Goal: Task Accomplishment & Management: Manage account settings

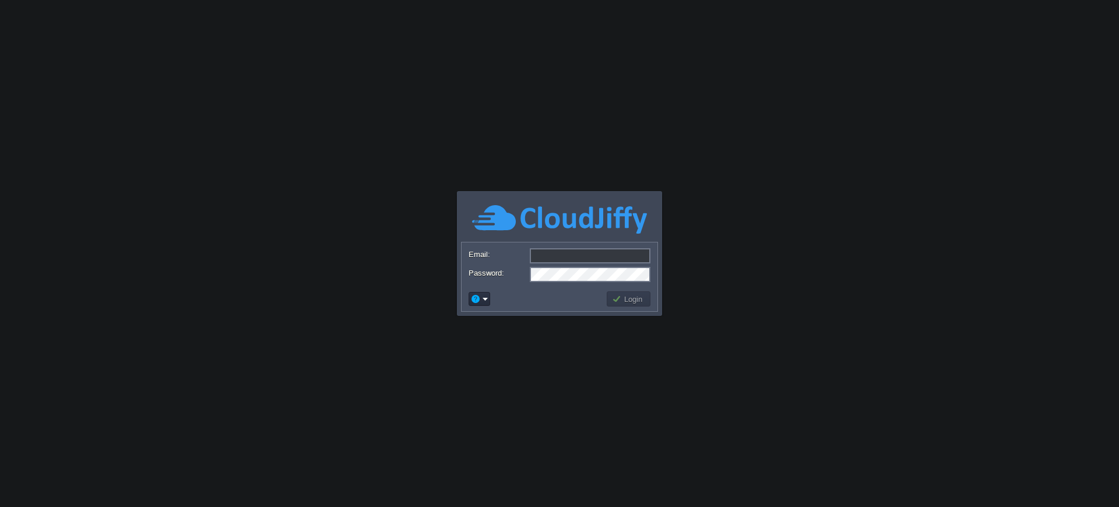
type input "[EMAIL_ADDRESS][DOMAIN_NAME]"
click at [624, 296] on button "Login" at bounding box center [629, 299] width 34 height 10
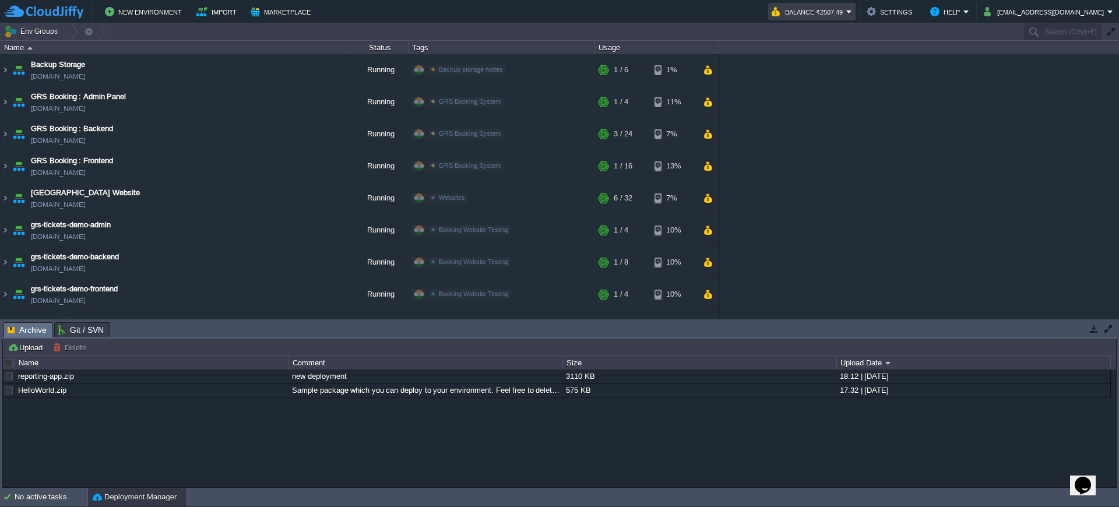
click at [846, 13] on button "Balance ₹2507.49" at bounding box center [809, 12] width 75 height 14
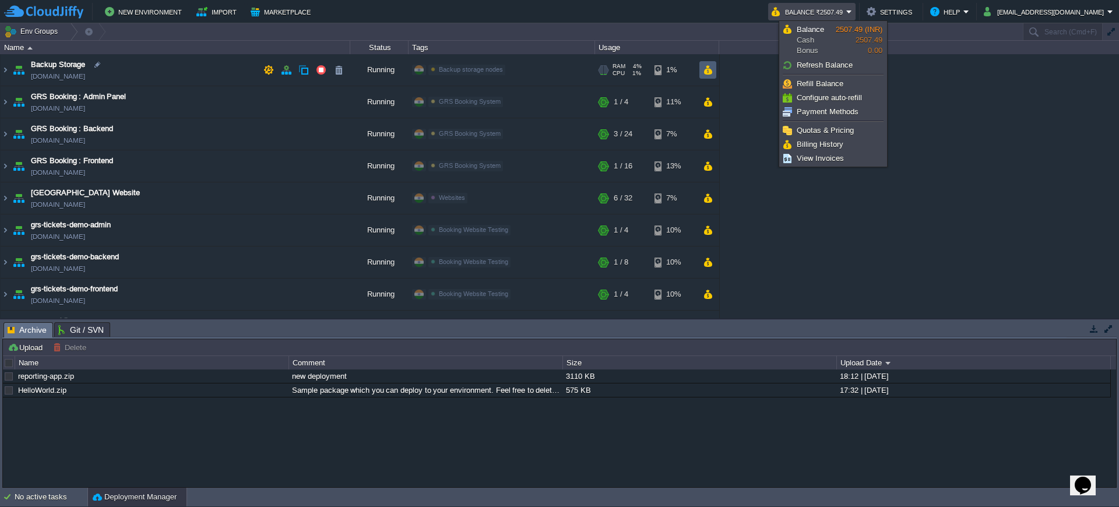
click at [704, 68] on button "button" at bounding box center [708, 70] width 10 height 10
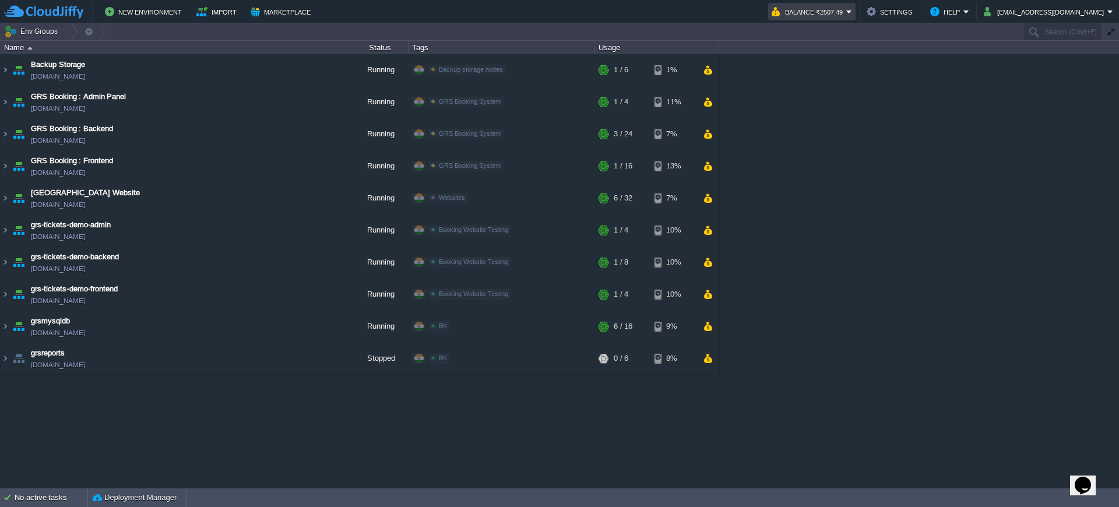
click at [838, 17] on button "Balance ₹2507.49" at bounding box center [809, 12] width 75 height 14
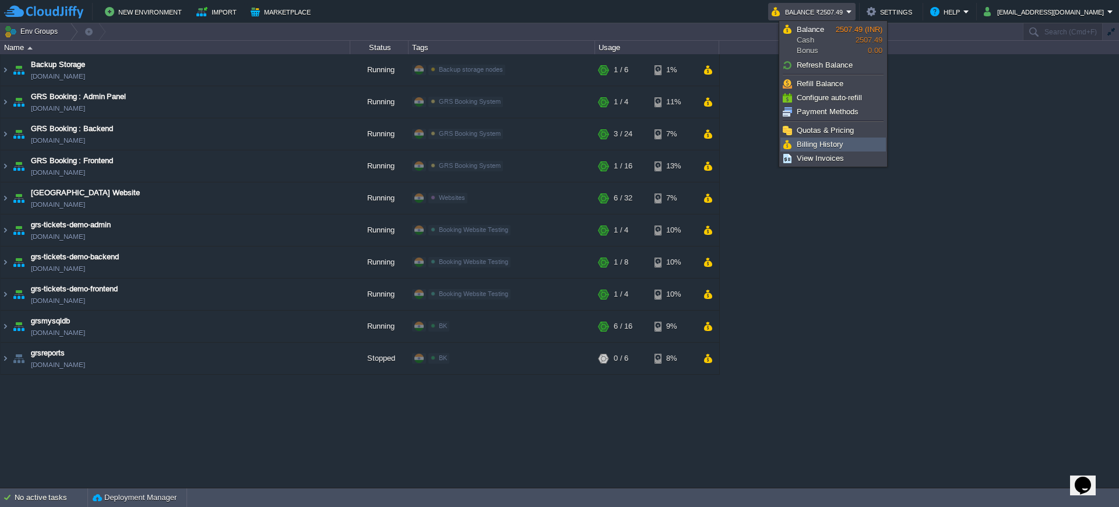
click at [814, 145] on span "Billing History" at bounding box center [820, 144] width 47 height 9
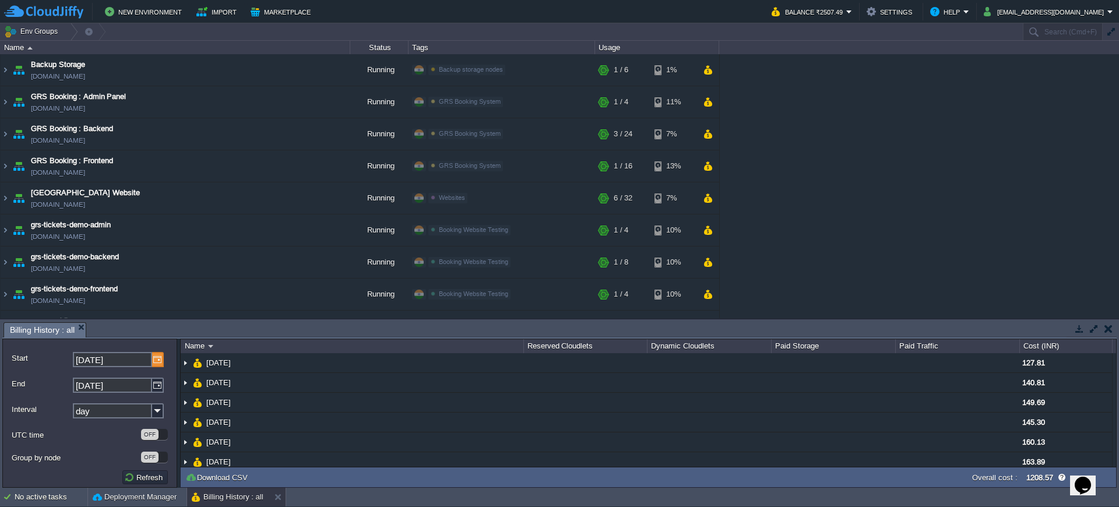
click at [163, 352] on div "Start [DATE]" at bounding box center [90, 359] width 156 height 23
click at [157, 364] on img at bounding box center [158, 359] width 12 height 15
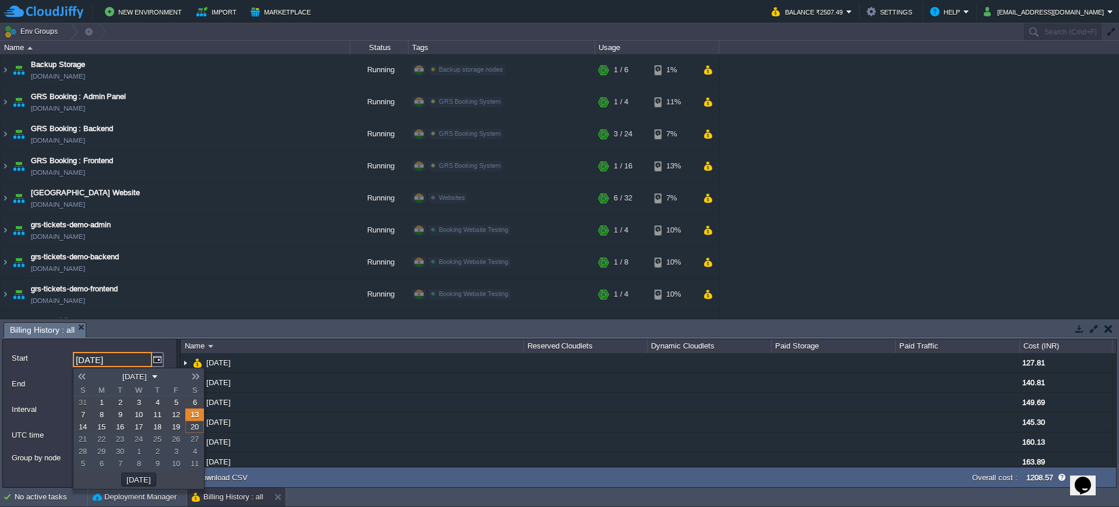
click at [83, 377] on link at bounding box center [81, 376] width 16 height 9
click at [135, 444] on span "20" at bounding box center [139, 439] width 8 height 9
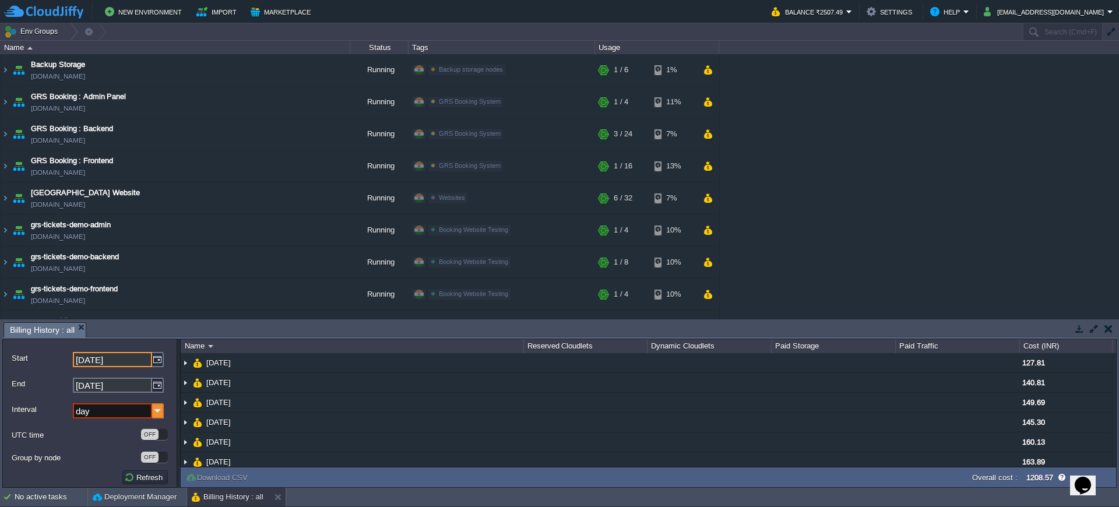
click at [152, 413] on img at bounding box center [158, 410] width 12 height 15
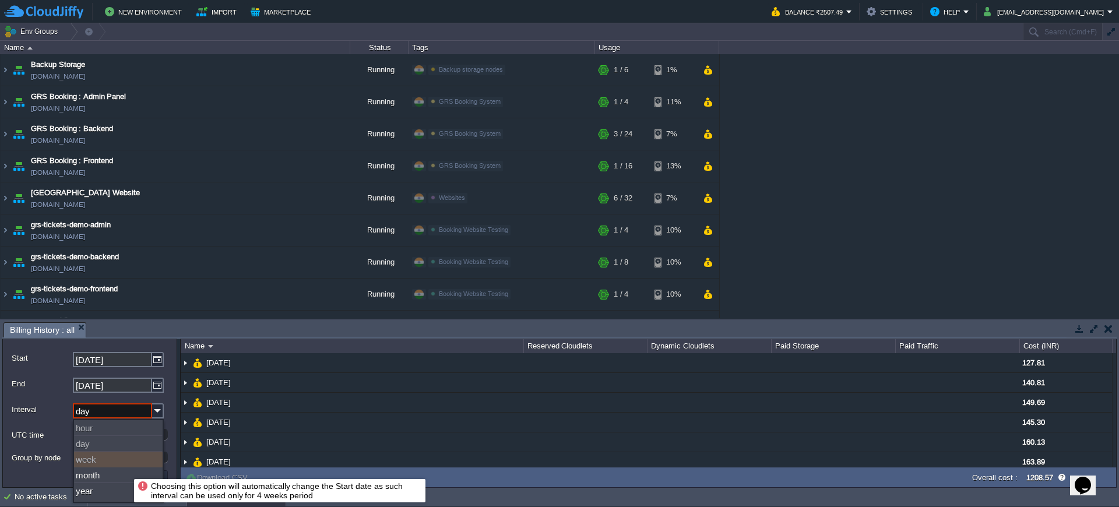
click at [125, 468] on div "week" at bounding box center [118, 460] width 89 height 16
type input "[DATE]"
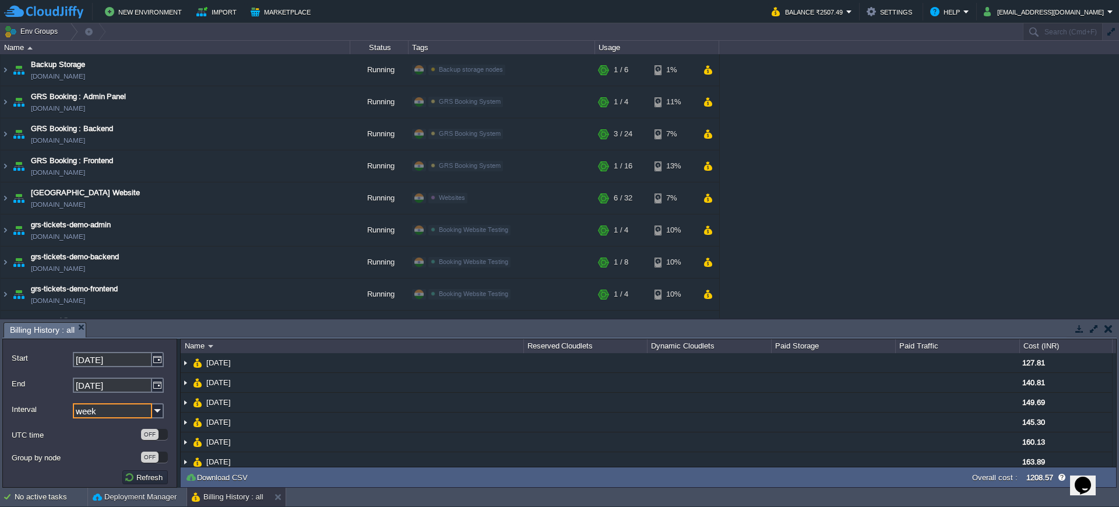
click at [150, 411] on input "week" at bounding box center [112, 410] width 79 height 15
click at [116, 477] on div "month" at bounding box center [118, 476] width 89 height 16
type input "month"
click at [135, 483] on button "Refresh" at bounding box center [145, 477] width 42 height 10
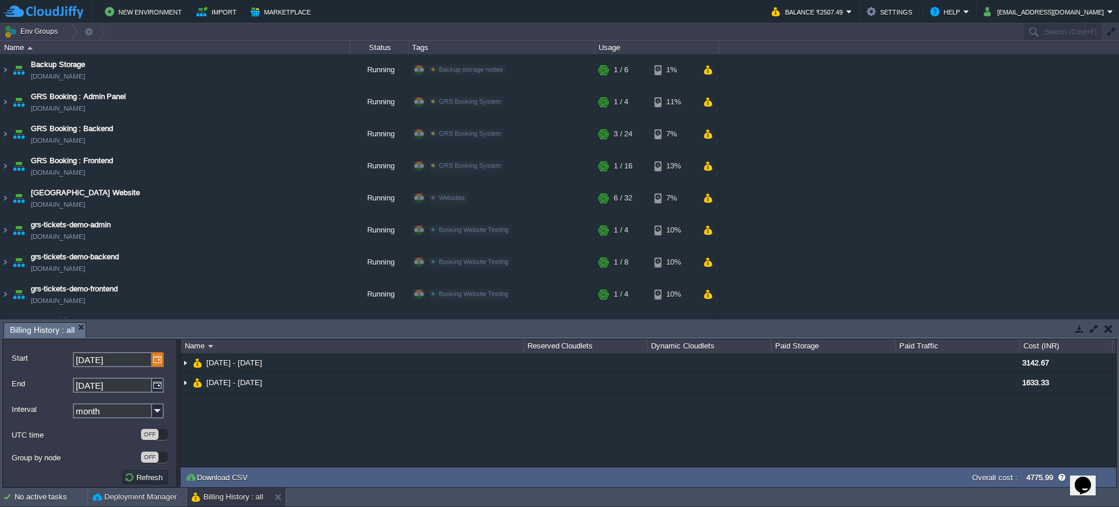
click at [154, 363] on img at bounding box center [158, 359] width 12 height 15
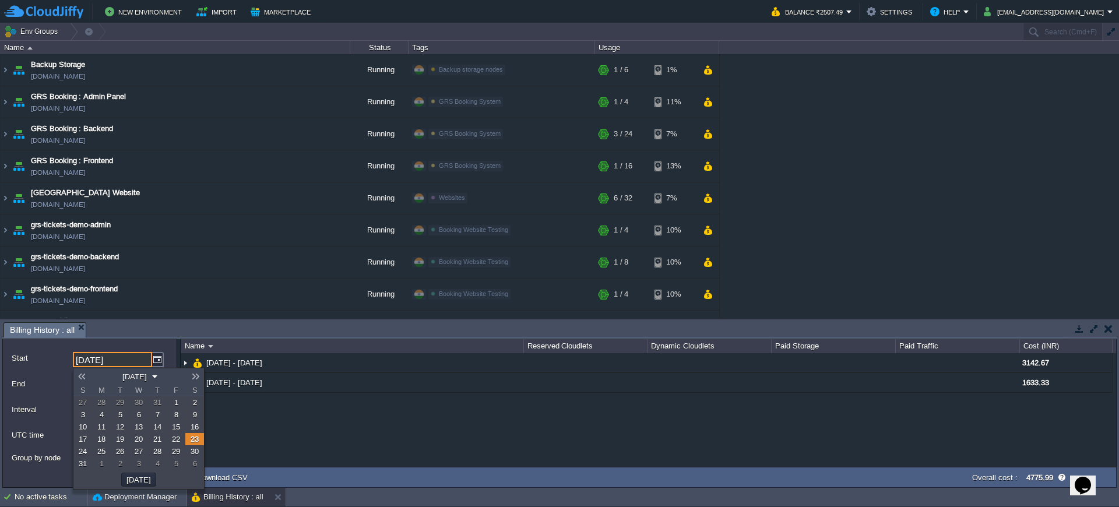
click at [175, 405] on span "1" at bounding box center [176, 402] width 4 height 9
type input "[DATE]"
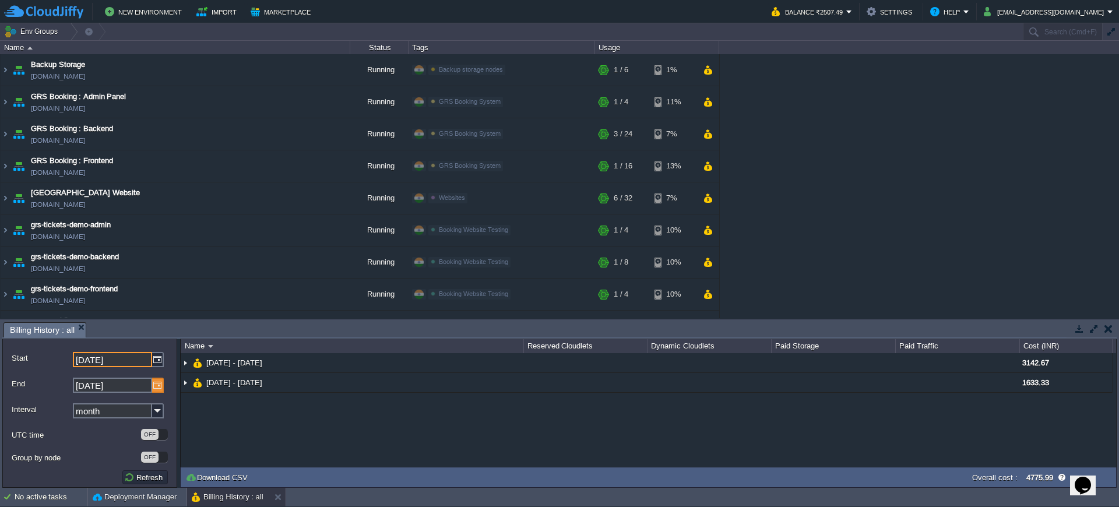
click at [159, 388] on img at bounding box center [158, 385] width 12 height 15
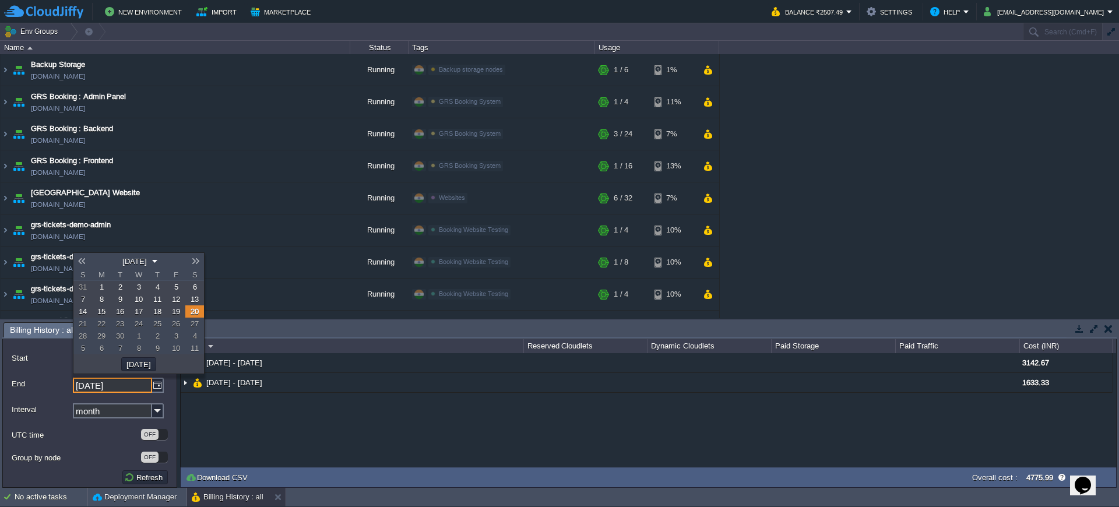
click at [80, 259] on link at bounding box center [81, 261] width 16 height 9
click at [86, 350] on span "31" at bounding box center [83, 348] width 8 height 9
type input "[DATE]"
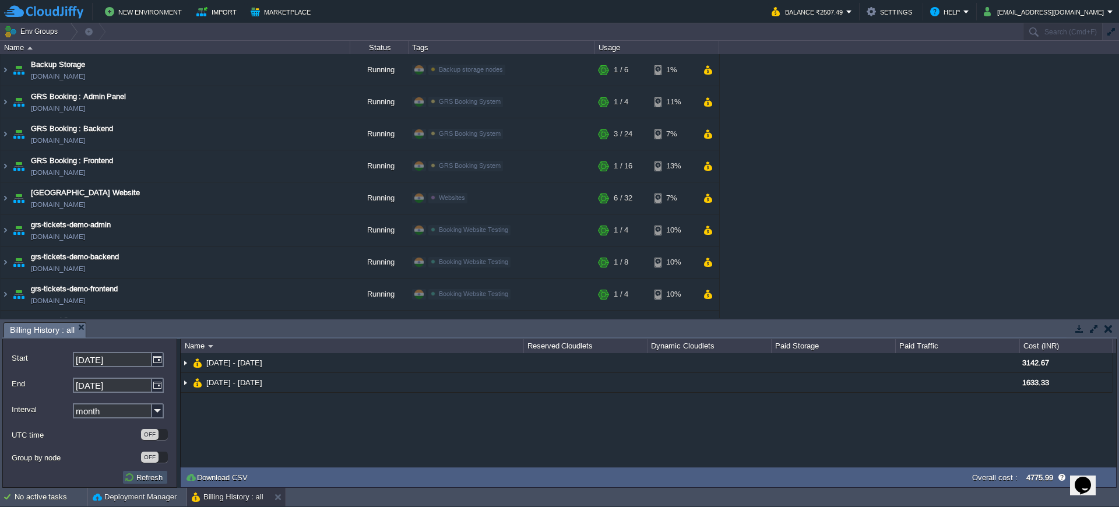
click at [152, 483] on button "Refresh" at bounding box center [145, 477] width 42 height 10
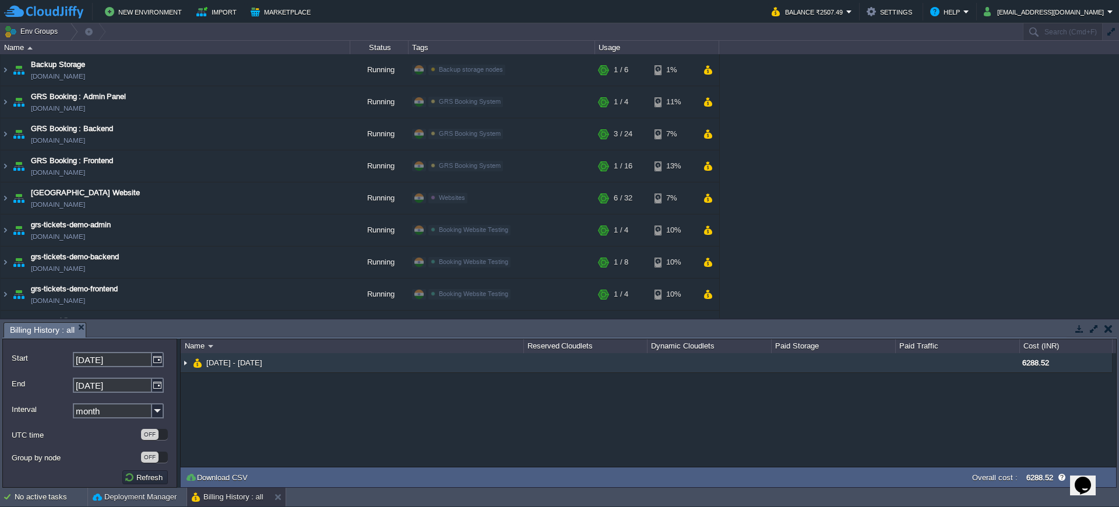
click at [185, 362] on img at bounding box center [185, 362] width 9 height 19
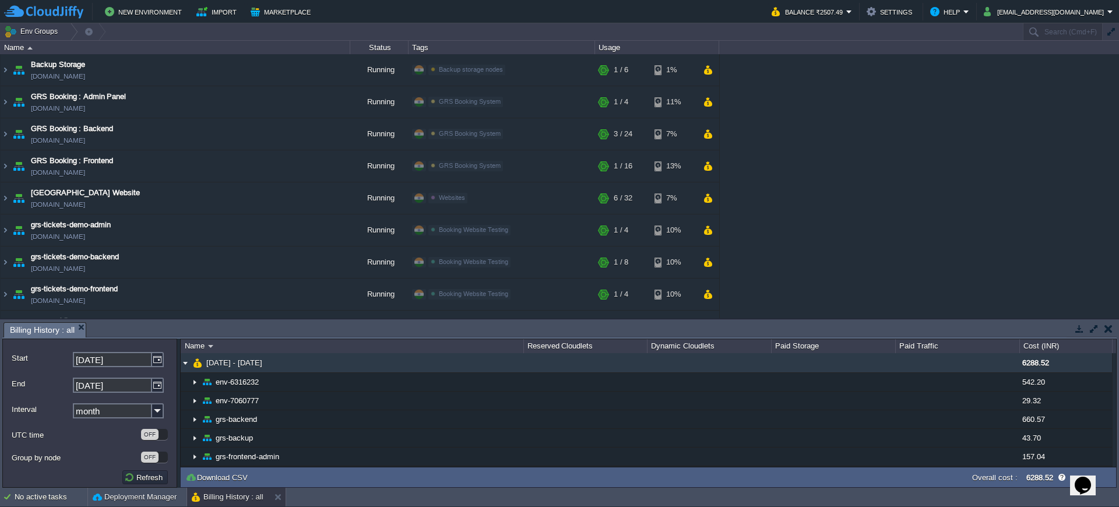
click at [185, 362] on img at bounding box center [185, 362] width 9 height 19
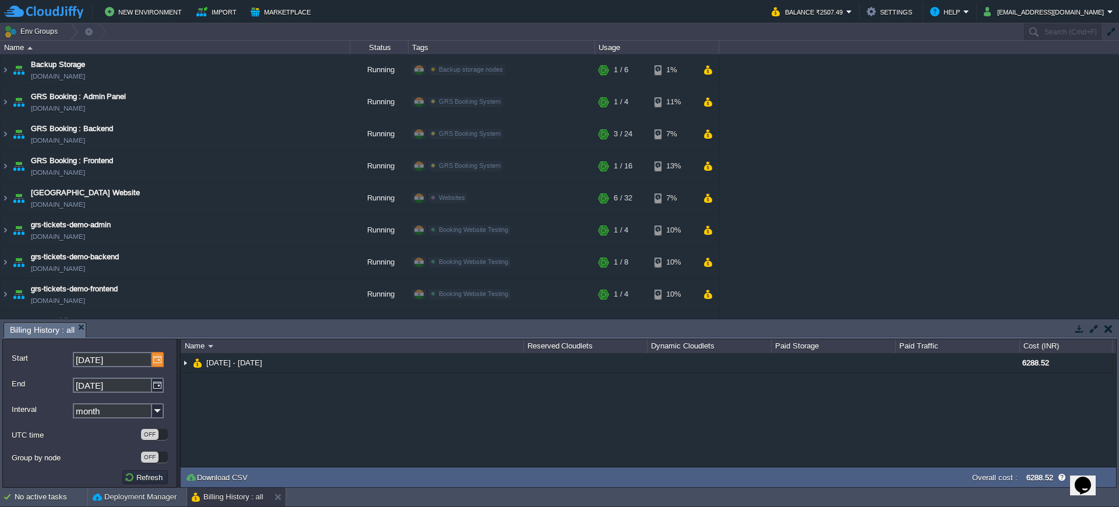
click at [154, 360] on img at bounding box center [158, 359] width 12 height 15
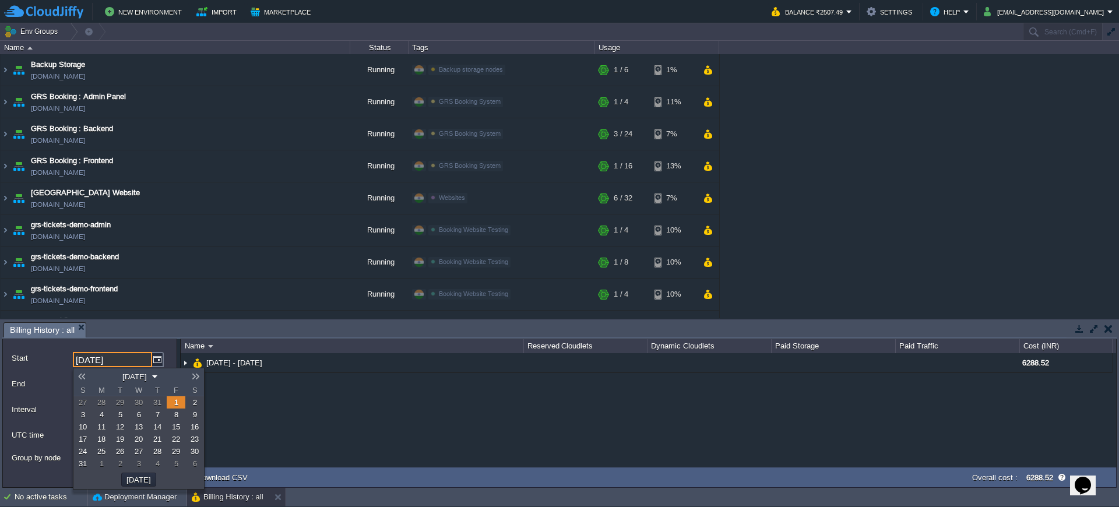
click at [194, 377] on link at bounding box center [196, 376] width 16 height 9
click at [100, 403] on span "1" at bounding box center [102, 402] width 4 height 9
type input "[DATE]"
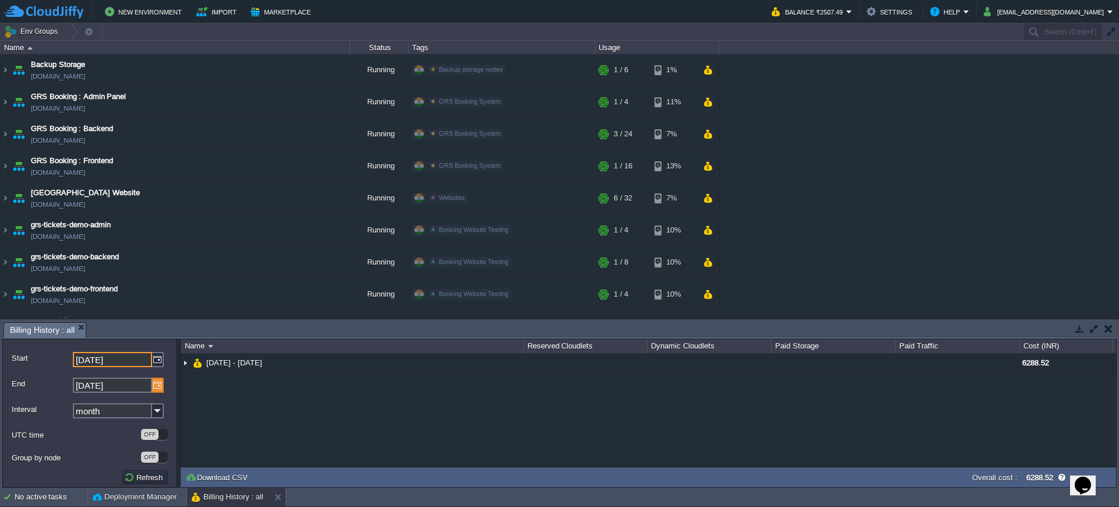
click at [161, 391] on img at bounding box center [158, 385] width 12 height 15
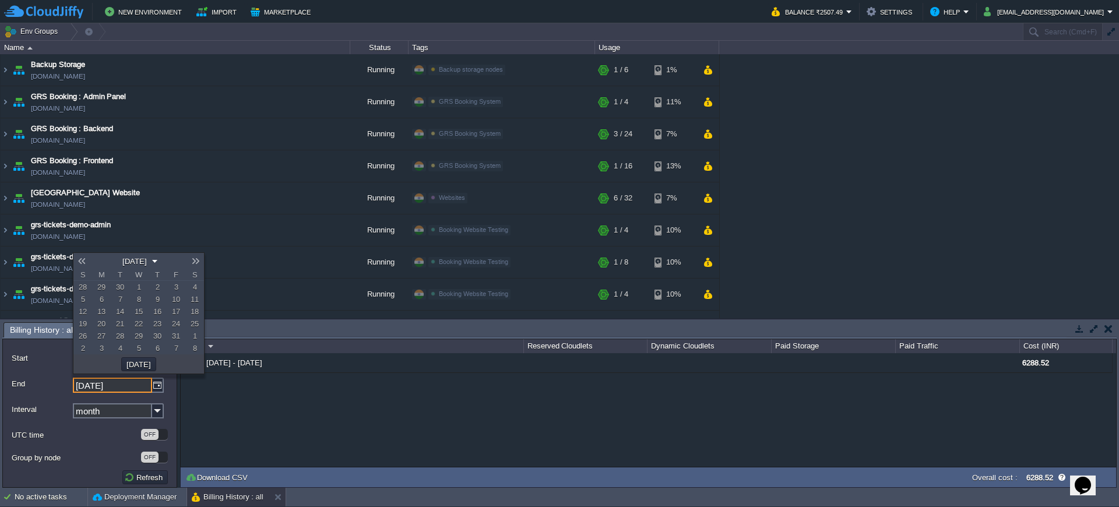
click at [191, 260] on link at bounding box center [196, 261] width 16 height 9
click at [82, 261] on link at bounding box center [81, 261] width 16 height 9
click at [192, 316] on span "20" at bounding box center [195, 311] width 8 height 9
type input "[DATE]"
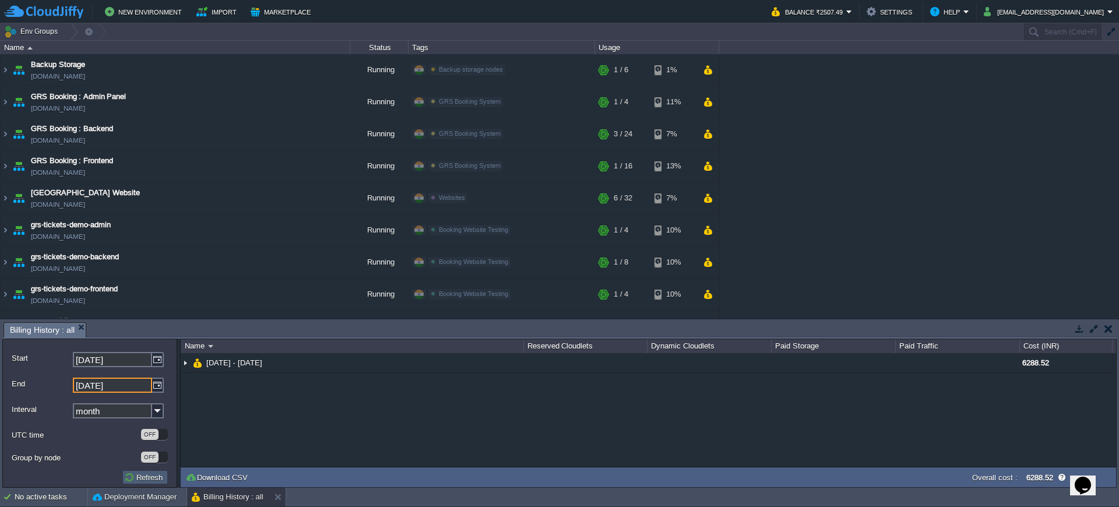
click at [143, 476] on button "Refresh" at bounding box center [145, 477] width 42 height 10
click at [842, 15] on button "Balance ₹2507.49" at bounding box center [809, 12] width 75 height 14
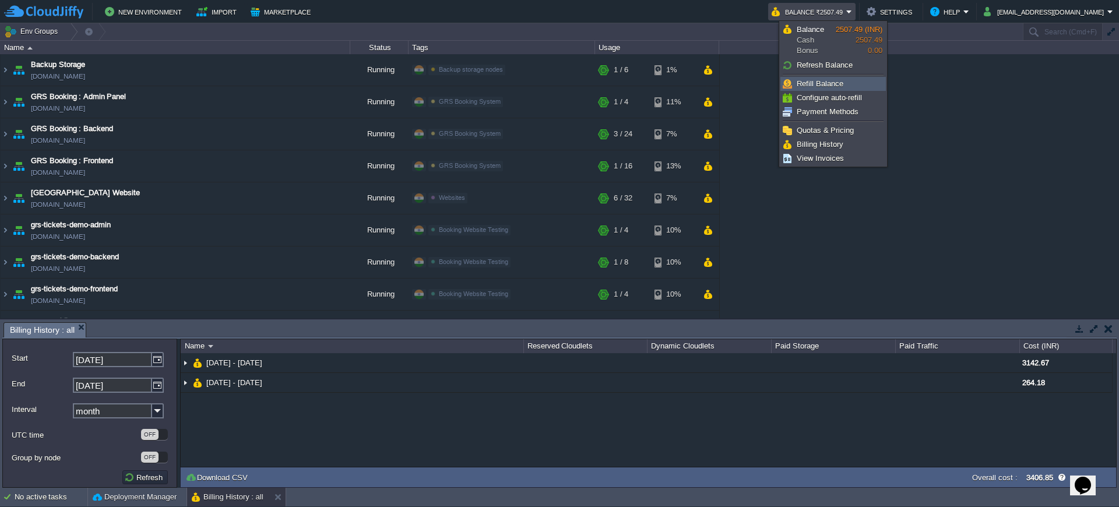
click at [834, 85] on span "Refill Balance" at bounding box center [820, 83] width 47 height 9
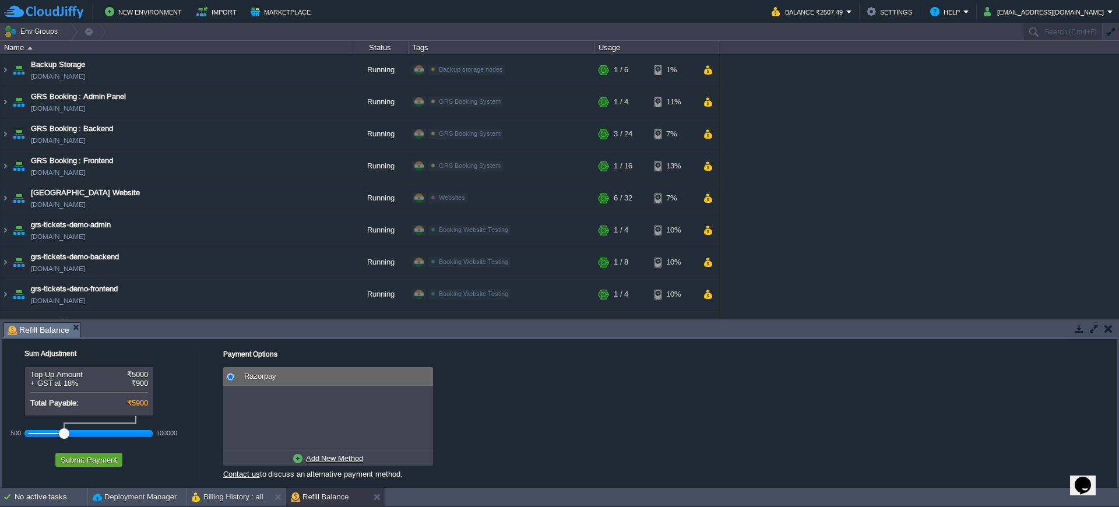
click at [59, 435] on div at bounding box center [64, 433] width 10 height 10
click at [56, 436] on div at bounding box center [89, 433] width 121 height 10
click at [97, 466] on td "Submit Payment" at bounding box center [88, 460] width 67 height 14
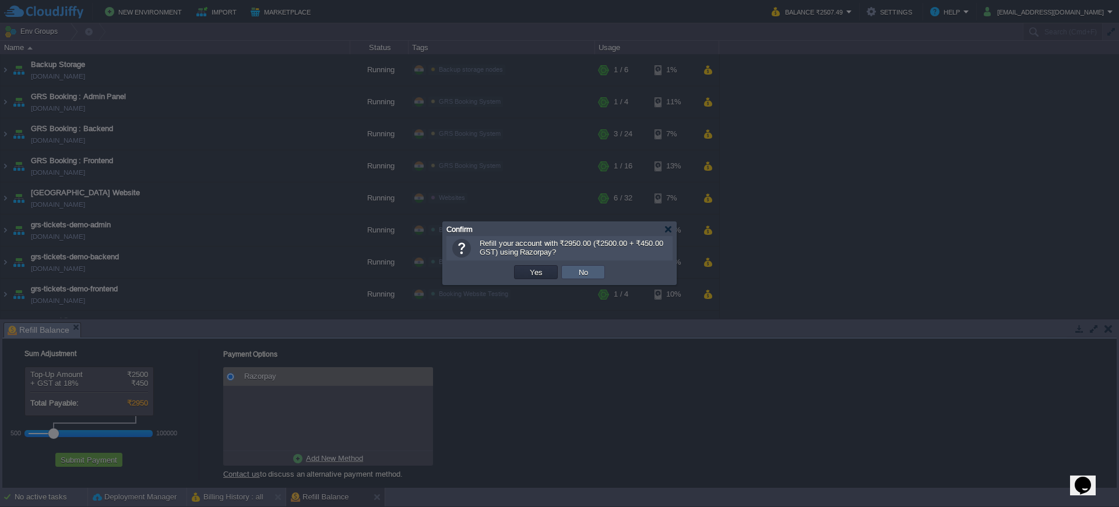
click at [590, 275] on button "No" at bounding box center [583, 272] width 16 height 10
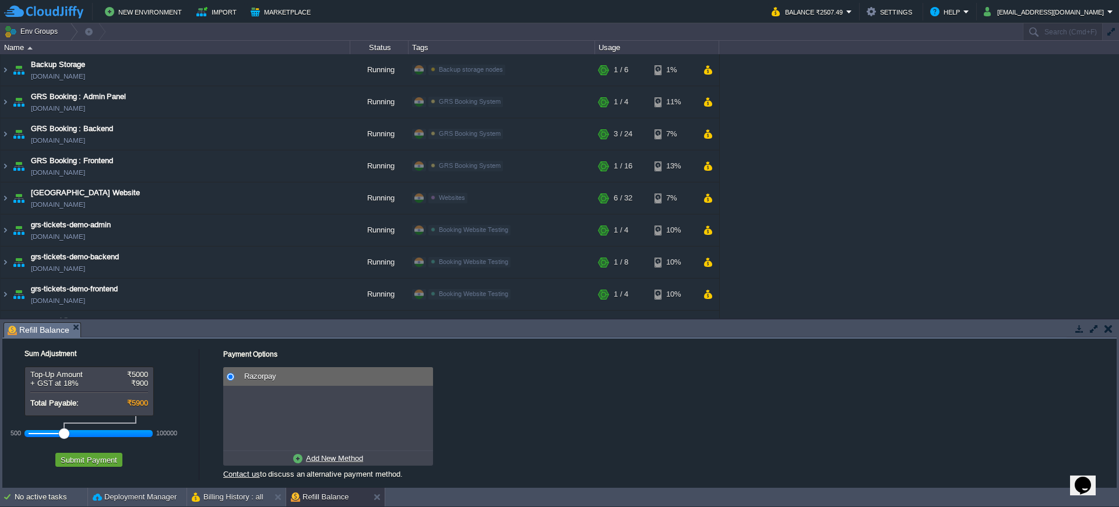
click at [59, 433] on div at bounding box center [64, 433] width 10 height 10
click at [98, 459] on button "Submit Payment" at bounding box center [89, 460] width 64 height 10
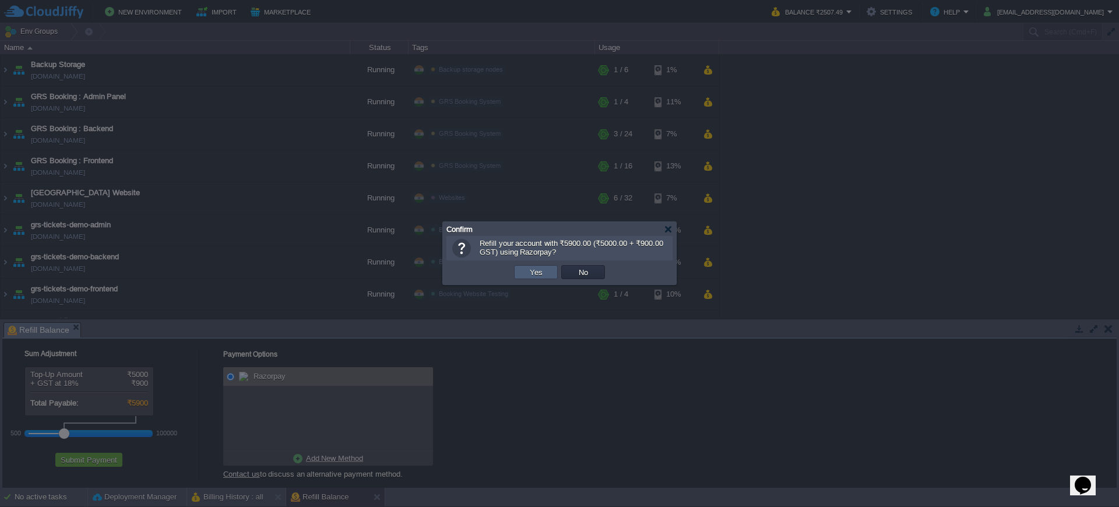
click at [542, 276] on button "Yes" at bounding box center [536, 272] width 20 height 10
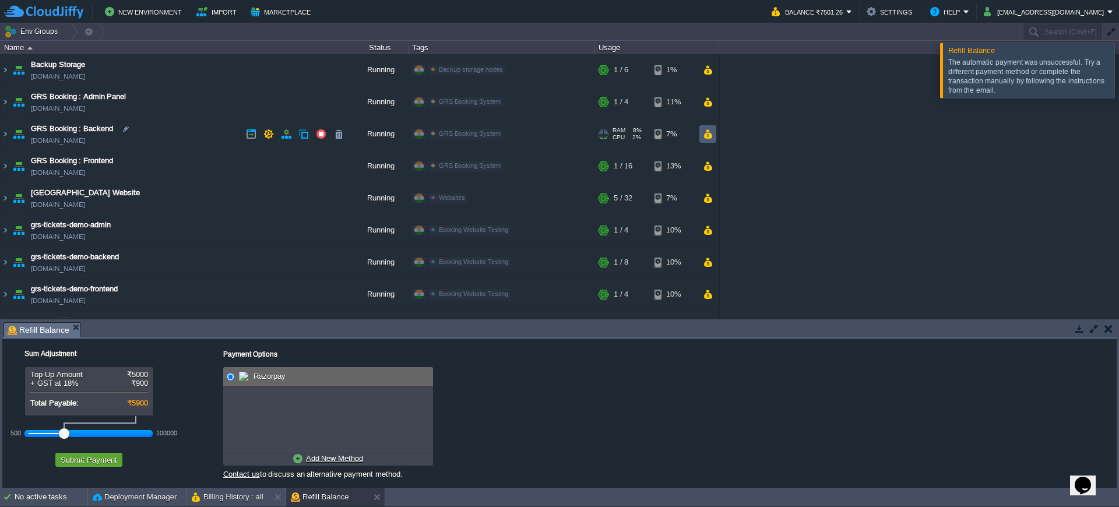
click at [706, 138] on button "button" at bounding box center [708, 134] width 10 height 10
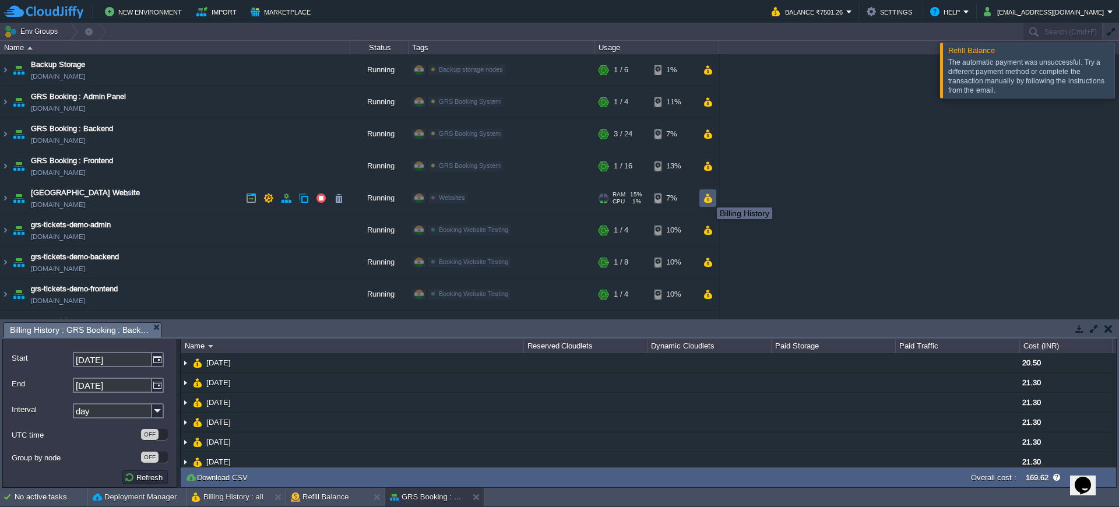
click at [708, 199] on button "button" at bounding box center [708, 198] width 10 height 10
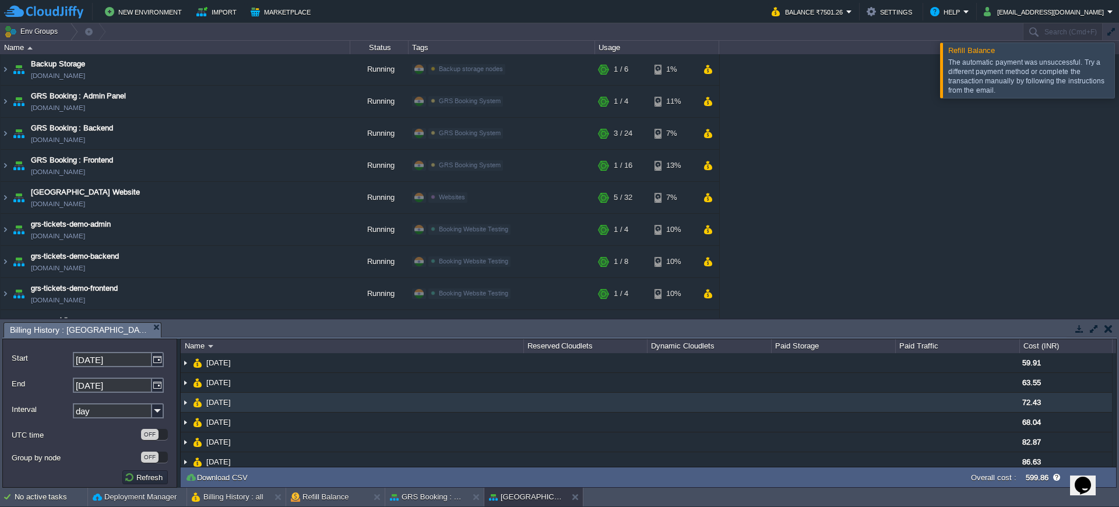
scroll to position [49, 0]
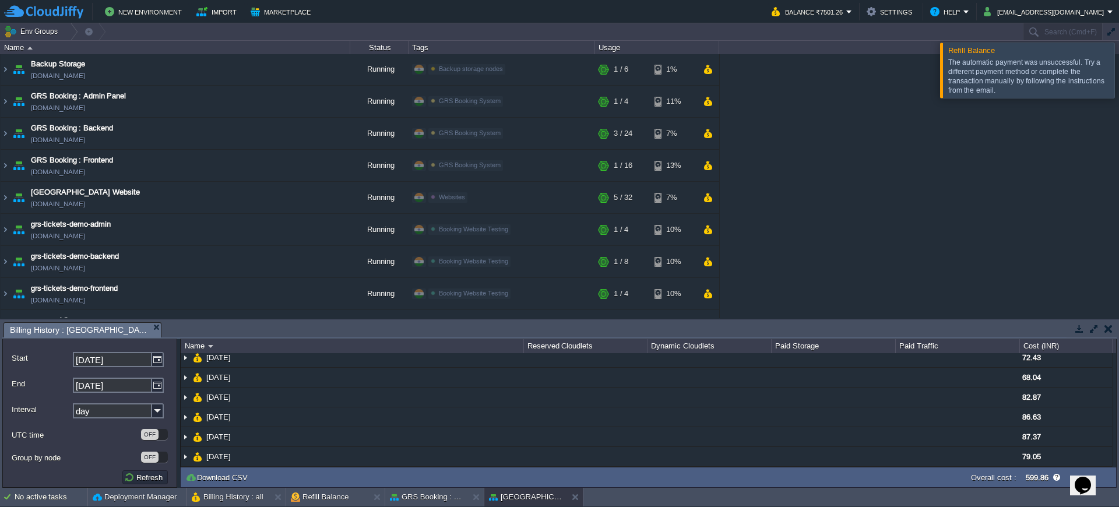
click at [142, 411] on input "day" at bounding box center [112, 410] width 79 height 15
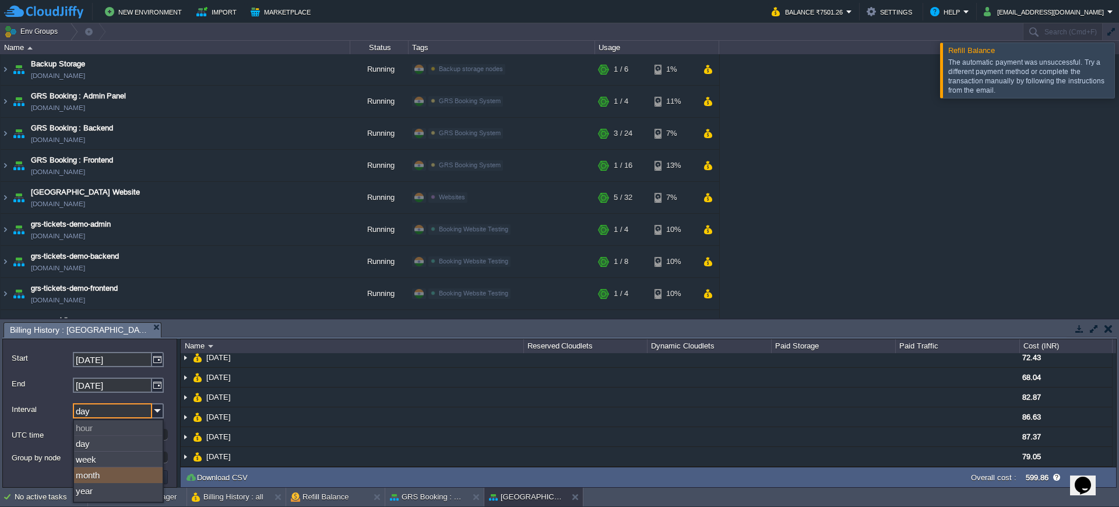
click at [136, 471] on div "month" at bounding box center [118, 476] width 89 height 16
type input "month"
click at [161, 361] on img at bounding box center [158, 359] width 12 height 15
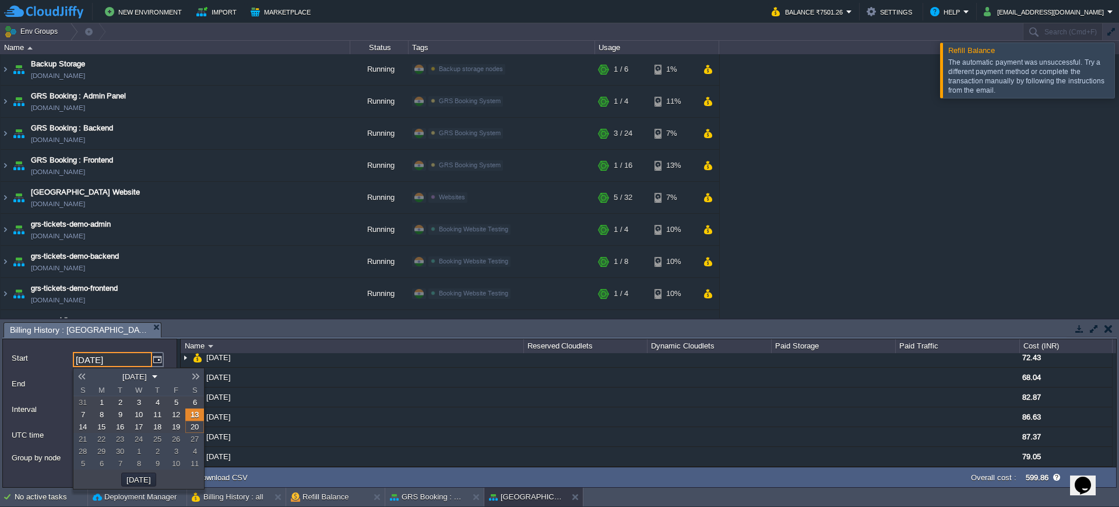
click at [106, 403] on link "1" at bounding box center [101, 402] width 19 height 12
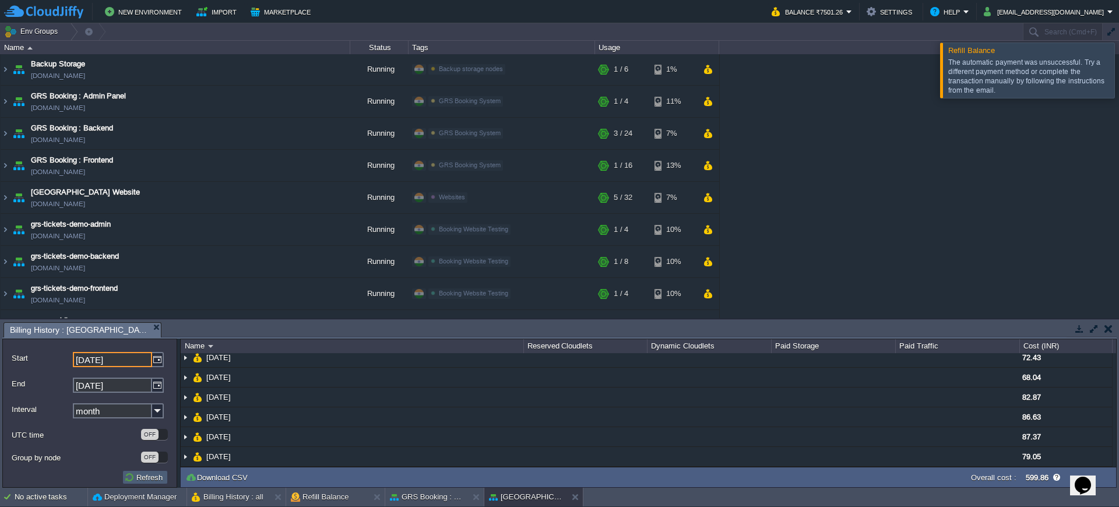
click at [141, 475] on button "Refresh" at bounding box center [145, 477] width 42 height 10
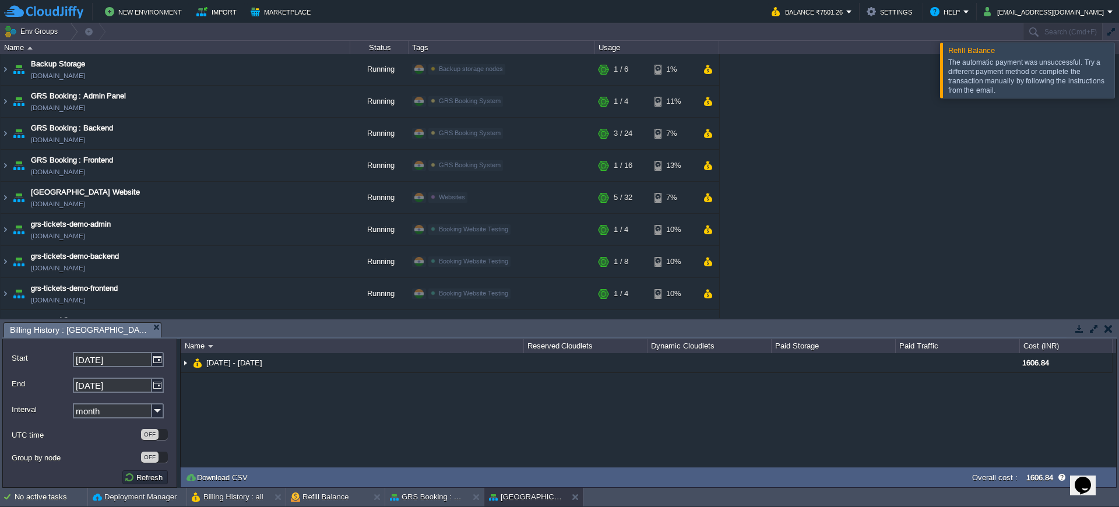
scroll to position [0, 0]
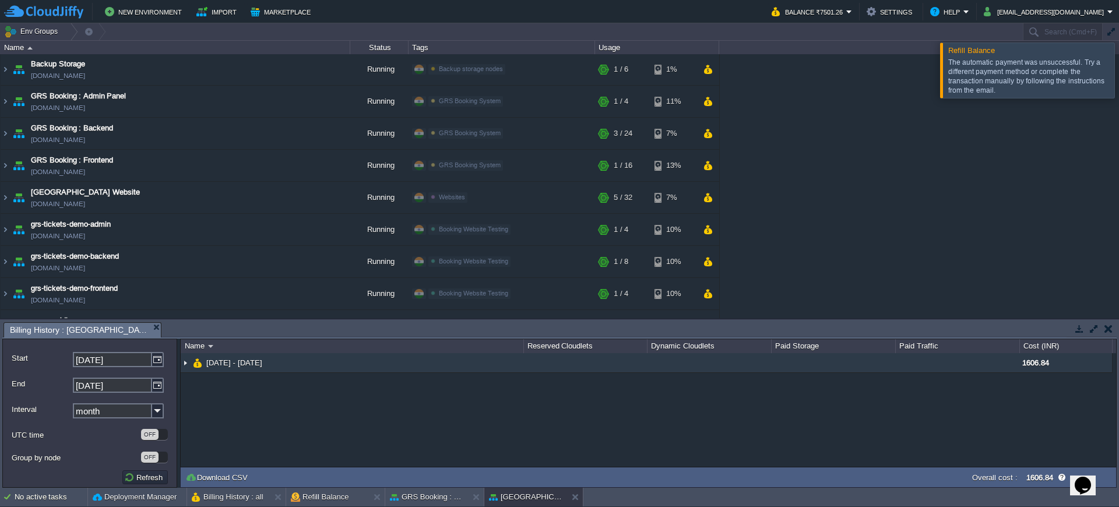
click at [185, 363] on img at bounding box center [185, 362] width 9 height 19
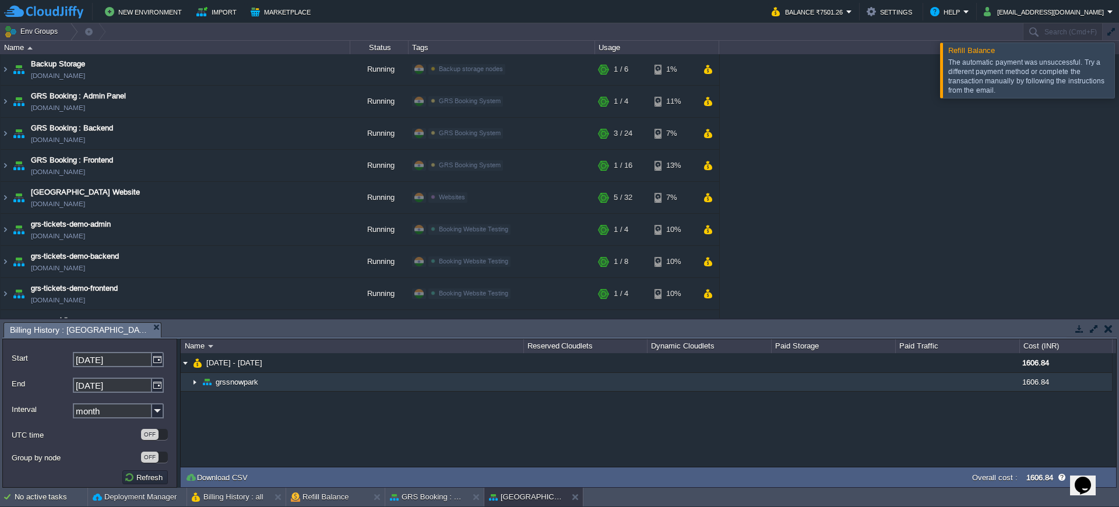
click at [195, 382] on img at bounding box center [194, 382] width 9 height 18
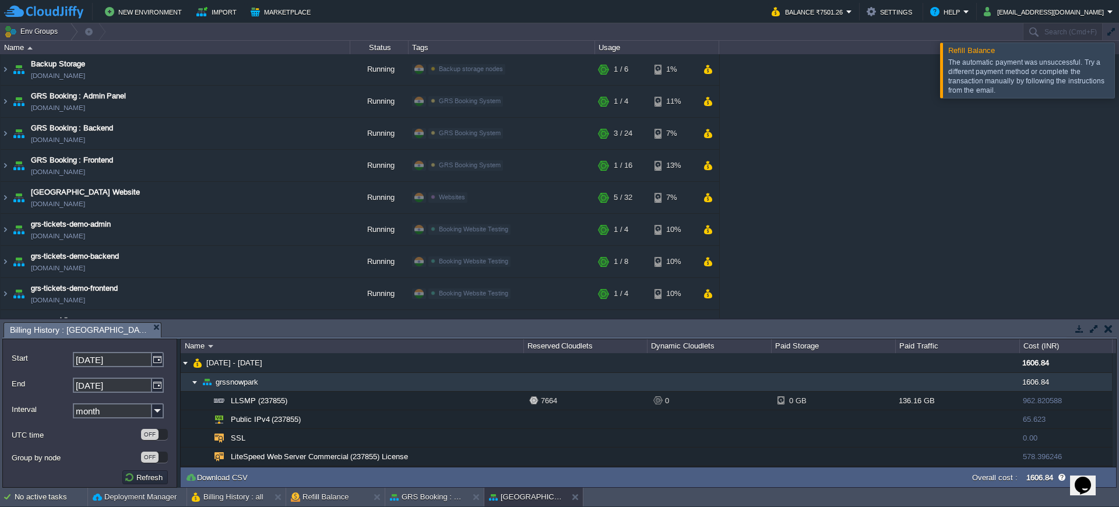
scroll to position [3, 0]
click at [194, 380] on img at bounding box center [194, 379] width 9 height 18
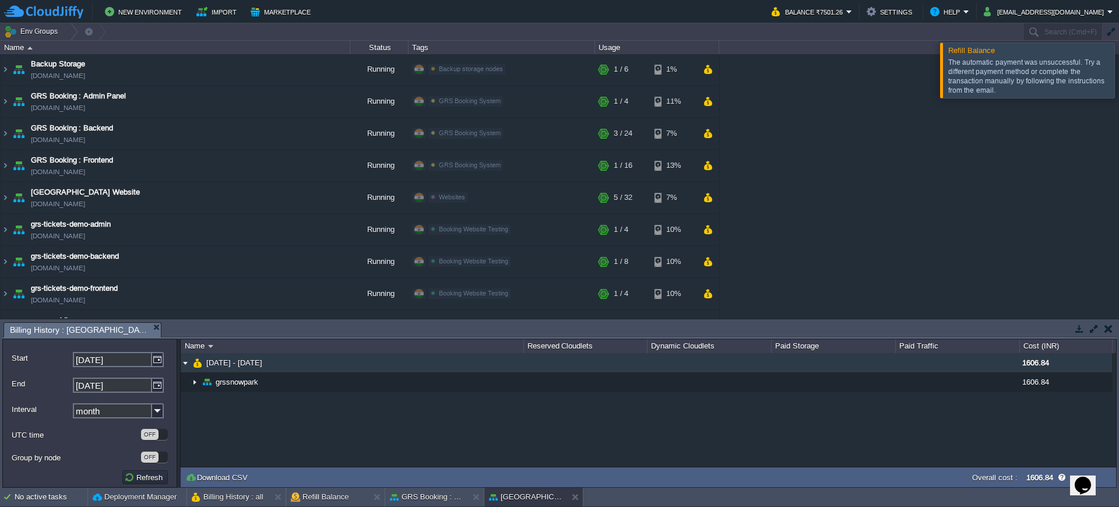
click at [183, 365] on img at bounding box center [185, 362] width 9 height 19
click at [187, 363] on img at bounding box center [185, 362] width 9 height 19
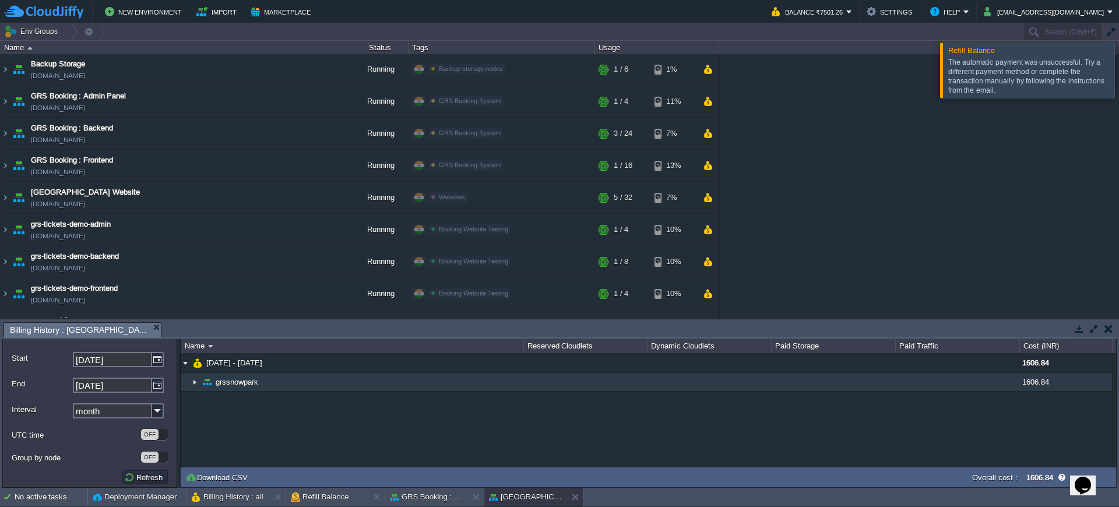
click at [192, 380] on img at bounding box center [194, 382] width 9 height 18
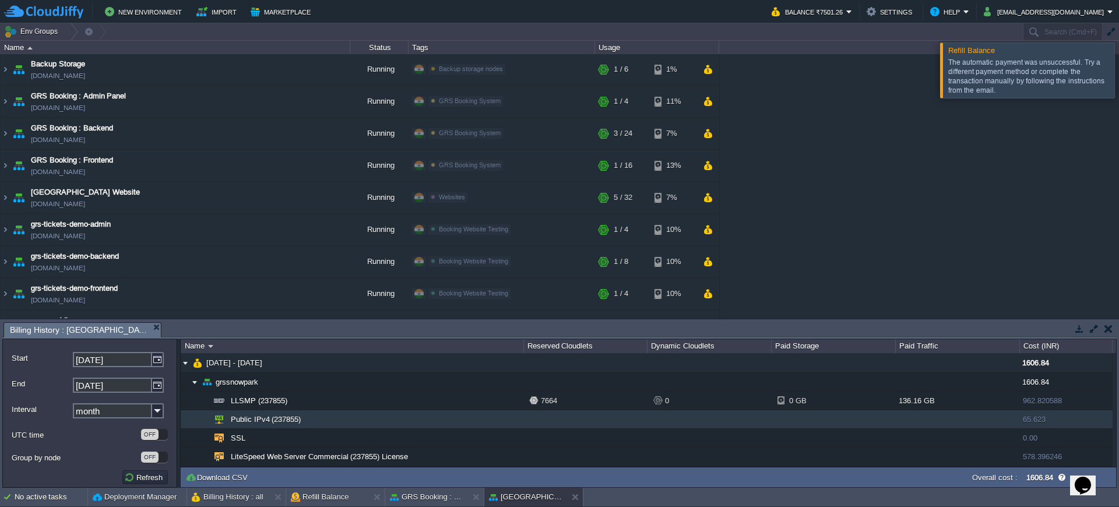
scroll to position [22, 0]
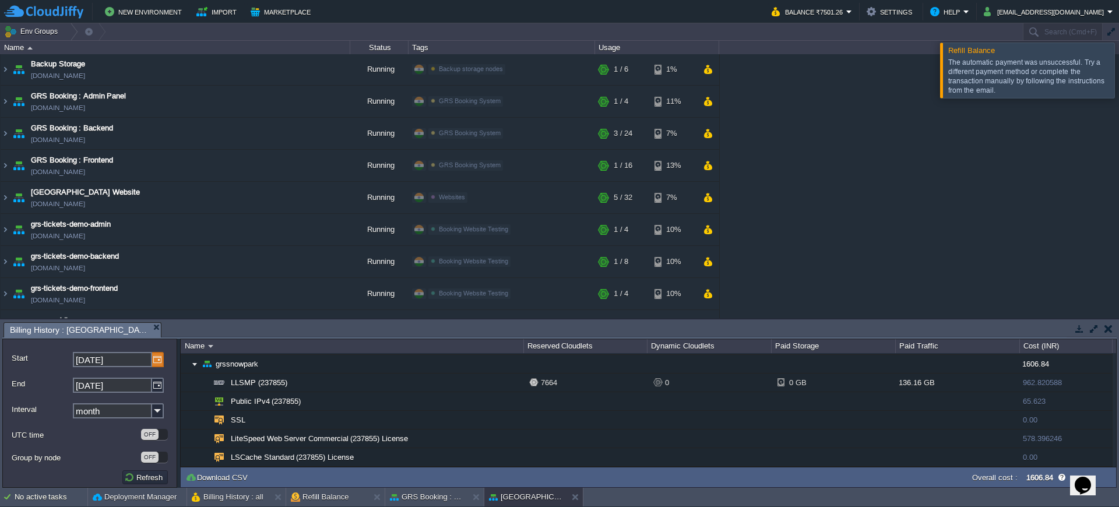
click at [158, 360] on img at bounding box center [158, 359] width 12 height 15
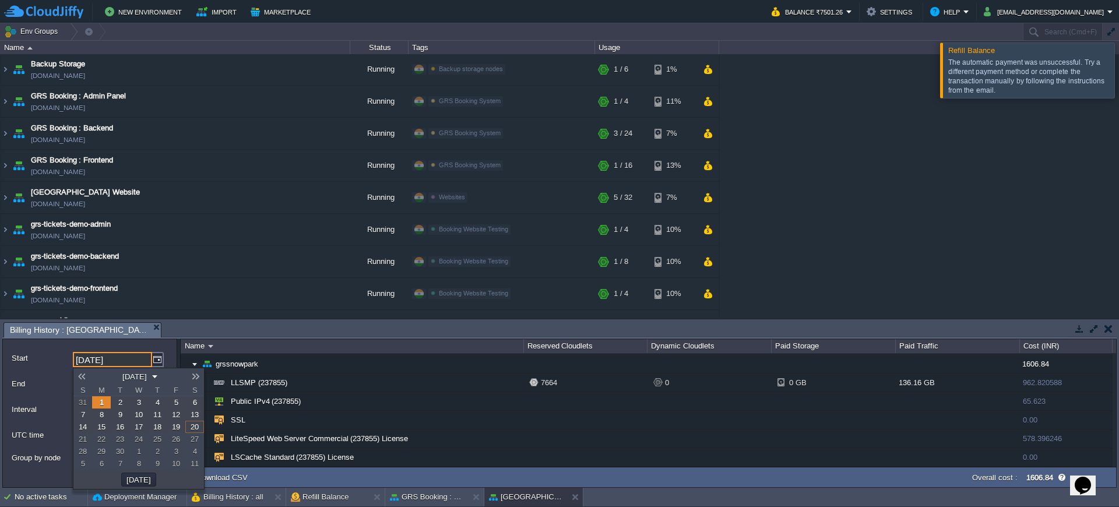
click at [84, 375] on link at bounding box center [81, 376] width 16 height 9
click at [169, 402] on link "1" at bounding box center [176, 402] width 19 height 12
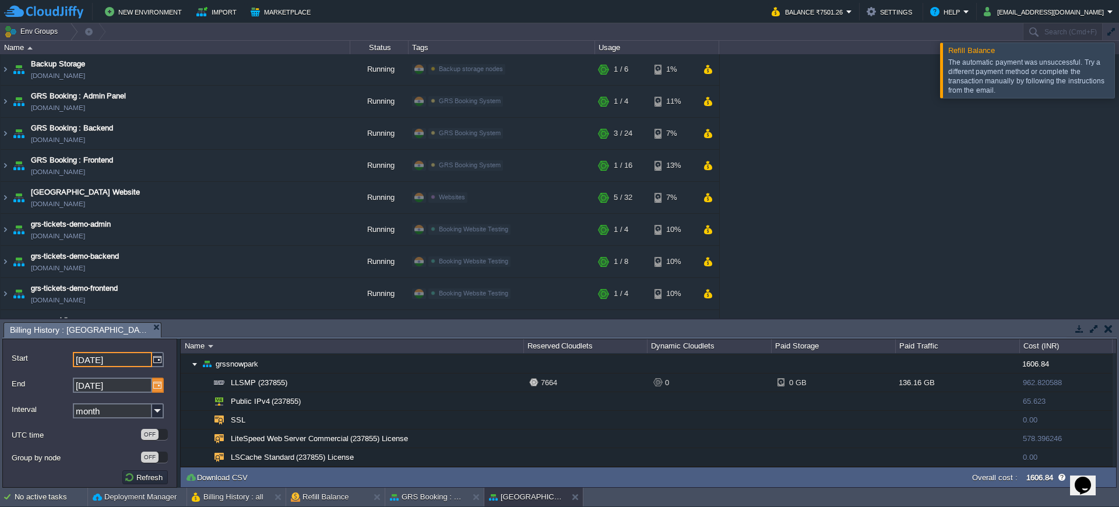
click at [154, 388] on img at bounding box center [158, 385] width 12 height 15
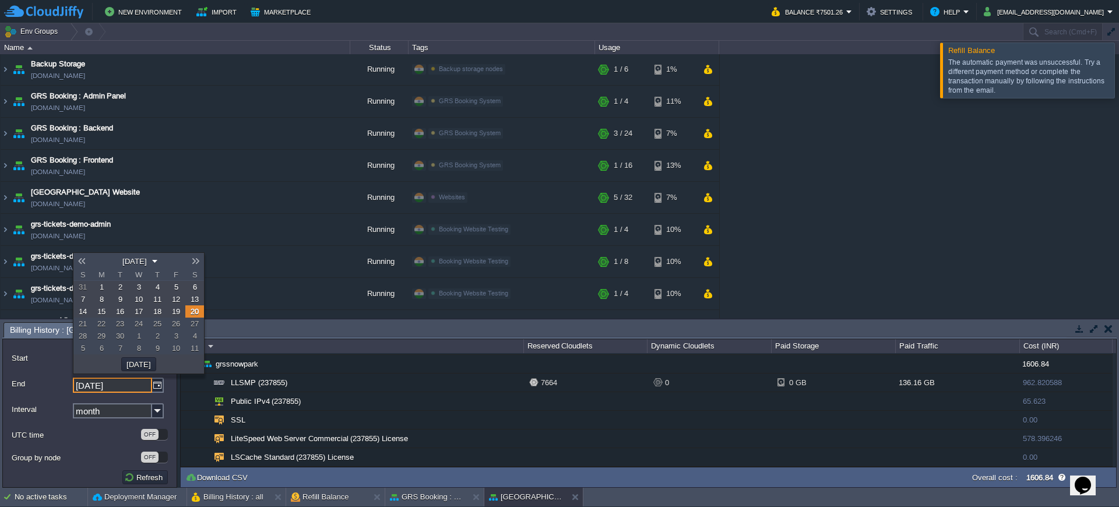
click at [80, 262] on link at bounding box center [81, 261] width 16 height 9
click at [195, 262] on link at bounding box center [196, 261] width 16 height 9
click at [81, 259] on link at bounding box center [81, 261] width 16 height 9
click at [84, 261] on link at bounding box center [81, 261] width 16 height 9
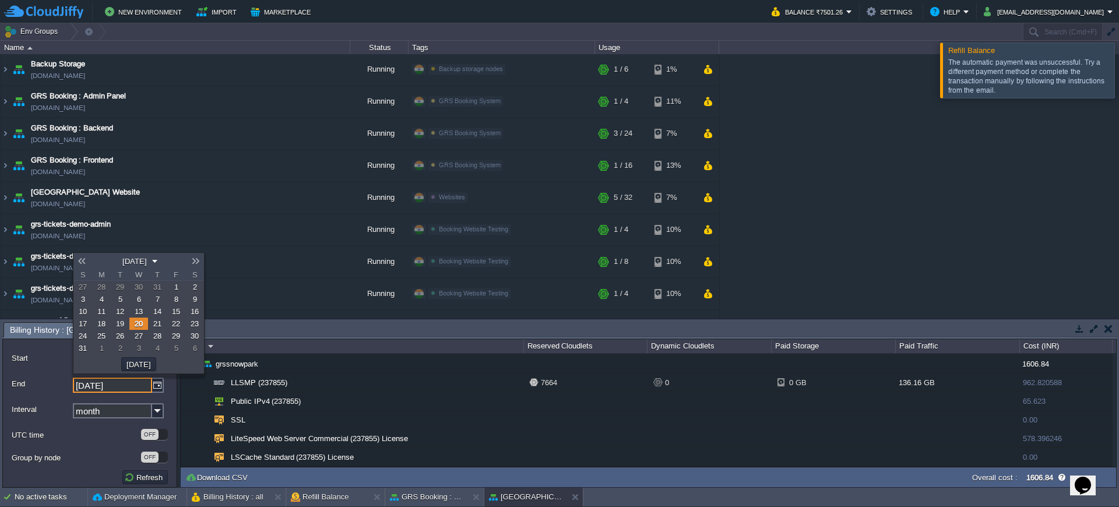
drag, startPoint x: 86, startPoint y: 352, endPoint x: 93, endPoint y: 370, distance: 19.4
click at [86, 352] on link "31" at bounding box center [82, 348] width 19 height 12
type input "[DATE]"
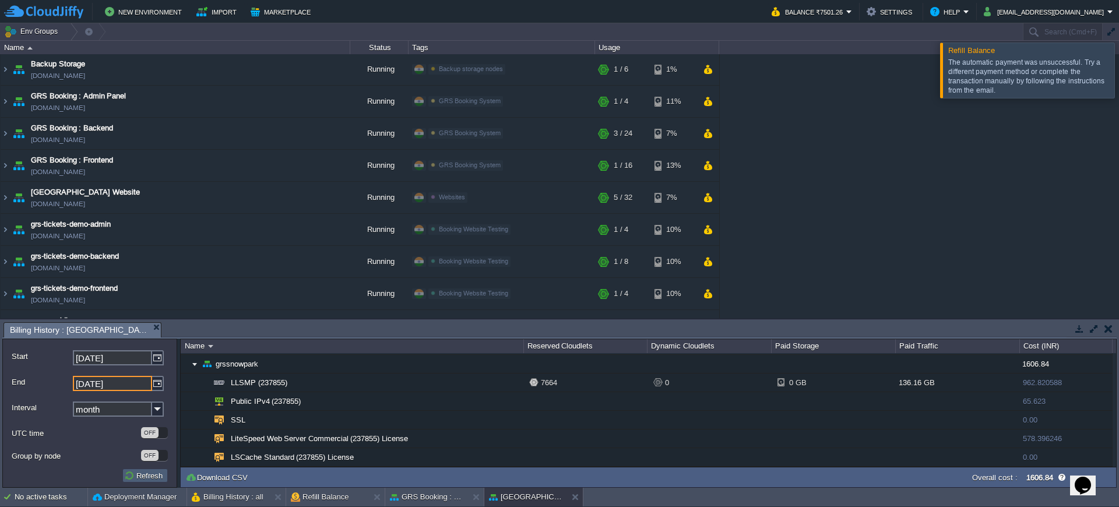
click at [143, 483] on form "Start [DATE] End [DATE] Interval month UTC time OFF Group by node OFF Refresh" at bounding box center [89, 413] width 175 height 149
click at [136, 349] on input "[DATE]" at bounding box center [112, 353] width 79 height 15
click at [158, 352] on img at bounding box center [158, 353] width 12 height 15
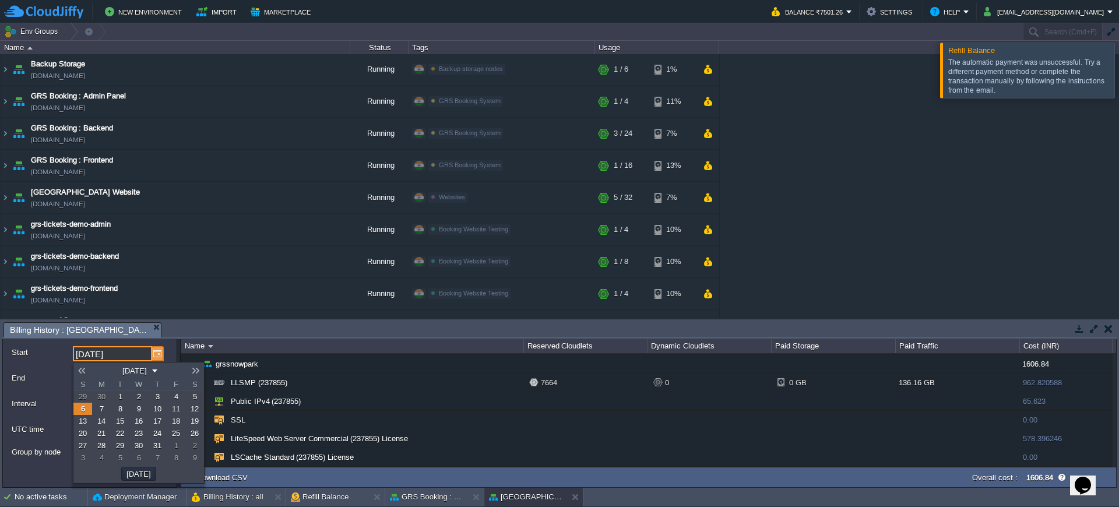
scroll to position [0, 0]
click at [195, 368] on link at bounding box center [196, 370] width 16 height 9
click at [171, 396] on link "1" at bounding box center [176, 397] width 19 height 12
type input "[DATE]"
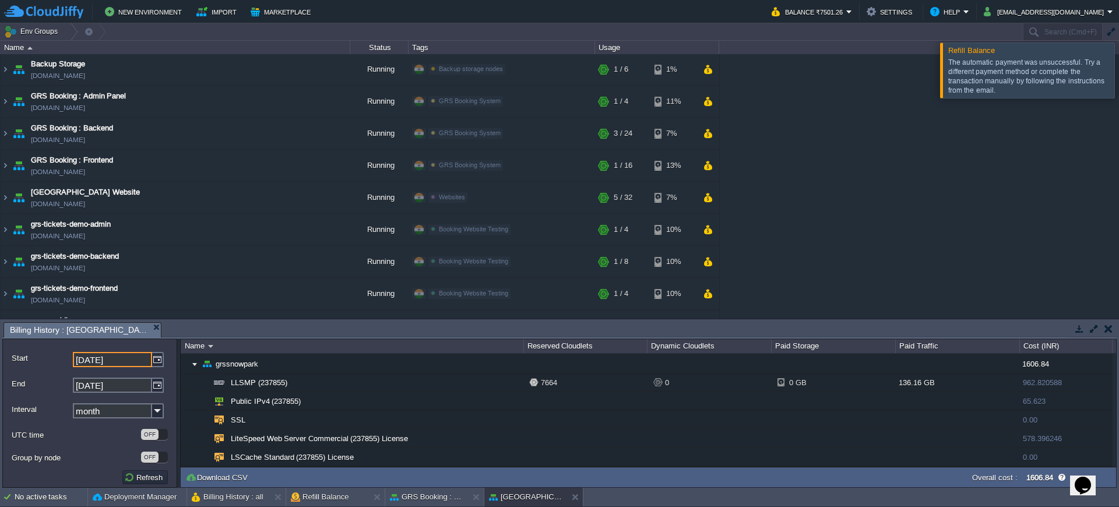
scroll to position [1, 0]
click at [142, 386] on input "[DATE]" at bounding box center [112, 384] width 79 height 15
click at [158, 388] on img at bounding box center [158, 384] width 12 height 15
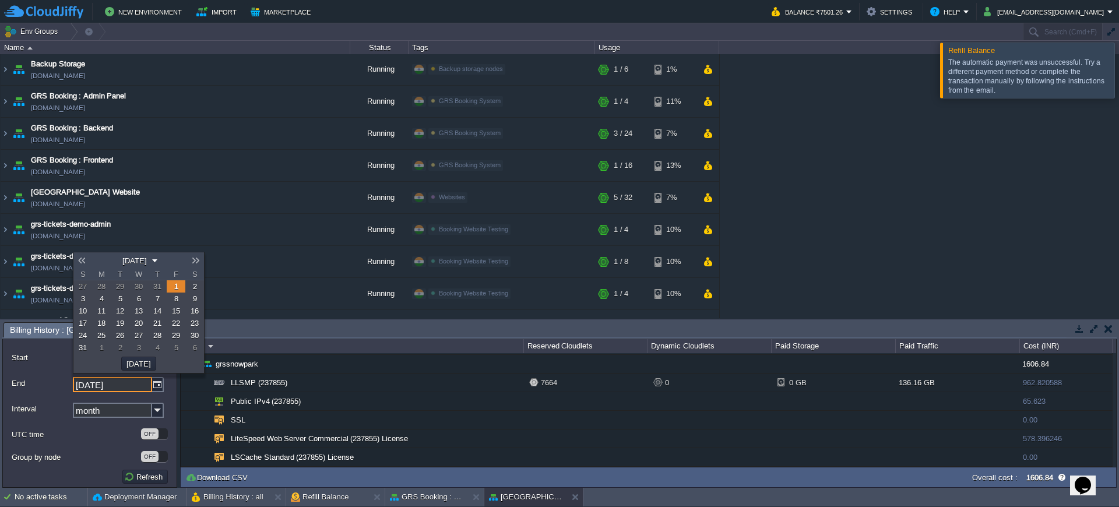
click at [88, 353] on link "31" at bounding box center [82, 348] width 19 height 12
click at [83, 257] on link at bounding box center [81, 260] width 16 height 9
click at [83, 352] on span "31" at bounding box center [83, 347] width 8 height 9
type input "[DATE]"
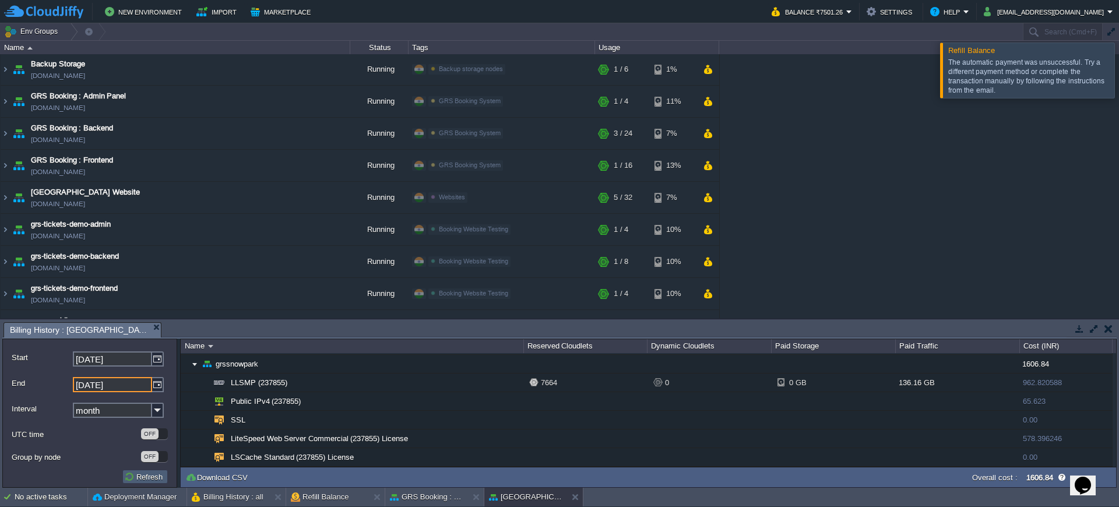
click at [149, 474] on button "Refresh" at bounding box center [145, 477] width 42 height 10
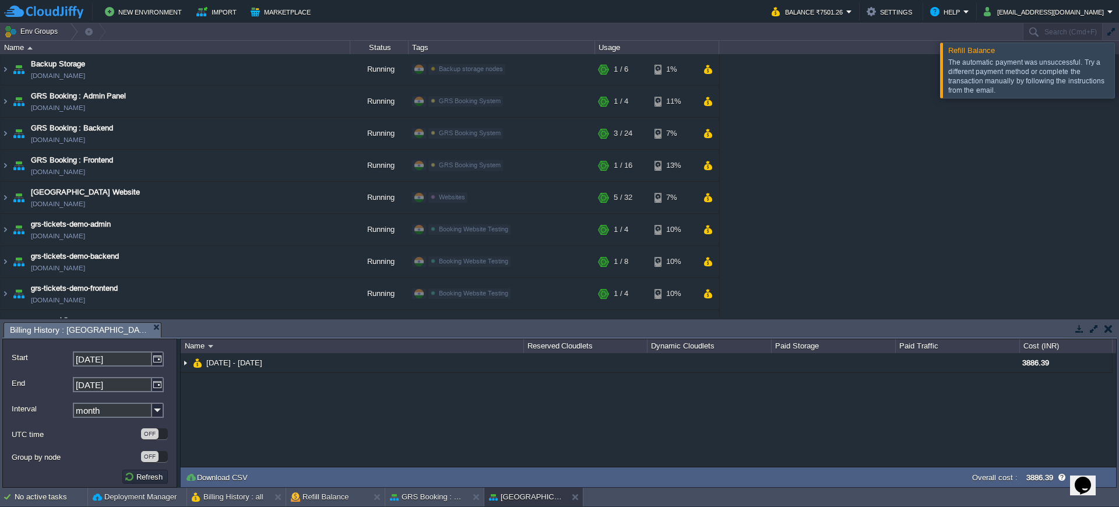
scroll to position [0, 0]
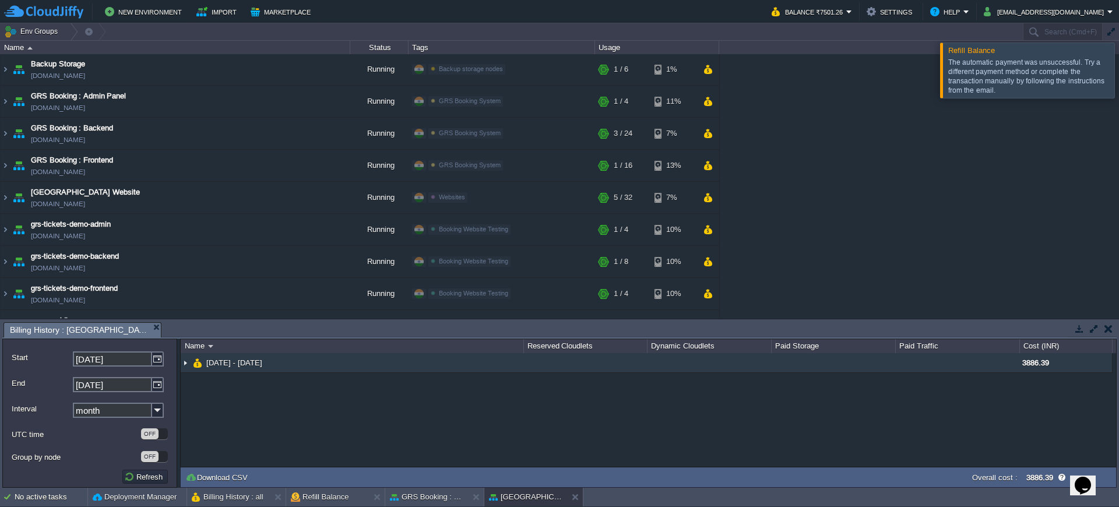
click at [279, 373] on td "[DATE] - [DATE]" at bounding box center [352, 363] width 343 height 20
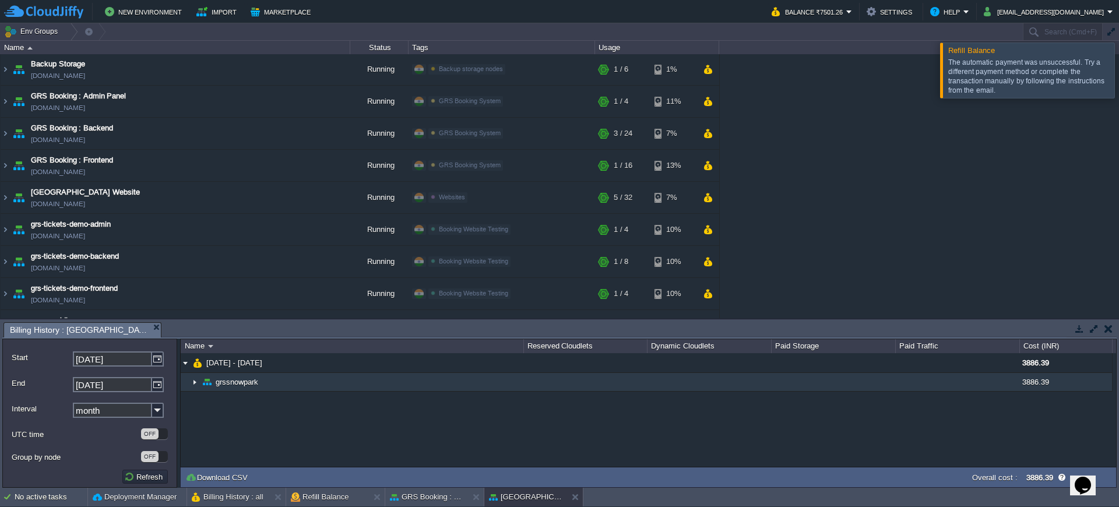
click at [234, 387] on span "grssnowpark" at bounding box center [237, 382] width 45 height 10
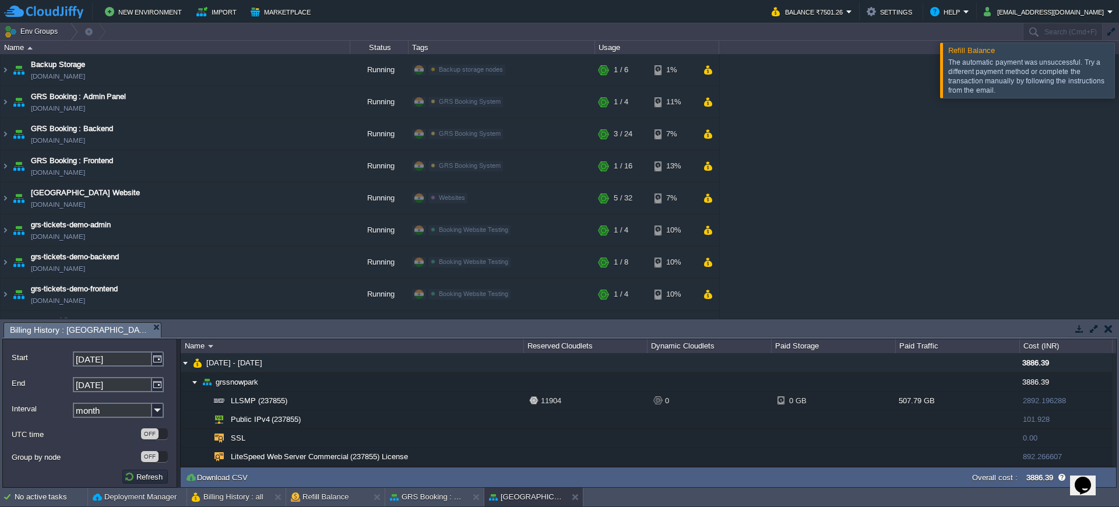
click at [1119, 66] on div at bounding box center [1133, 70] width 0 height 55
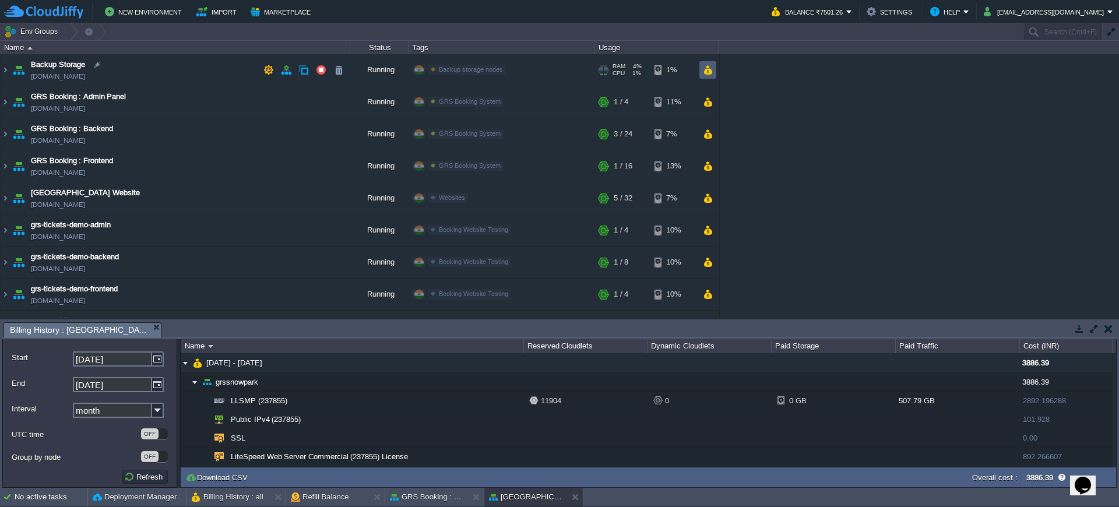
click at [708, 64] on td at bounding box center [708, 69] width 17 height 17
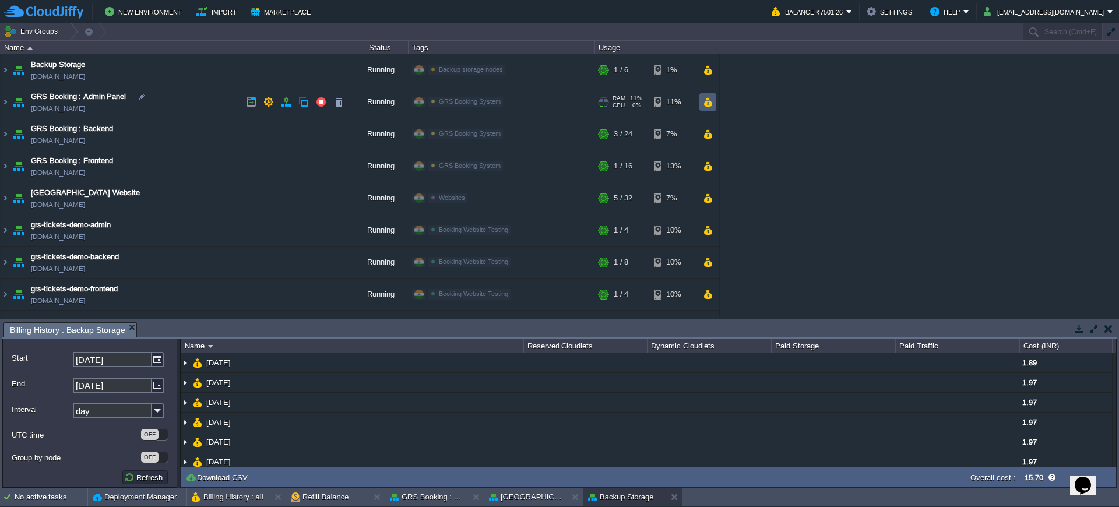
click at [708, 94] on td at bounding box center [708, 101] width 17 height 17
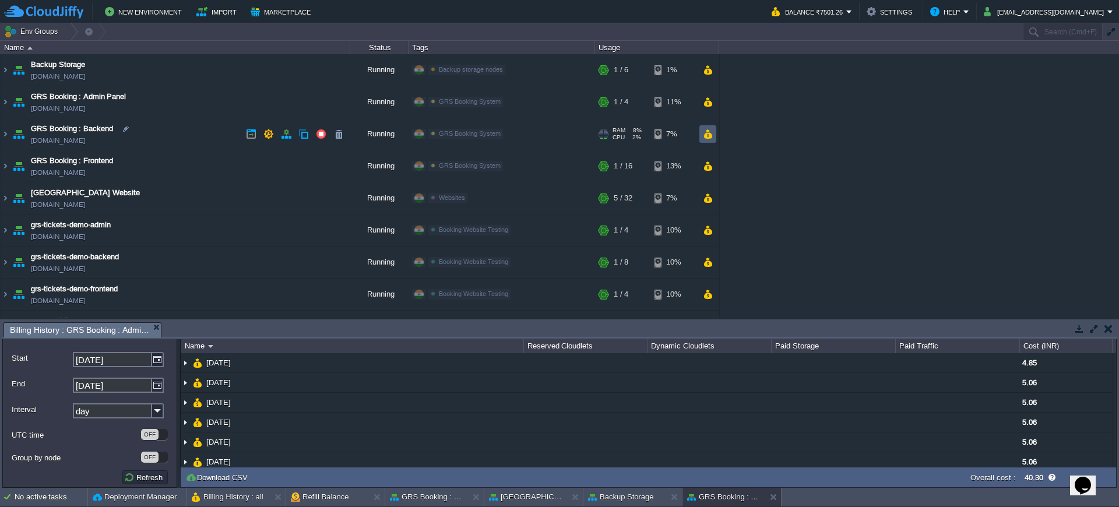
click at [707, 135] on button "button" at bounding box center [708, 134] width 10 height 10
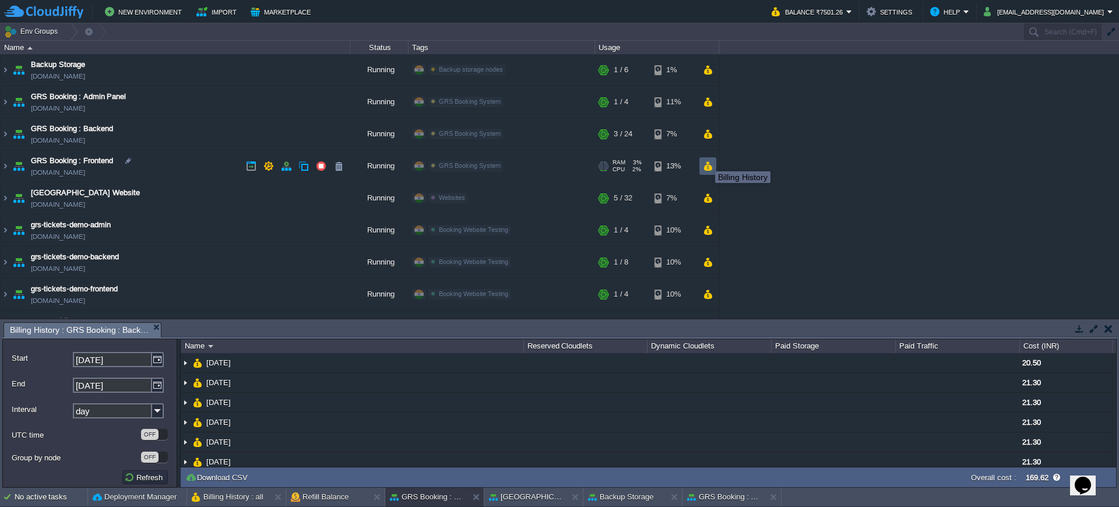
click at [705, 167] on button "button" at bounding box center [708, 166] width 10 height 10
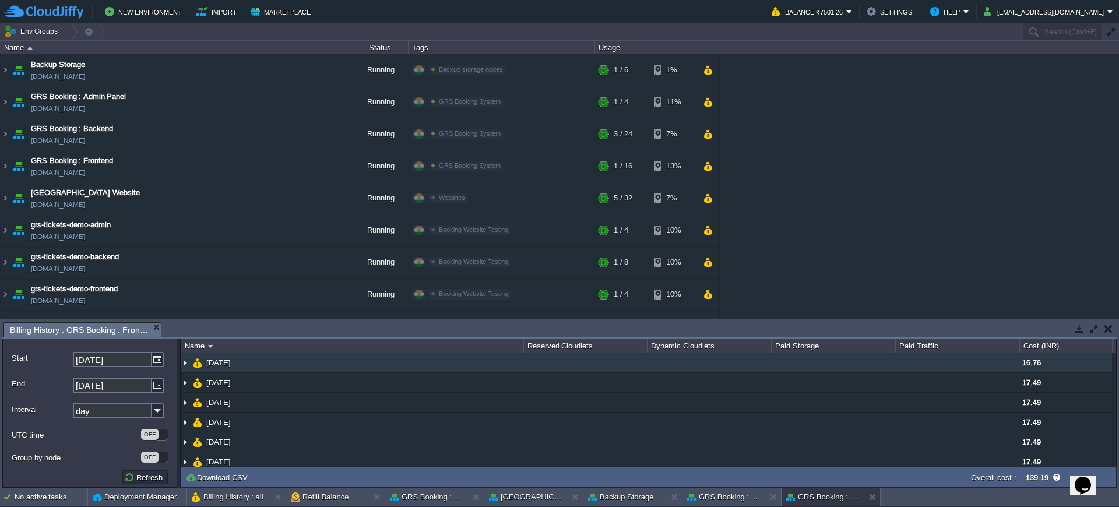
click at [187, 364] on img at bounding box center [185, 362] width 9 height 19
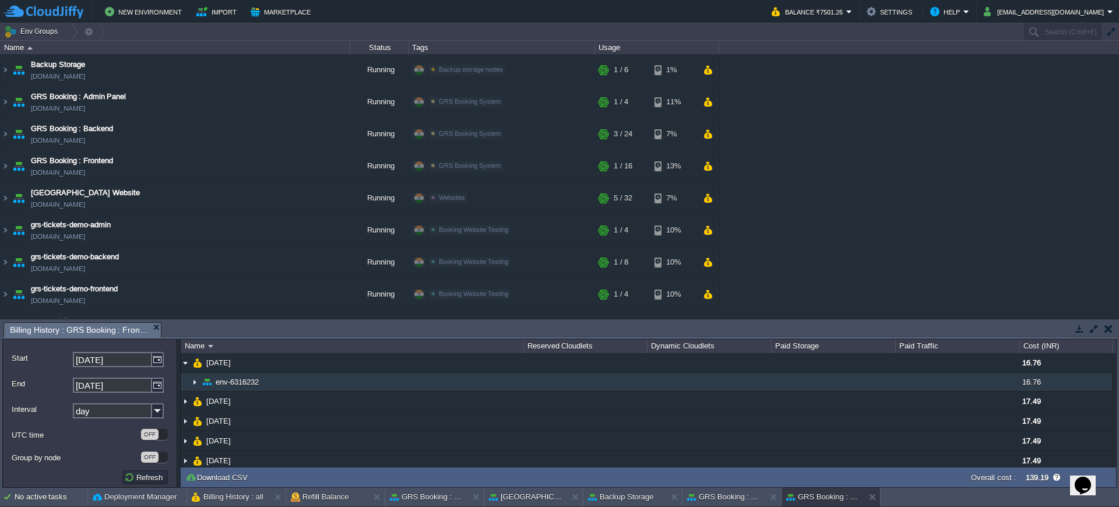
click at [192, 382] on img at bounding box center [194, 382] width 9 height 18
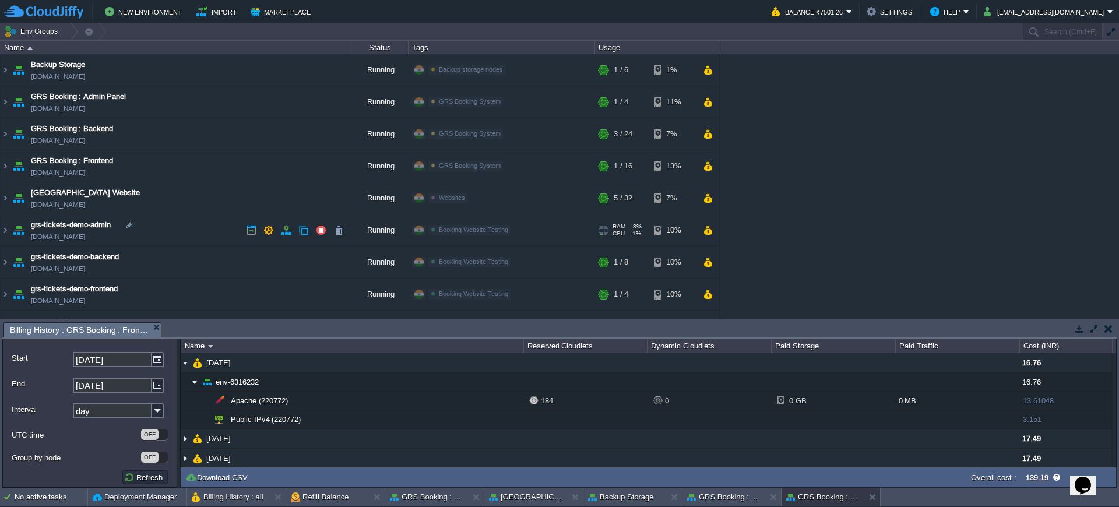
scroll to position [57, 0]
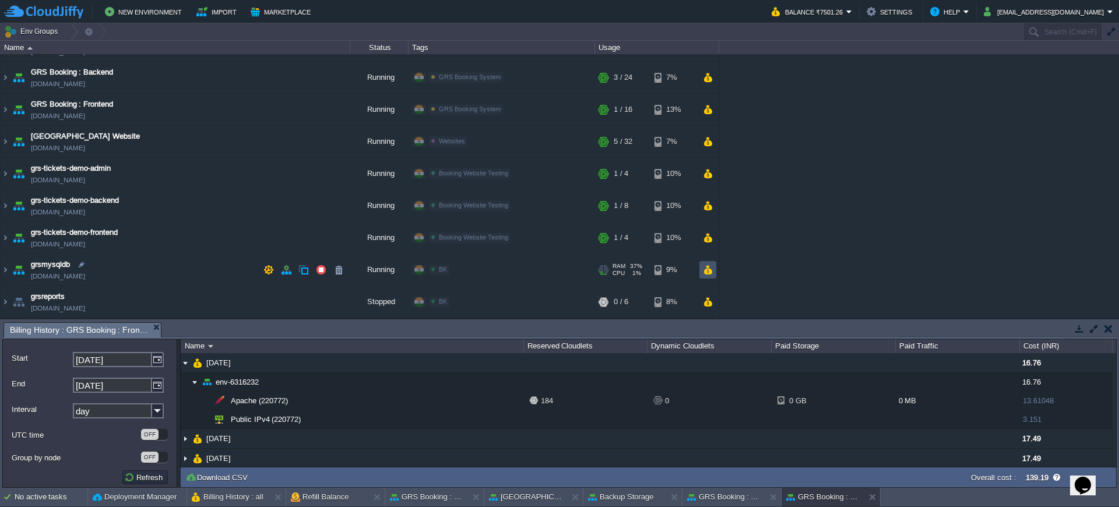
click at [705, 265] on button "button" at bounding box center [708, 270] width 10 height 10
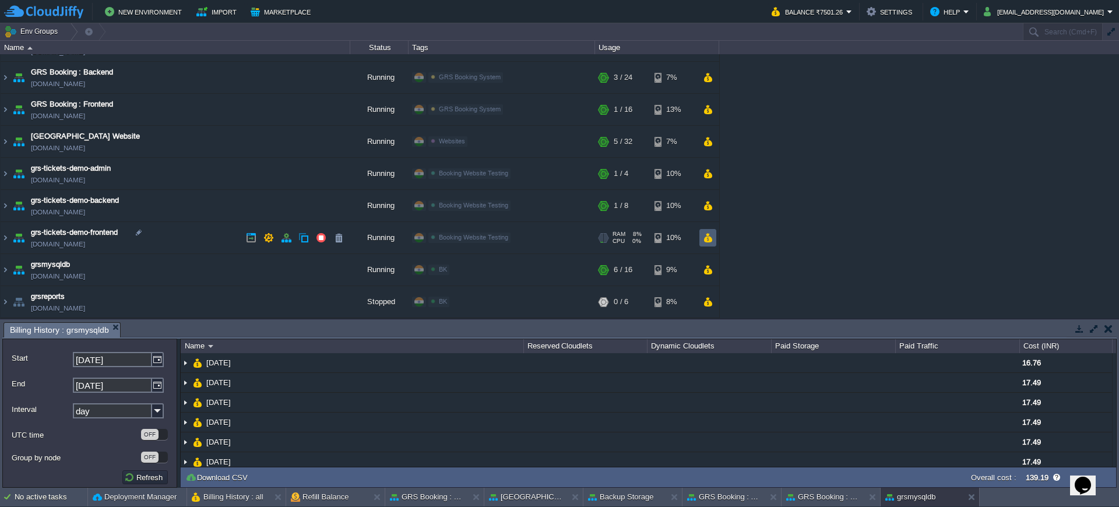
scroll to position [0, 0]
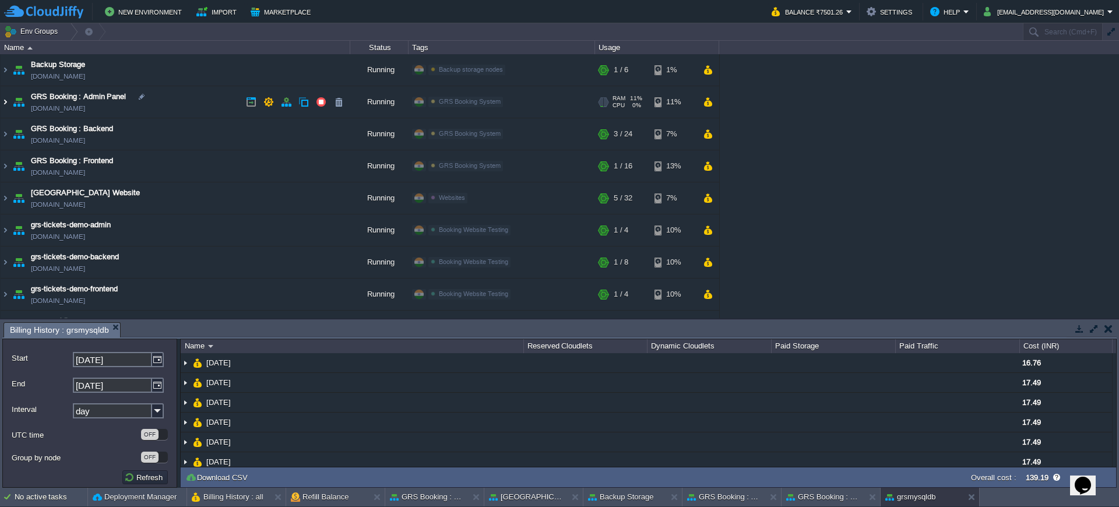
click at [4, 100] on img at bounding box center [5, 101] width 9 height 31
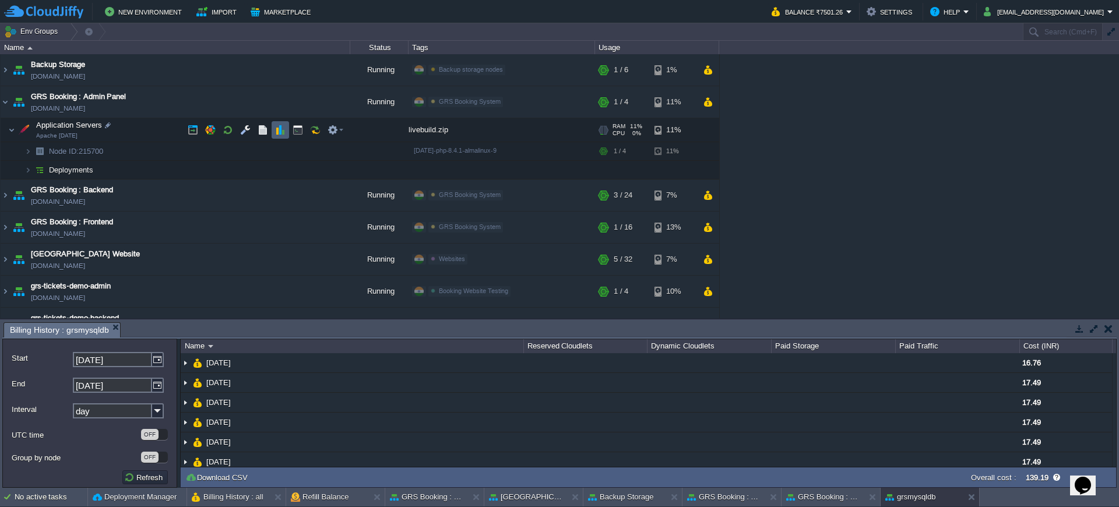
click at [275, 132] on button "button" at bounding box center [280, 130] width 10 height 10
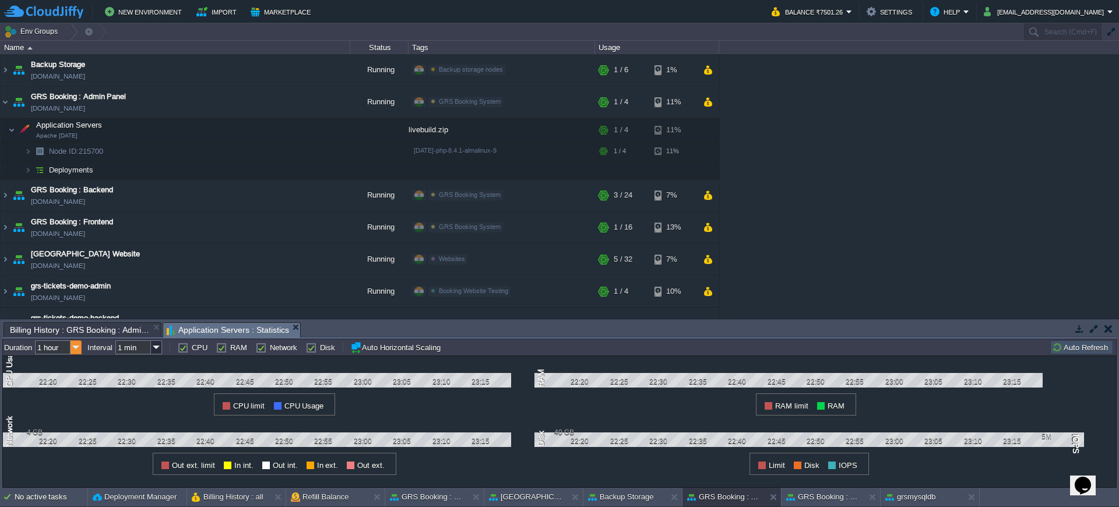
click at [72, 346] on img at bounding box center [76, 347] width 11 height 14
click at [62, 425] on div "1 week" at bounding box center [59, 421] width 44 height 15
type input "1 week"
type input "1 hour"
click at [76, 347] on img at bounding box center [76, 347] width 11 height 14
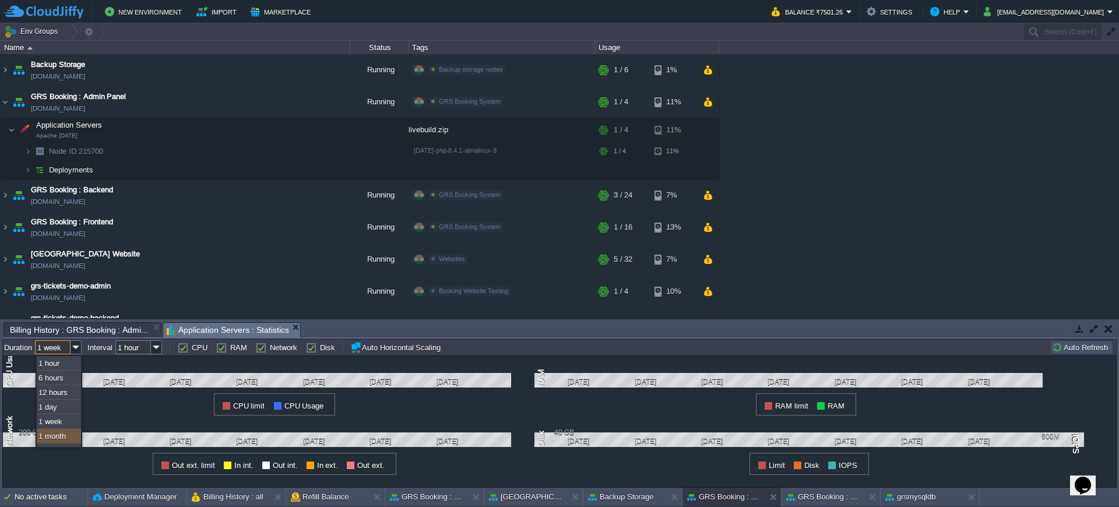
click at [62, 438] on div "1 month" at bounding box center [59, 436] width 44 height 15
type input "1 month"
click at [230, 347] on label "RAM" at bounding box center [238, 347] width 17 height 9
click at [220, 347] on input "RAM" at bounding box center [220, 348] width 8 height 8
checkbox input "false"
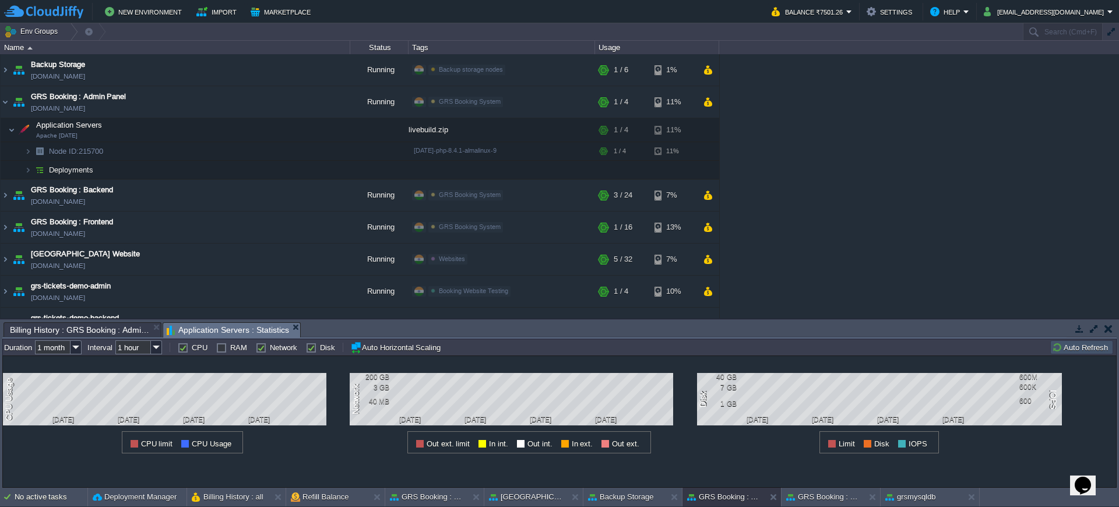
click at [270, 347] on label "Network" at bounding box center [283, 347] width 27 height 9
click at [260, 347] on input "Network" at bounding box center [260, 348] width 8 height 8
checkbox input "false"
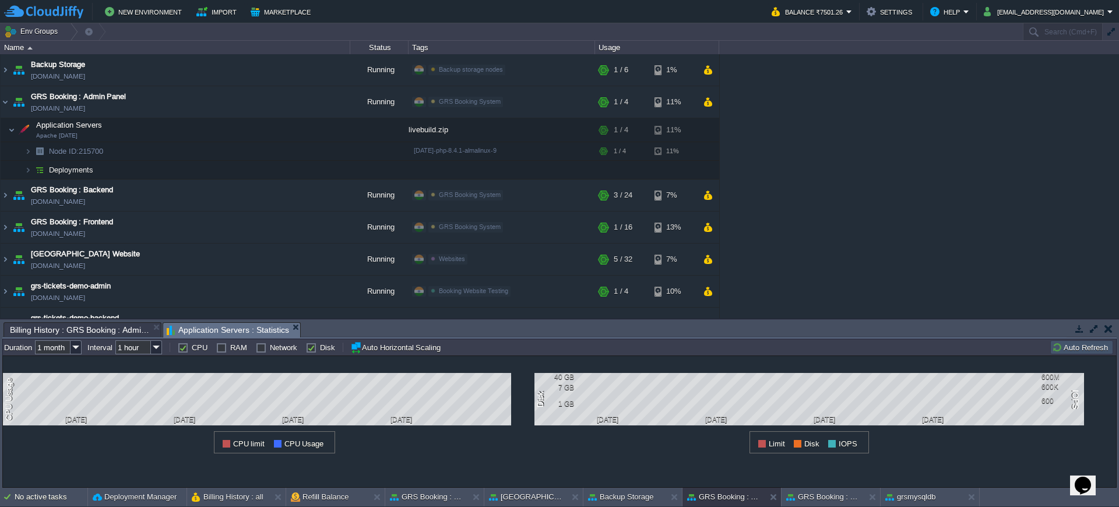
click at [306, 347] on div "Disk" at bounding box center [320, 347] width 29 height 9
click at [320, 347] on label "Disk" at bounding box center [327, 347] width 15 height 9
click at [306, 347] on input "Disk" at bounding box center [310, 348] width 8 height 8
checkbox input "false"
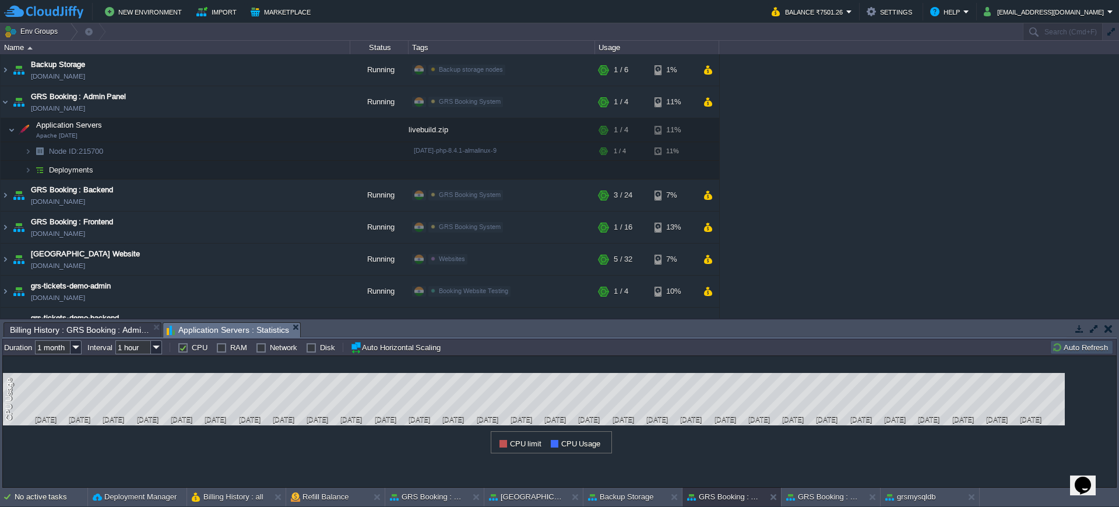
click at [230, 350] on label "RAM" at bounding box center [238, 347] width 17 height 9
click at [220, 350] on input "RAM" at bounding box center [220, 348] width 8 height 8
checkbox input "true"
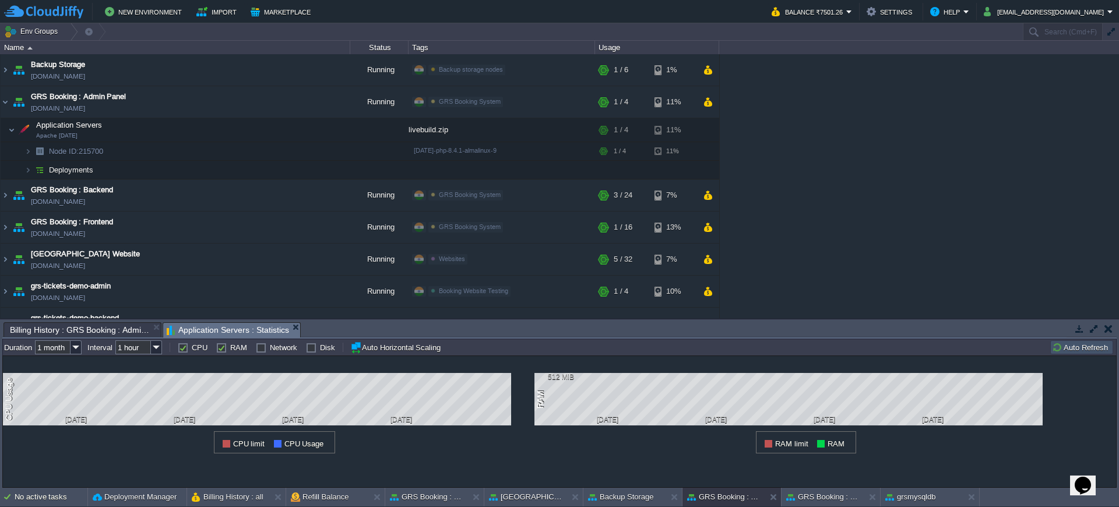
click at [192, 350] on label "CPU" at bounding box center [200, 347] width 16 height 9
click at [182, 350] on input "CPU" at bounding box center [182, 348] width 8 height 8
checkbox input "false"
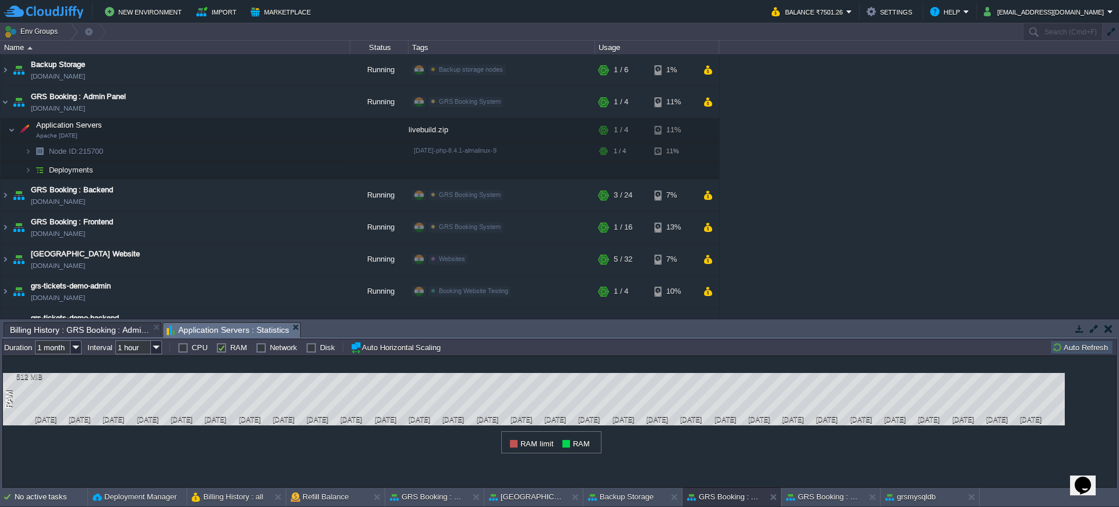
click at [61, 350] on input "1 month" at bounding box center [53, 347] width 36 height 14
click at [55, 426] on div "1 week" at bounding box center [59, 421] width 44 height 15
type input "1 week"
click at [72, 346] on img at bounding box center [76, 347] width 11 height 14
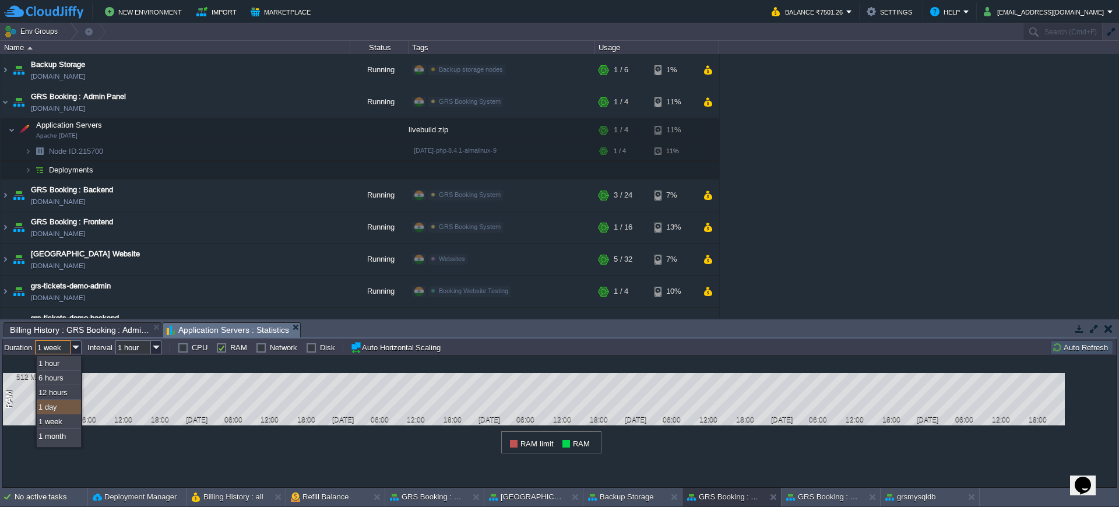
click at [149, 434] on div "1 RAM 512 MiB [DATE] 06:00 12:00 18:00 [DATE] 06:00 12:00 18:00 [DATE] 06:00 12…" at bounding box center [545, 404] width 1085 height 97
drag, startPoint x: 259, startPoint y: 352, endPoint x: 217, endPoint y: 353, distance: 42.6
click at [270, 352] on label "Network" at bounding box center [283, 347] width 27 height 9
click at [259, 352] on input "Network" at bounding box center [260, 348] width 8 height 8
checkbox input "true"
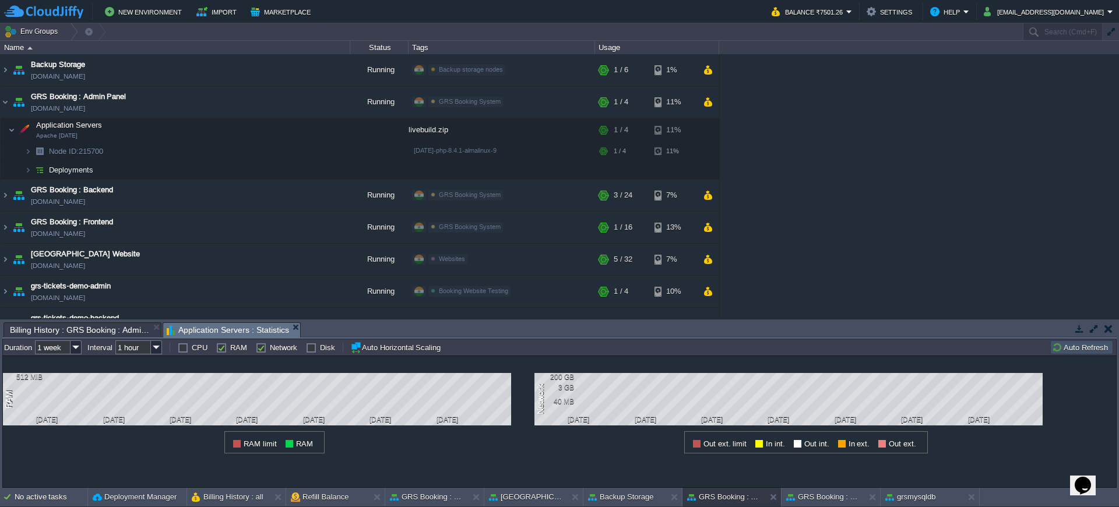
click at [230, 352] on label "RAM" at bounding box center [238, 347] width 17 height 9
click at [217, 352] on input "RAM" at bounding box center [220, 348] width 8 height 8
checkbox input "false"
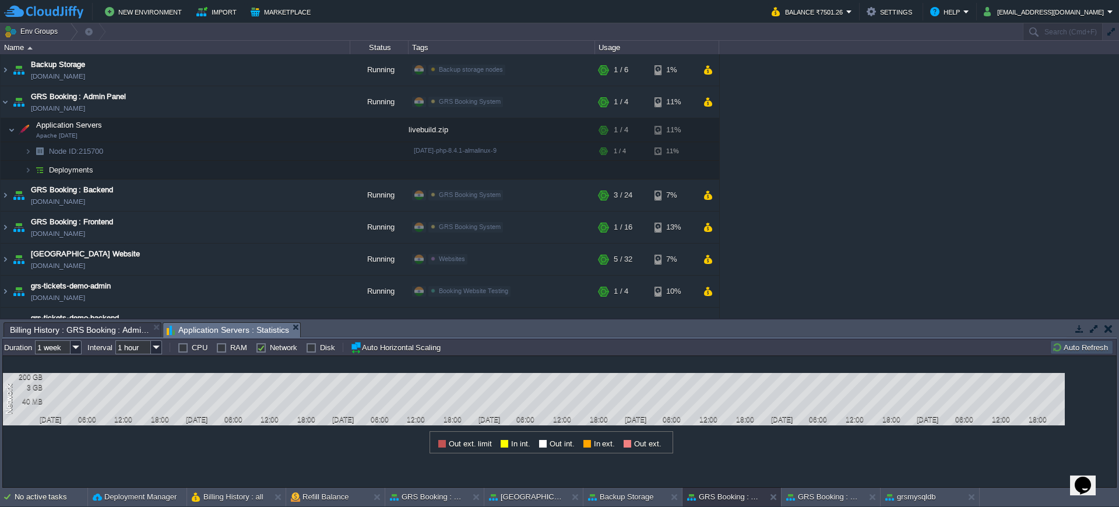
click at [320, 350] on label "Disk" at bounding box center [327, 347] width 15 height 9
click at [311, 350] on input "Disk" at bounding box center [310, 348] width 8 height 8
checkbox input "true"
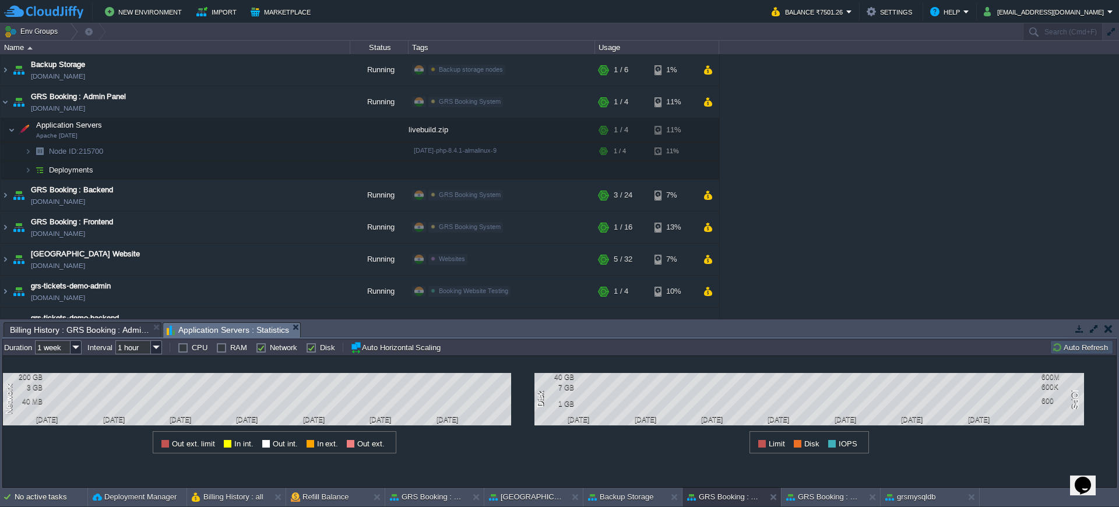
click at [270, 350] on label "Network" at bounding box center [283, 347] width 27 height 9
click at [261, 350] on input "Network" at bounding box center [260, 348] width 8 height 8
checkbox input "false"
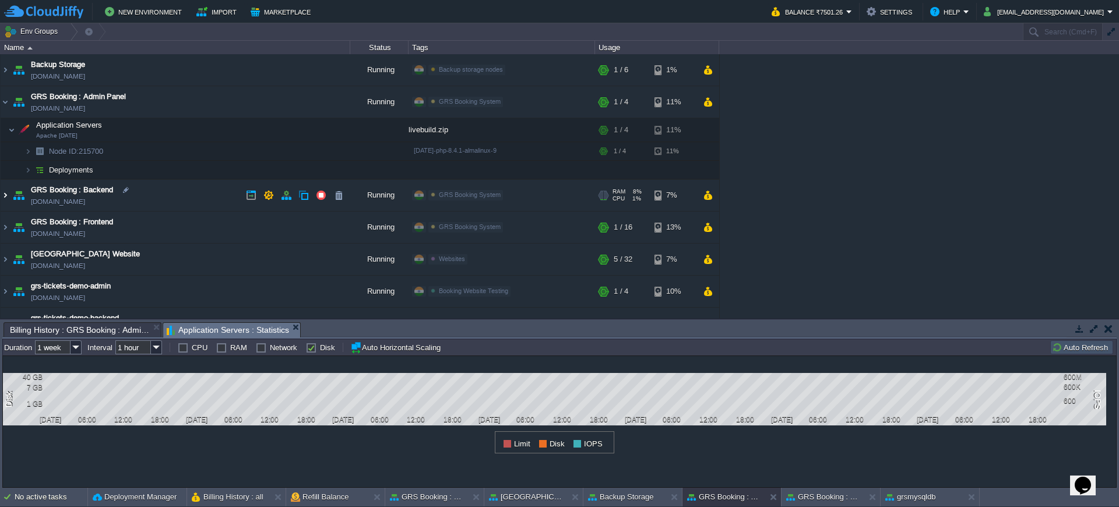
scroll to position [1, 0]
click at [8, 196] on img at bounding box center [5, 194] width 9 height 31
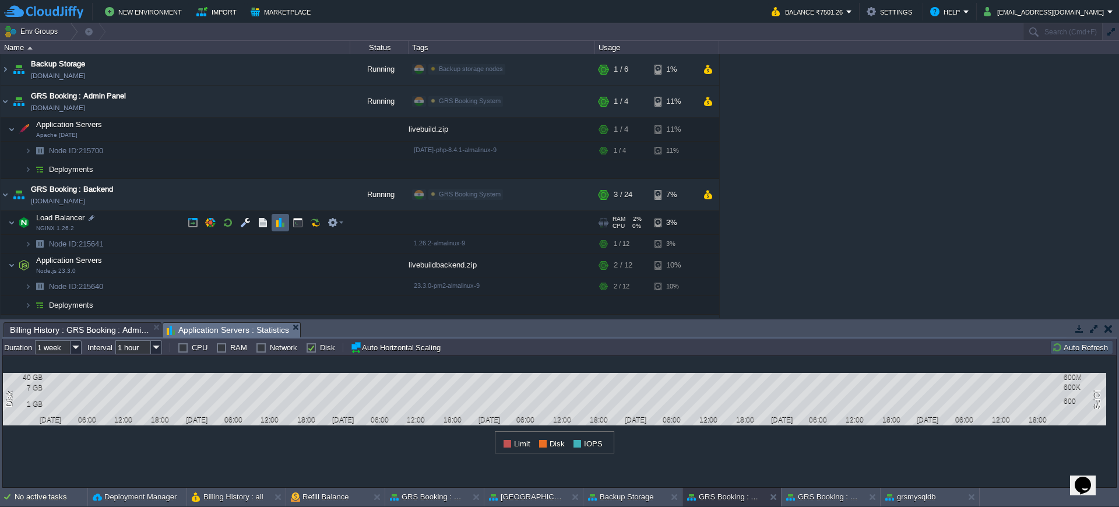
click at [276, 225] on button "button" at bounding box center [280, 222] width 10 height 10
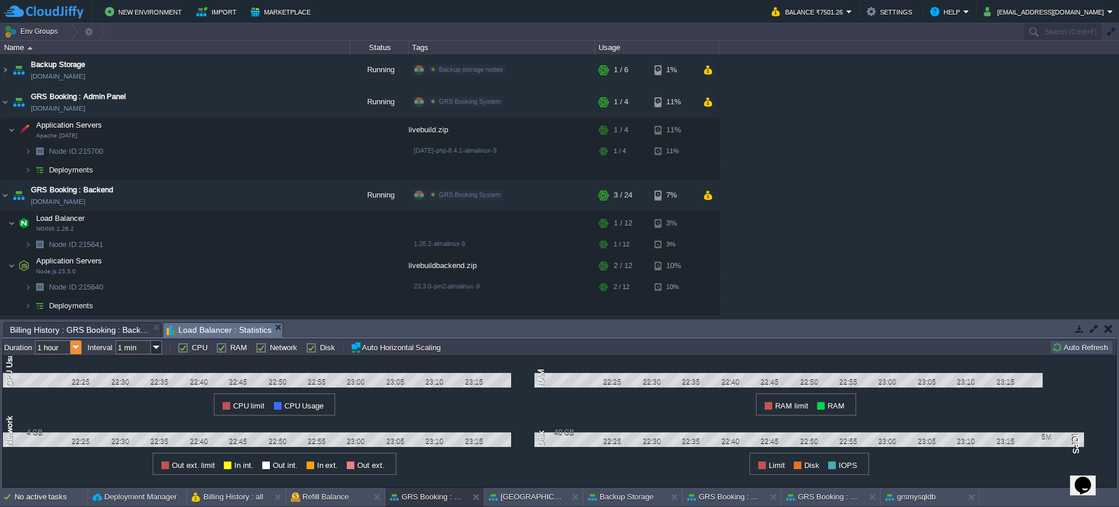
click at [77, 345] on img at bounding box center [76, 347] width 11 height 14
click at [61, 423] on div "1 week" at bounding box center [59, 421] width 44 height 15
type input "1 week"
type input "1 hour"
click at [230, 350] on label "RAM" at bounding box center [238, 347] width 17 height 9
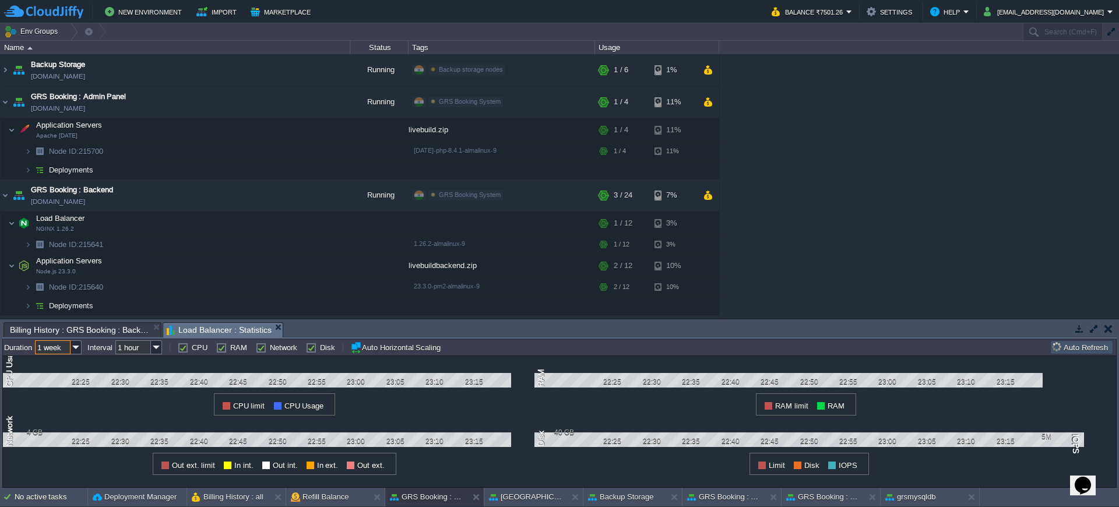
click at [221, 350] on input "RAM" at bounding box center [220, 348] width 8 height 8
checkbox input "false"
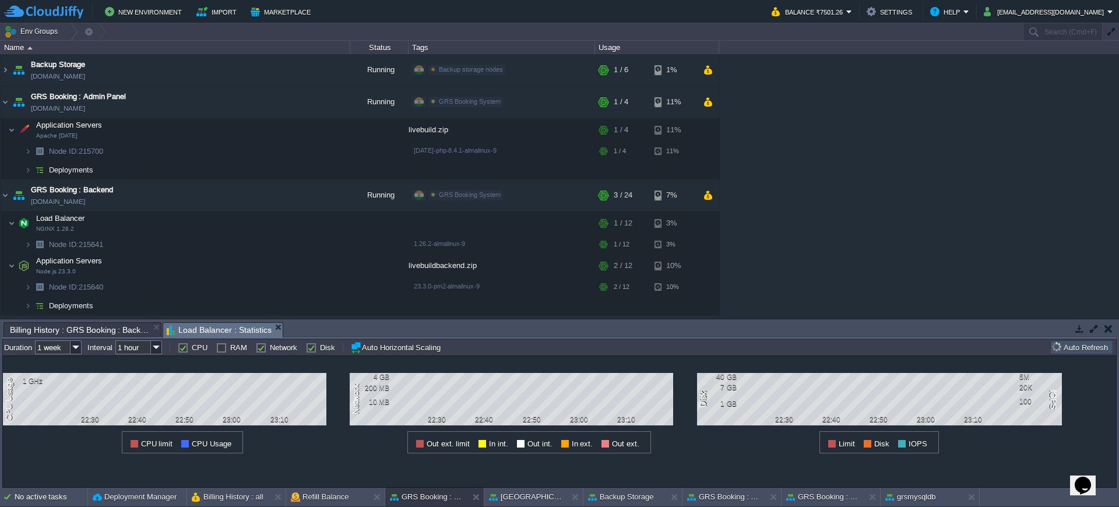
click at [270, 348] on label "Network" at bounding box center [283, 347] width 27 height 9
click at [257, 348] on input "Network" at bounding box center [260, 348] width 8 height 8
checkbox input "false"
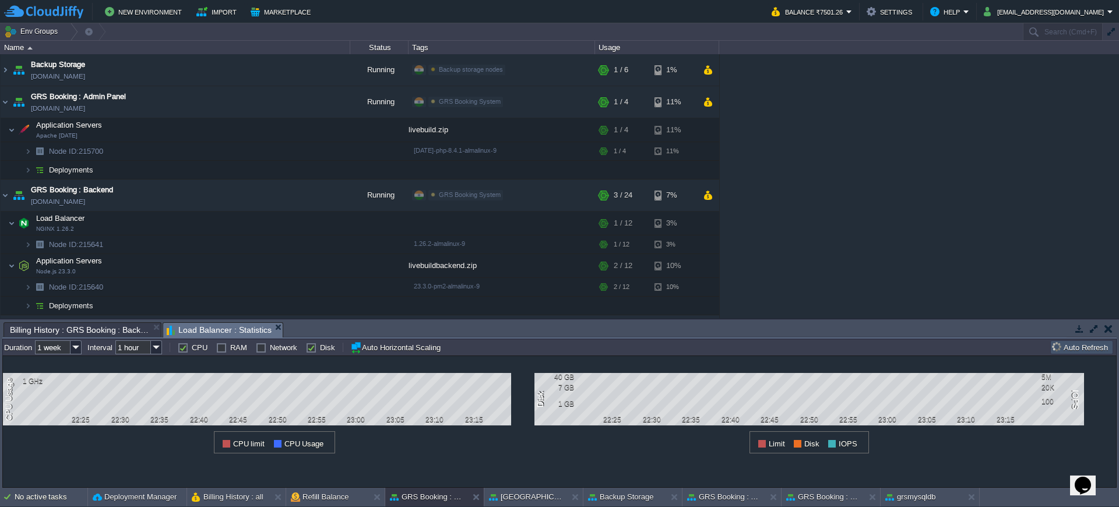
click at [320, 343] on label "Disk" at bounding box center [327, 347] width 15 height 9
click at [310, 344] on input "Disk" at bounding box center [310, 348] width 8 height 8
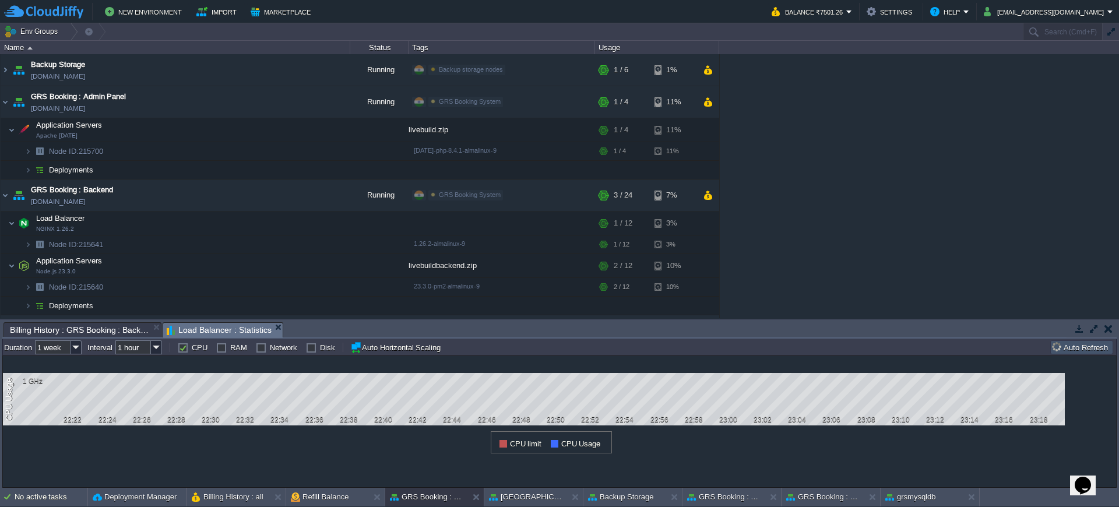
click at [320, 345] on label "Disk" at bounding box center [327, 347] width 15 height 9
click at [310, 345] on input "Disk" at bounding box center [310, 348] width 8 height 8
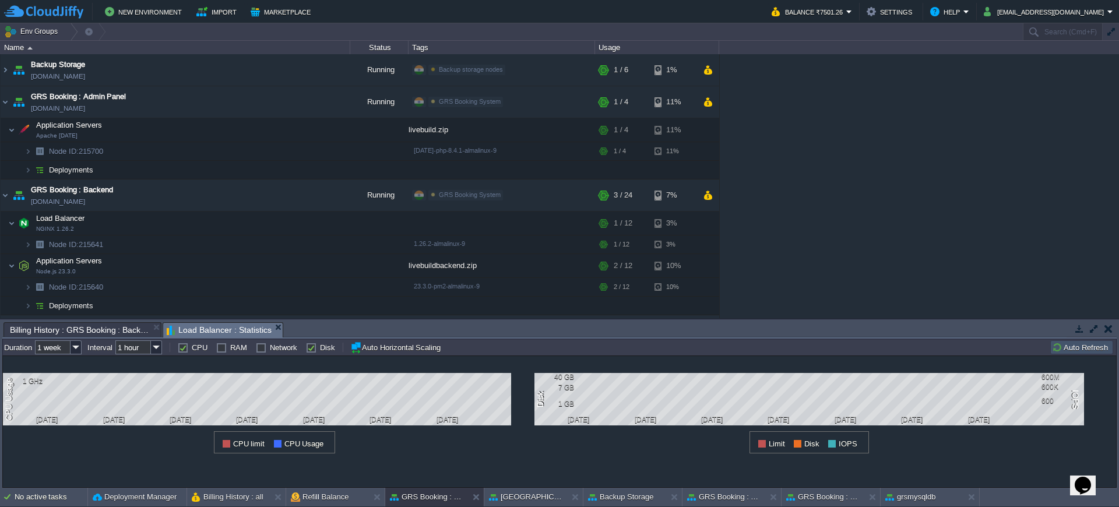
click at [320, 346] on label "Disk" at bounding box center [327, 347] width 15 height 9
click at [312, 346] on input "Disk" at bounding box center [310, 348] width 8 height 8
checkbox input "false"
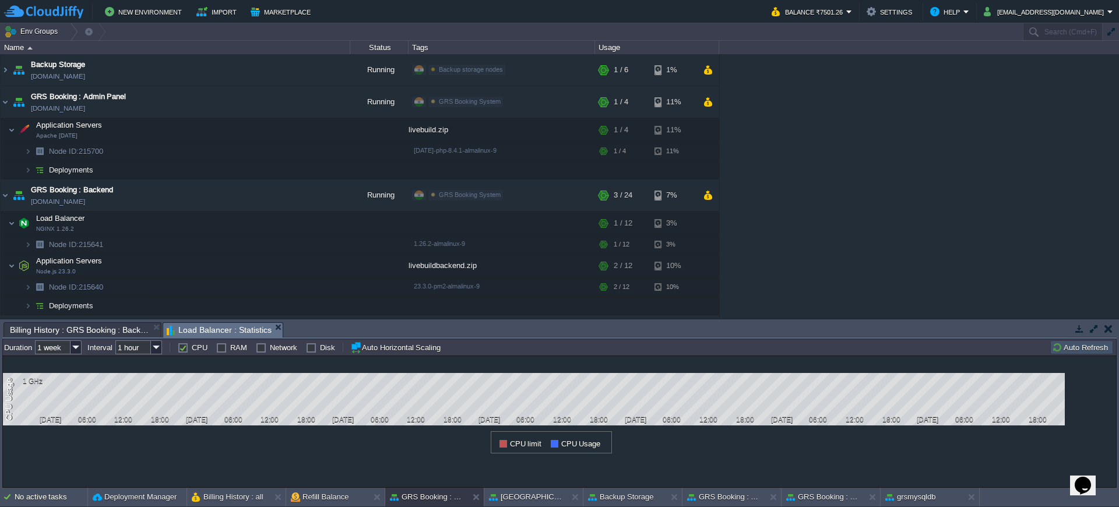
click at [227, 350] on div "RAM" at bounding box center [231, 347] width 31 height 9
click at [230, 350] on label "RAM" at bounding box center [238, 347] width 17 height 9
click at [217, 350] on input "RAM" at bounding box center [220, 348] width 8 height 8
checkbox input "true"
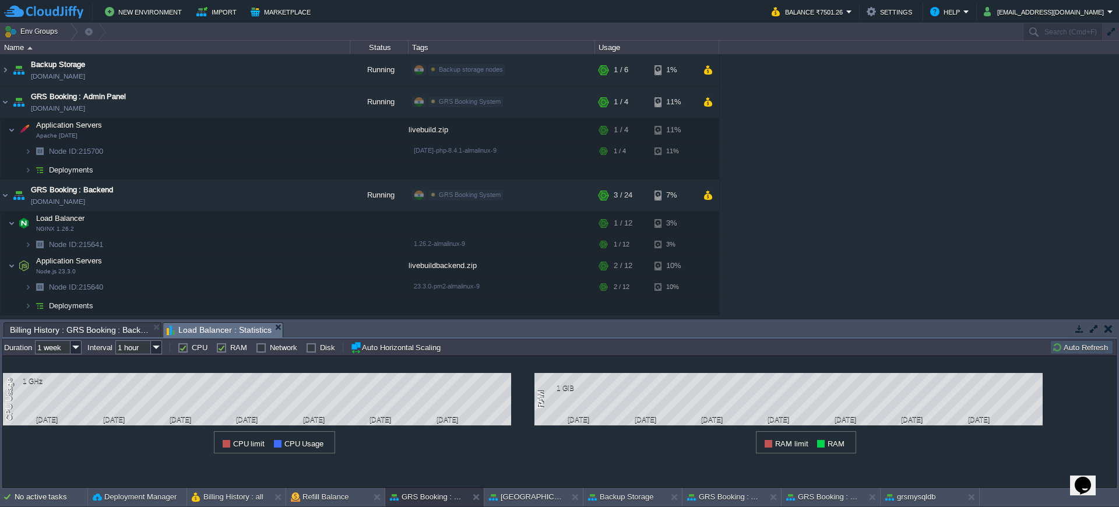
click at [192, 352] on label "CPU" at bounding box center [200, 347] width 16 height 9
click at [183, 352] on input "CPU" at bounding box center [182, 348] width 8 height 8
checkbox input "false"
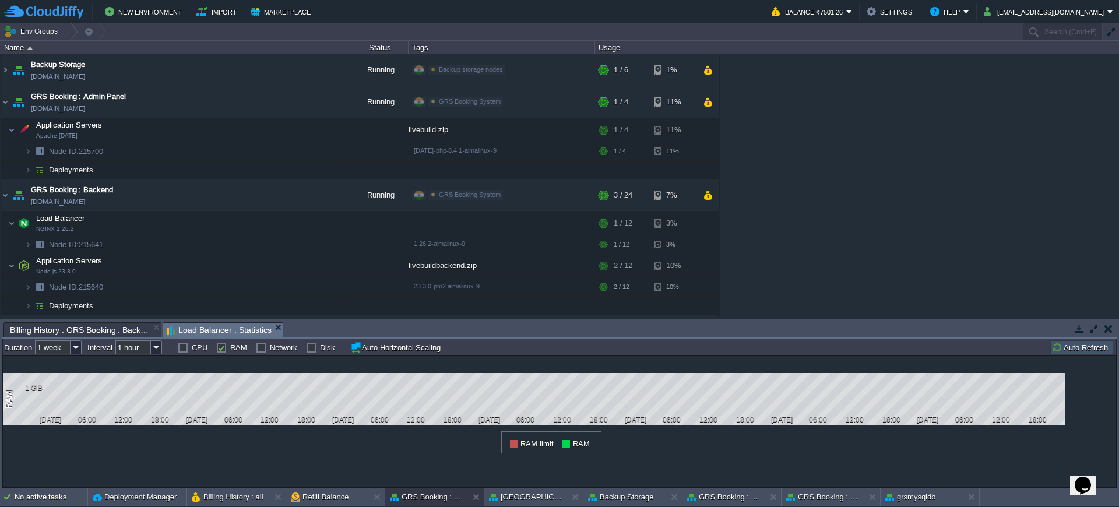
click at [270, 352] on label "Network" at bounding box center [283, 347] width 27 height 9
click at [259, 352] on input "Network" at bounding box center [260, 348] width 8 height 8
checkbox input "true"
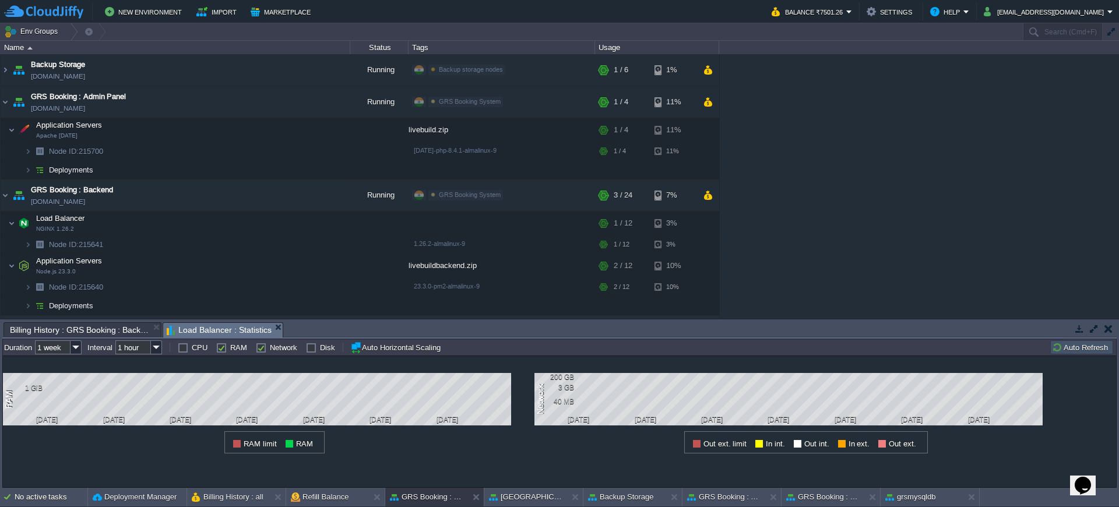
click at [230, 349] on label "RAM" at bounding box center [238, 347] width 17 height 9
click at [216, 349] on input "RAM" at bounding box center [220, 348] width 8 height 8
checkbox input "false"
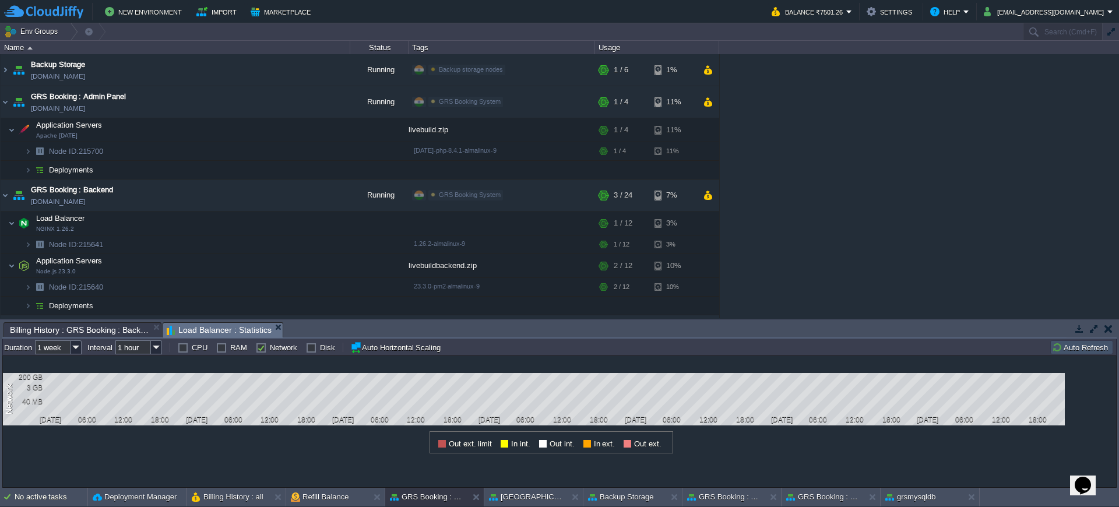
click at [301, 349] on td at bounding box center [301, 347] width 9 height 14
click at [320, 349] on label "Disk" at bounding box center [327, 347] width 15 height 9
click at [307, 349] on input "Disk" at bounding box center [310, 348] width 8 height 8
checkbox input "true"
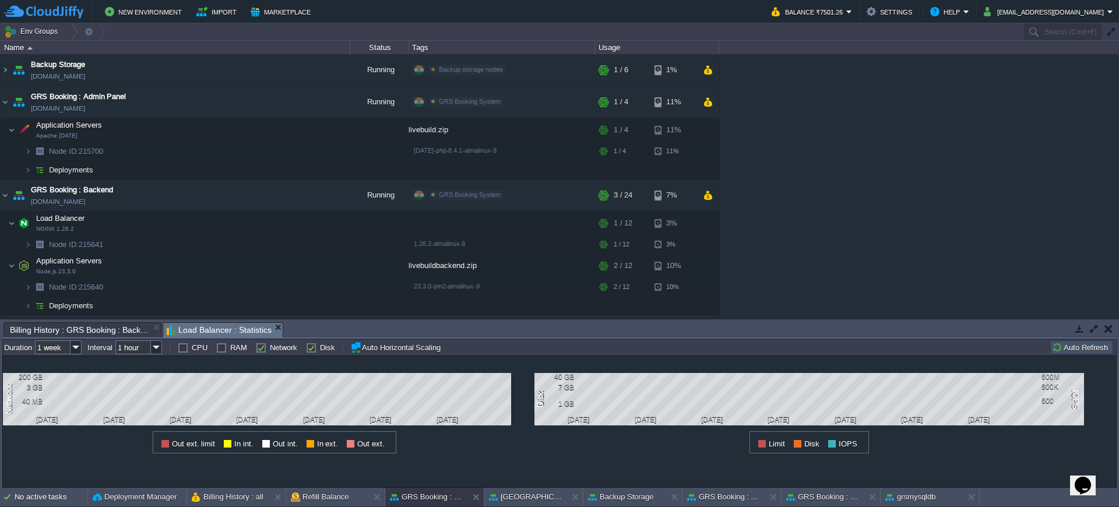
click at [270, 350] on label "Network" at bounding box center [283, 347] width 27 height 9
click at [260, 350] on input "Network" at bounding box center [260, 348] width 8 height 8
checkbox input "false"
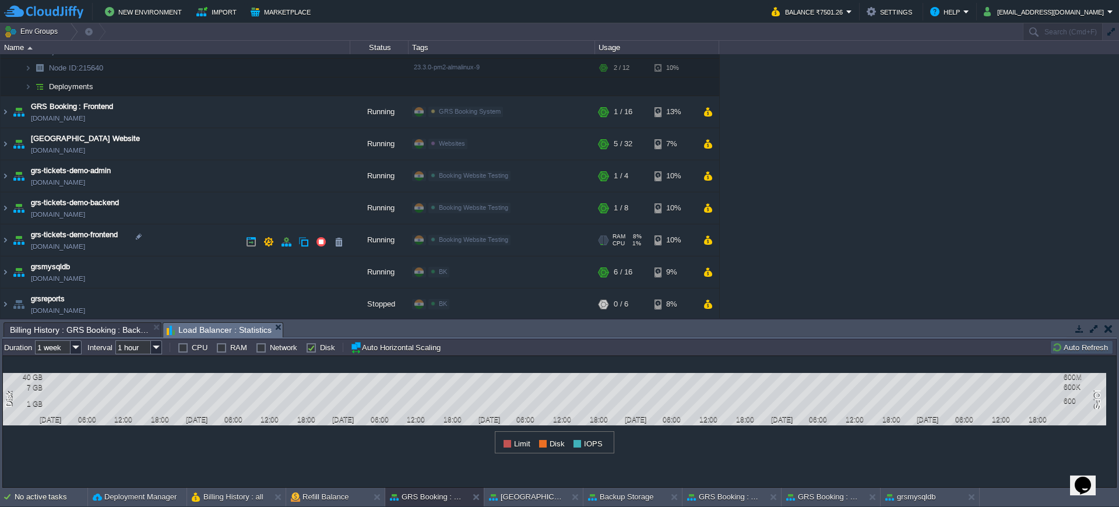
scroll to position [222, 0]
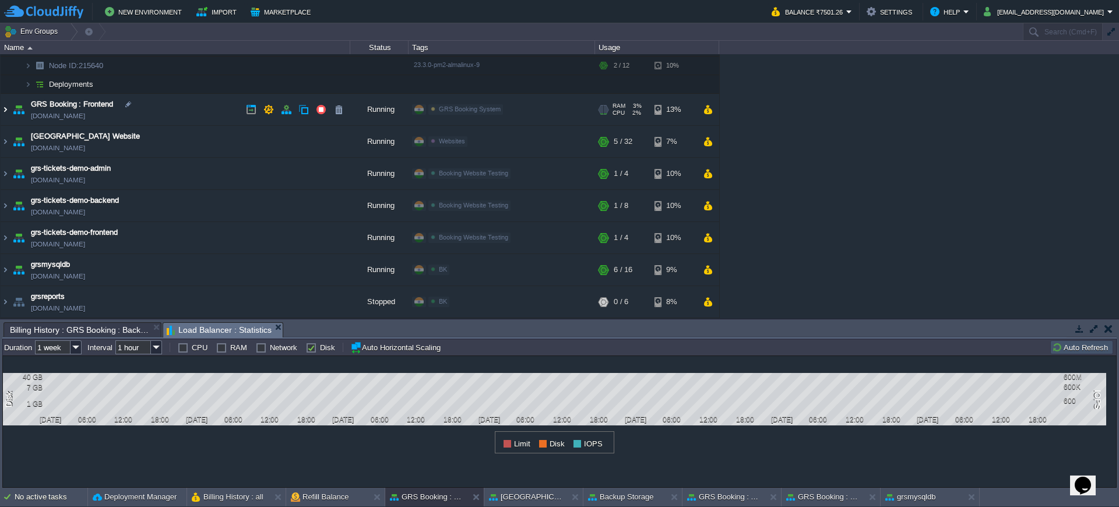
click at [9, 111] on img at bounding box center [5, 109] width 9 height 31
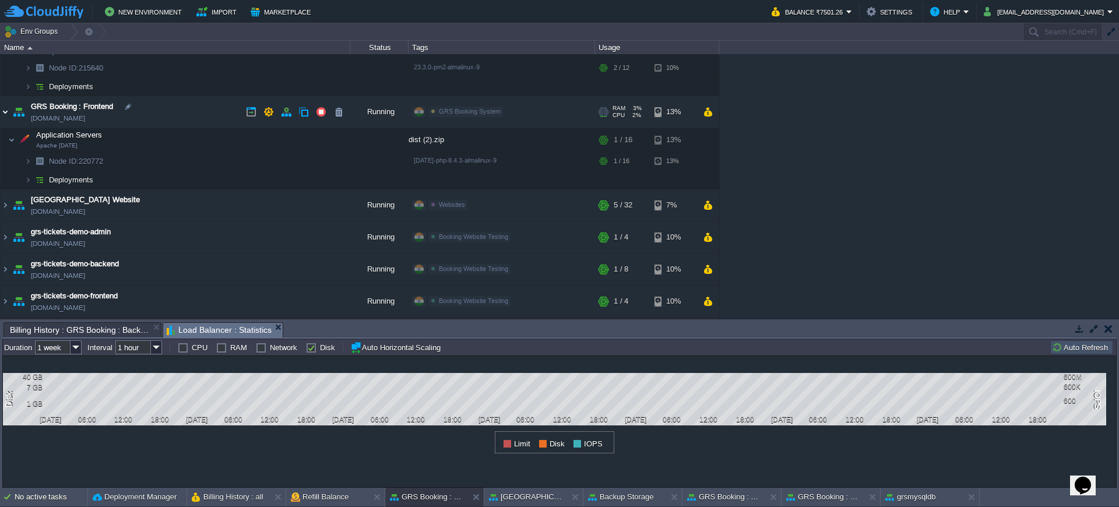
scroll to position [219, 0]
click at [276, 141] on button "button" at bounding box center [280, 140] width 10 height 10
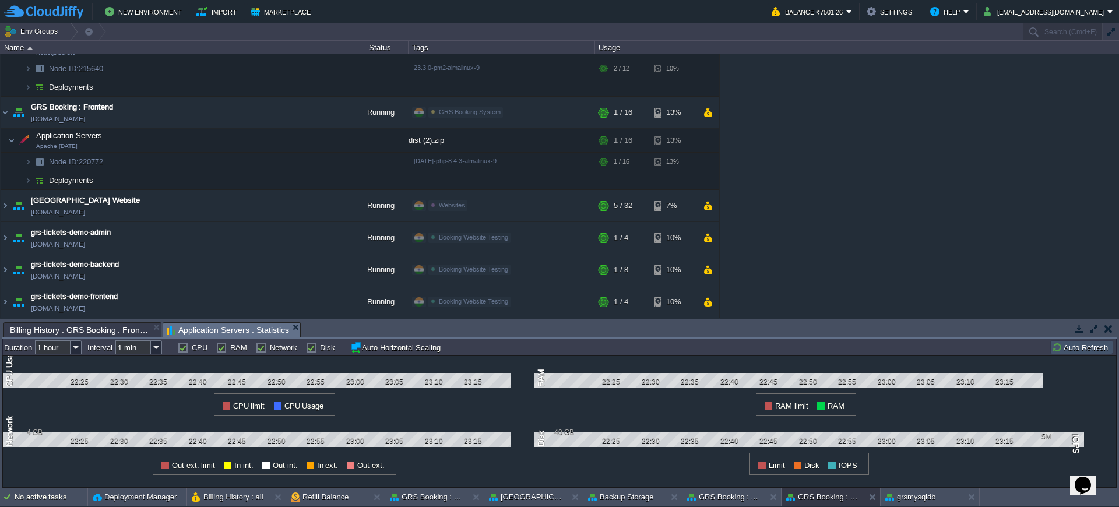
click at [56, 346] on input "1 hour" at bounding box center [53, 347] width 36 height 14
click at [61, 422] on div "1 week" at bounding box center [59, 421] width 44 height 15
type input "1 week"
type input "1 hour"
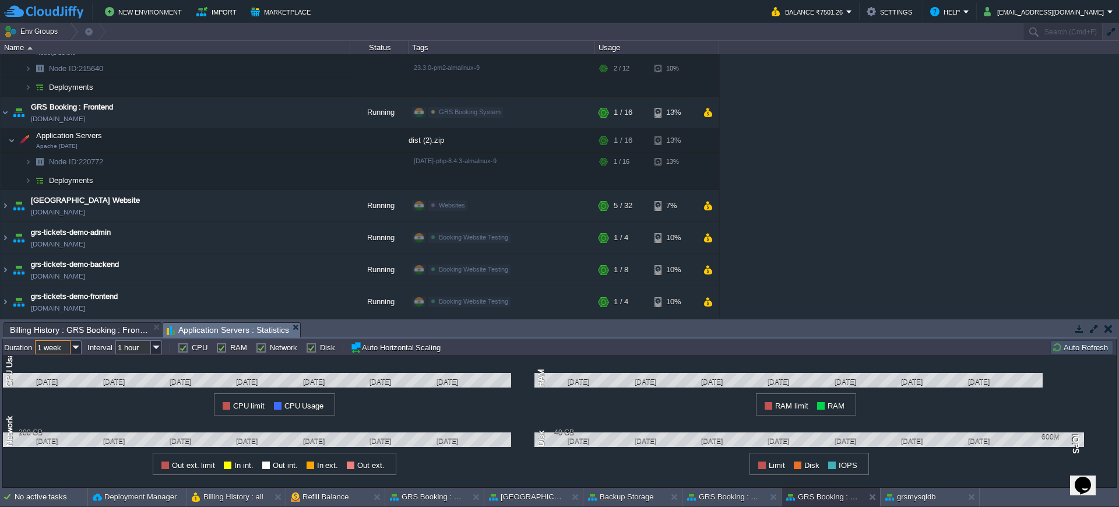
click at [230, 349] on label "RAM" at bounding box center [238, 347] width 17 height 9
click at [222, 349] on input "RAM" at bounding box center [220, 348] width 8 height 8
checkbox input "false"
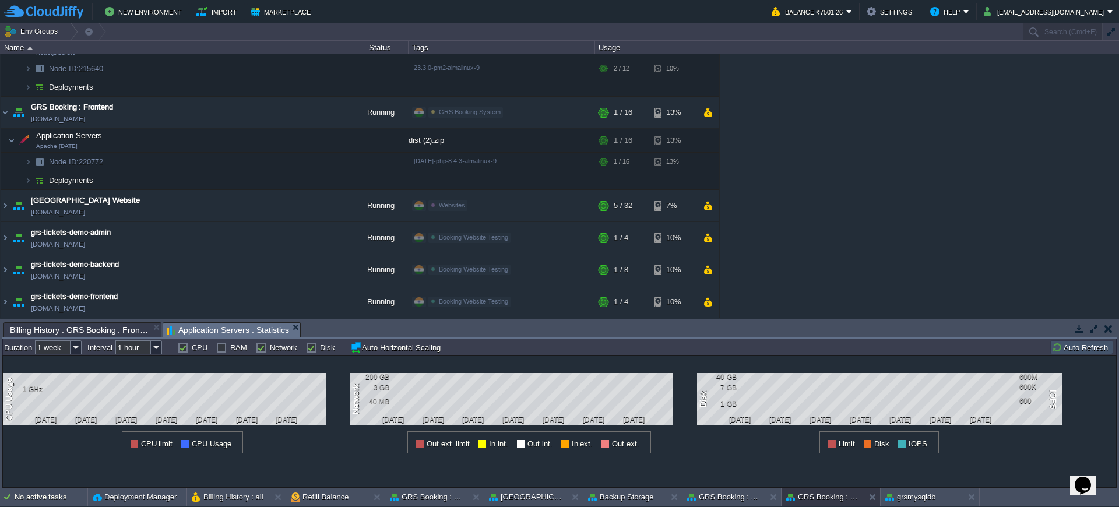
click at [270, 346] on label "Network" at bounding box center [283, 347] width 27 height 9
click at [261, 346] on input "Network" at bounding box center [260, 348] width 8 height 8
checkbox input "false"
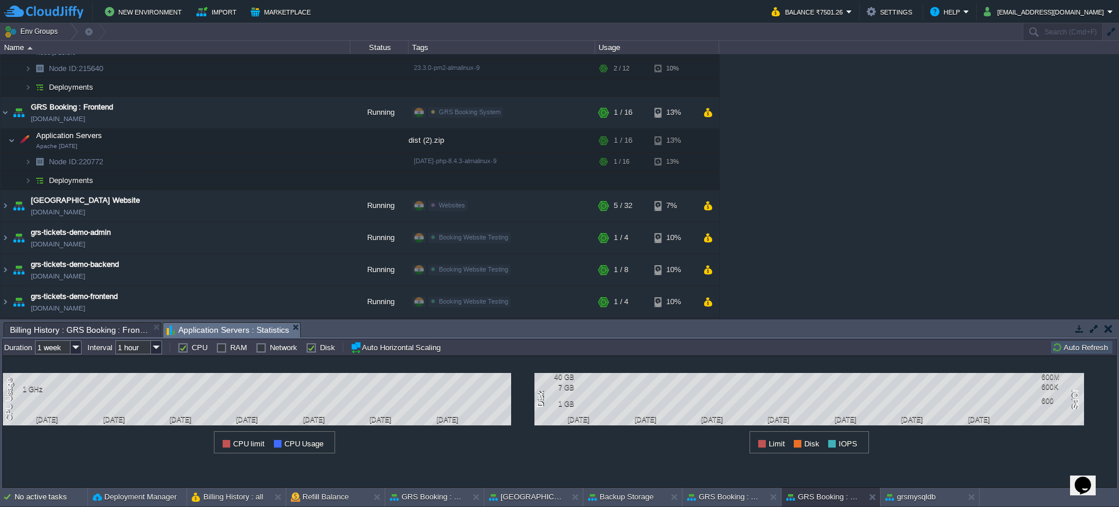
click at [314, 348] on div "Disk" at bounding box center [320, 347] width 29 height 9
click at [320, 347] on label "Disk" at bounding box center [327, 347] width 15 height 9
click at [306, 347] on input "Disk" at bounding box center [310, 348] width 8 height 8
checkbox input "false"
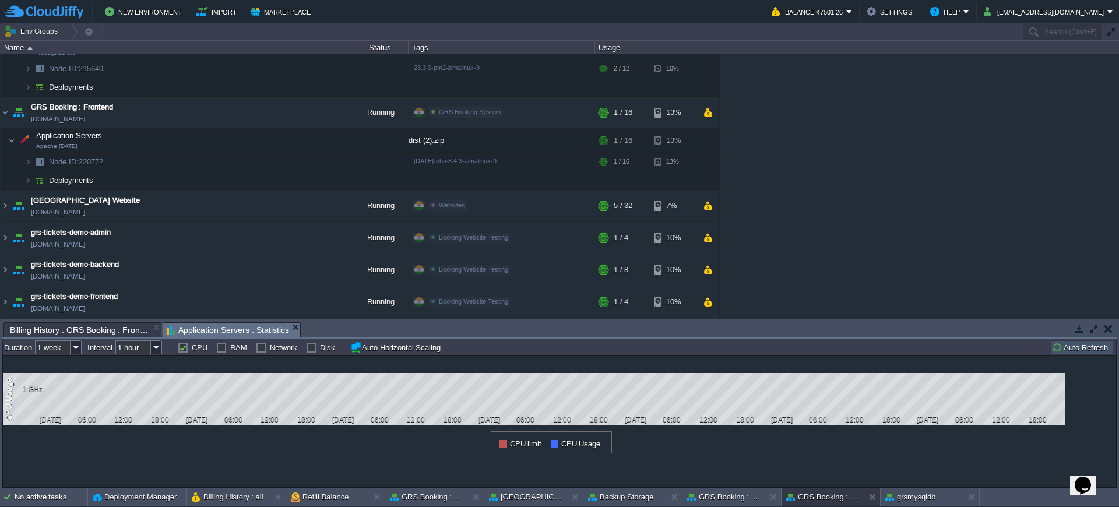
click at [230, 350] on label "RAM" at bounding box center [238, 347] width 17 height 9
click at [220, 350] on input "RAM" at bounding box center [220, 348] width 8 height 8
checkbox input "true"
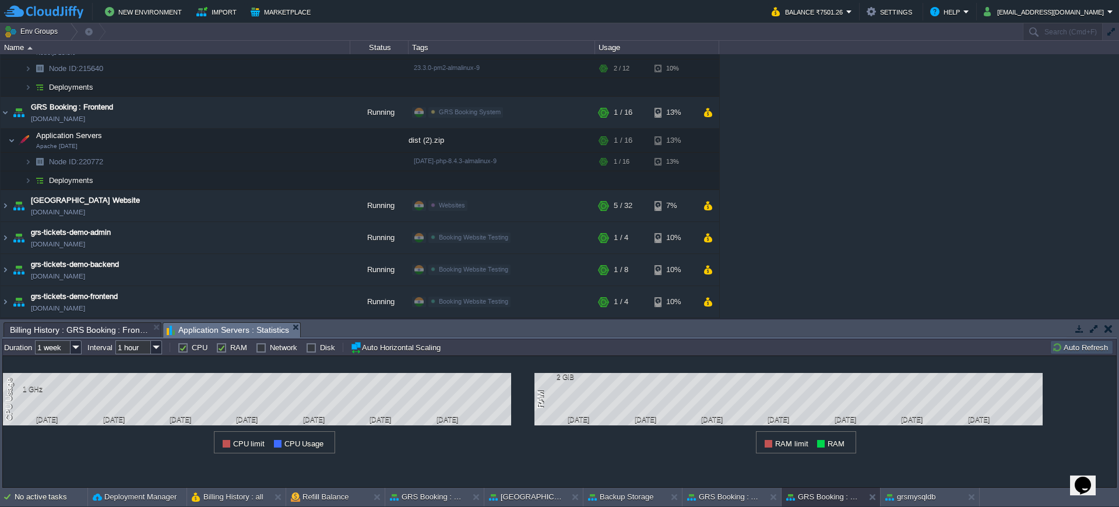
click at [192, 348] on label "CPU" at bounding box center [200, 347] width 16 height 9
click at [184, 348] on input "CPU" at bounding box center [182, 348] width 8 height 8
checkbox input "false"
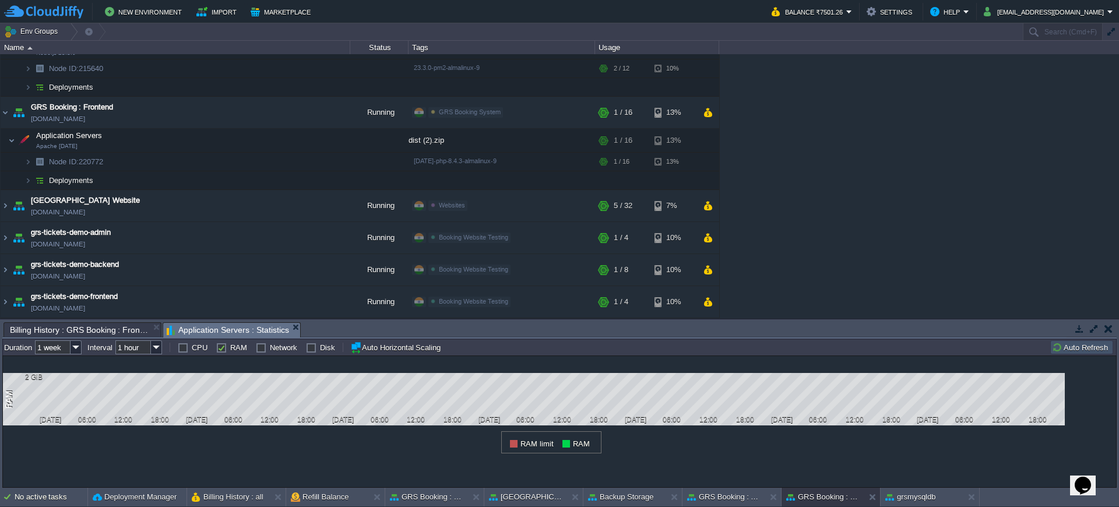
click at [256, 347] on div "Network" at bounding box center [276, 347] width 41 height 9
click at [270, 350] on label "Network" at bounding box center [283, 347] width 27 height 9
click at [256, 350] on input "Network" at bounding box center [260, 348] width 8 height 8
checkbox input "true"
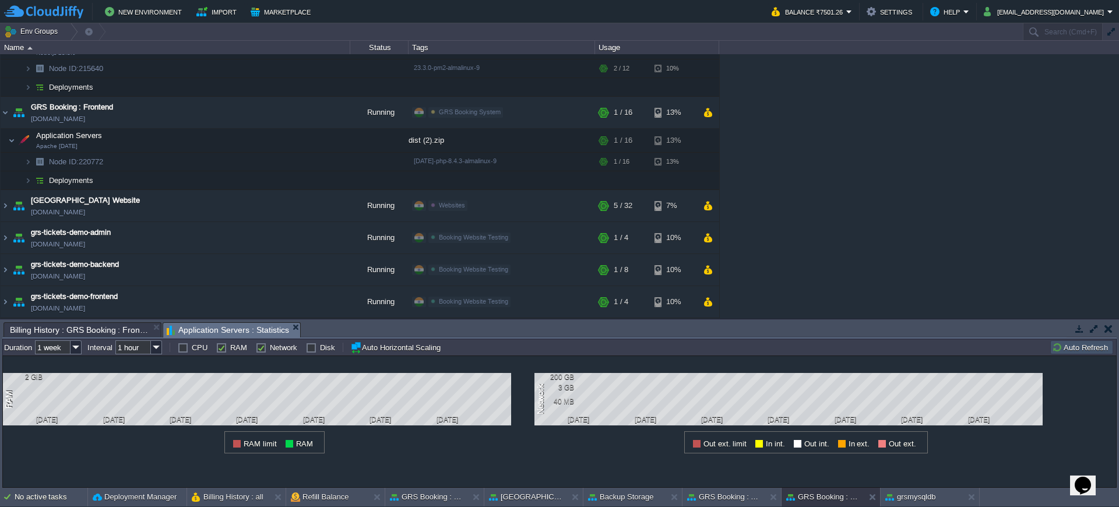
click at [230, 348] on label "RAM" at bounding box center [238, 347] width 17 height 9
click at [220, 348] on input "RAM" at bounding box center [220, 348] width 8 height 8
checkbox input "false"
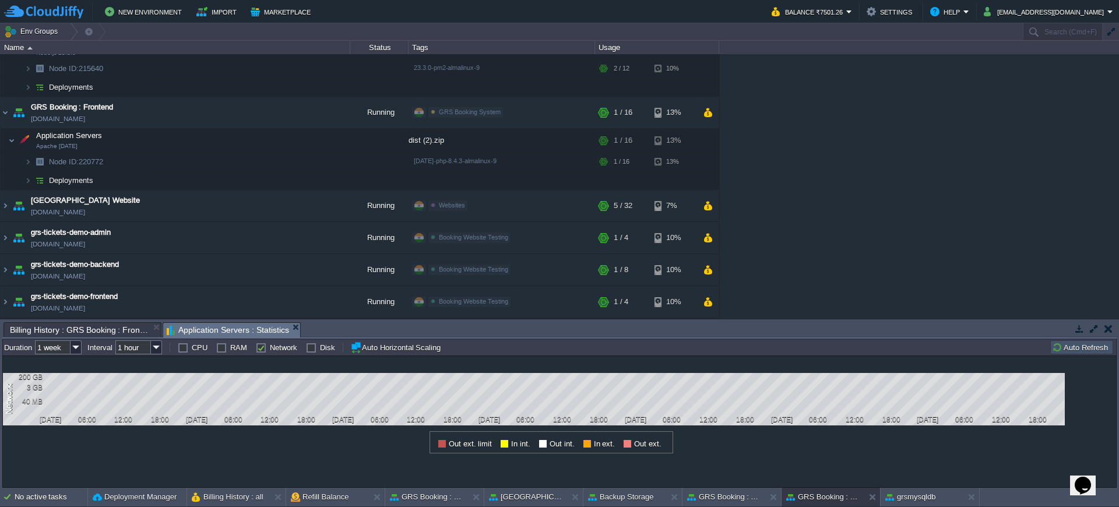
click at [270, 349] on label "Network" at bounding box center [283, 347] width 27 height 9
click at [257, 349] on input "Network" at bounding box center [260, 348] width 8 height 8
checkbox input "true"
click at [173, 209] on td "[GEOGRAPHIC_DATA] Website [DOMAIN_NAME]" at bounding box center [176, 206] width 350 height 32
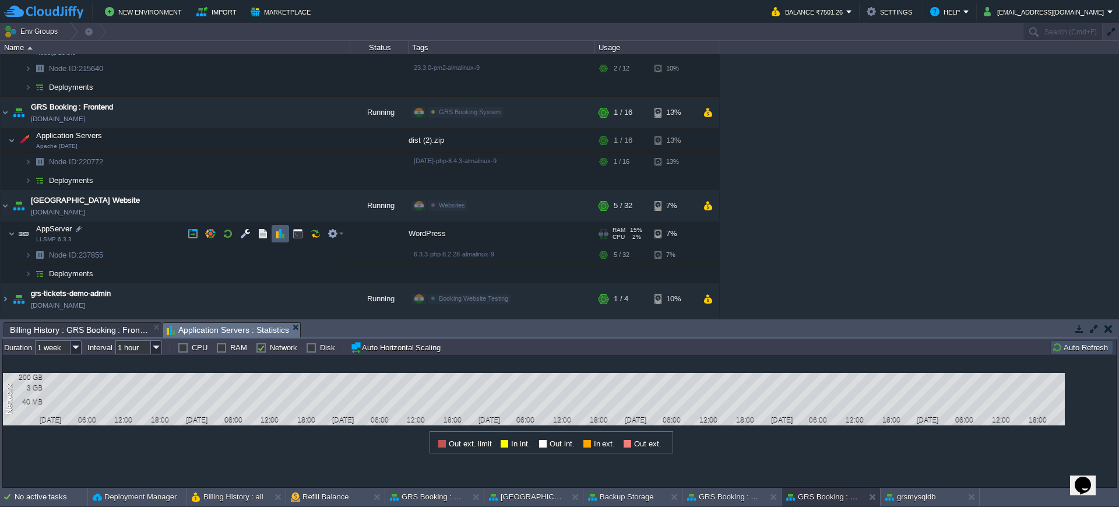
click at [283, 235] on button "button" at bounding box center [280, 234] width 10 height 10
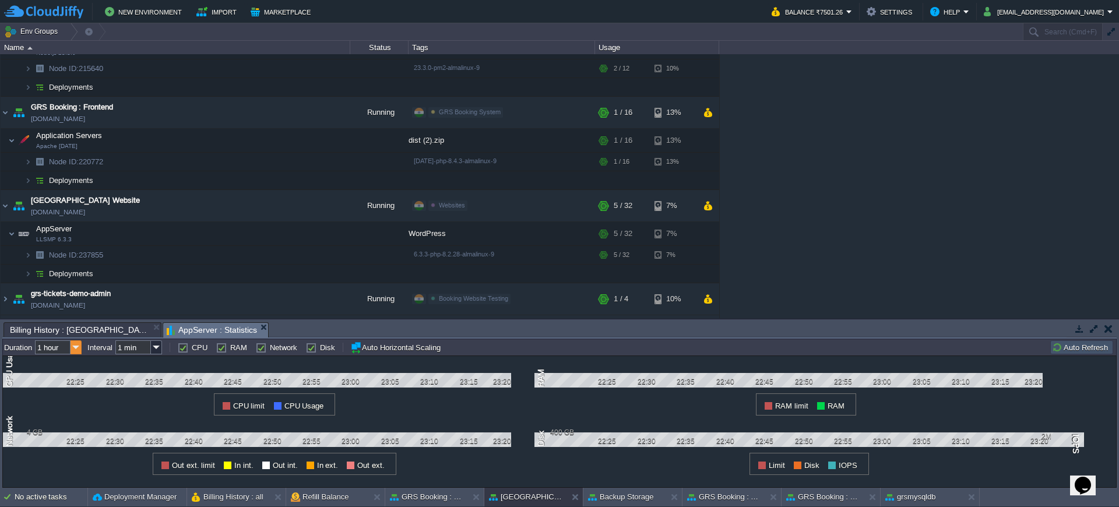
click at [75, 348] on img at bounding box center [76, 347] width 11 height 14
click at [67, 425] on div "1 week" at bounding box center [59, 421] width 44 height 15
type input "1 week"
type input "1 hour"
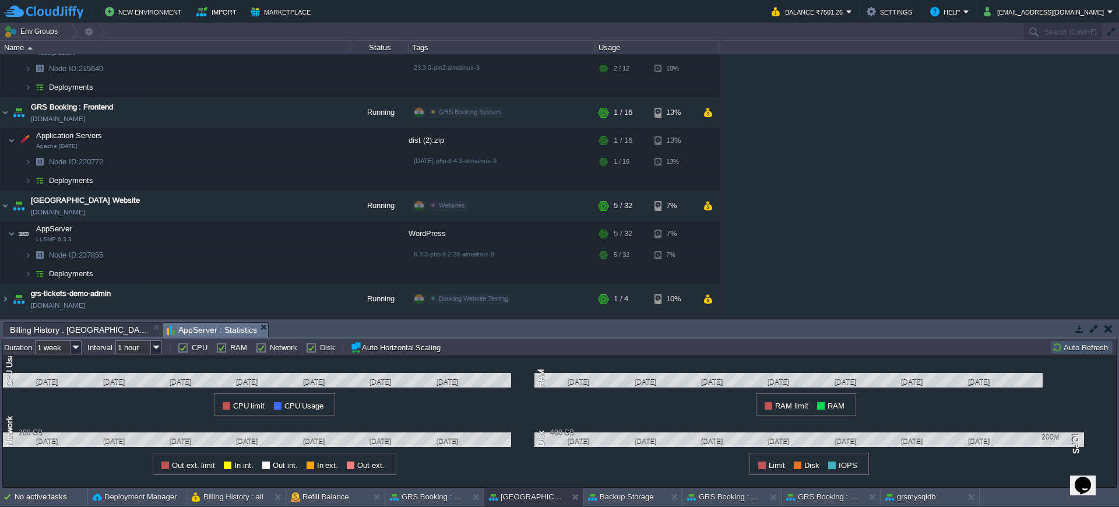
click at [234, 350] on label "RAM" at bounding box center [238, 347] width 17 height 9
click at [224, 350] on input "RAM" at bounding box center [220, 348] width 8 height 8
checkbox input "false"
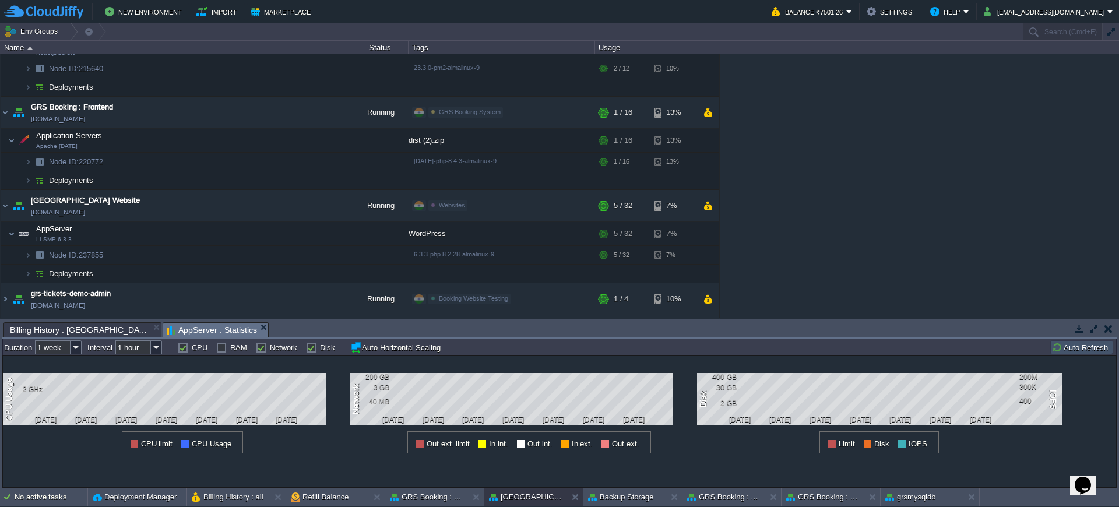
click at [280, 350] on label "Network" at bounding box center [283, 347] width 27 height 9
click at [264, 350] on input "Network" at bounding box center [260, 348] width 8 height 8
checkbox input "false"
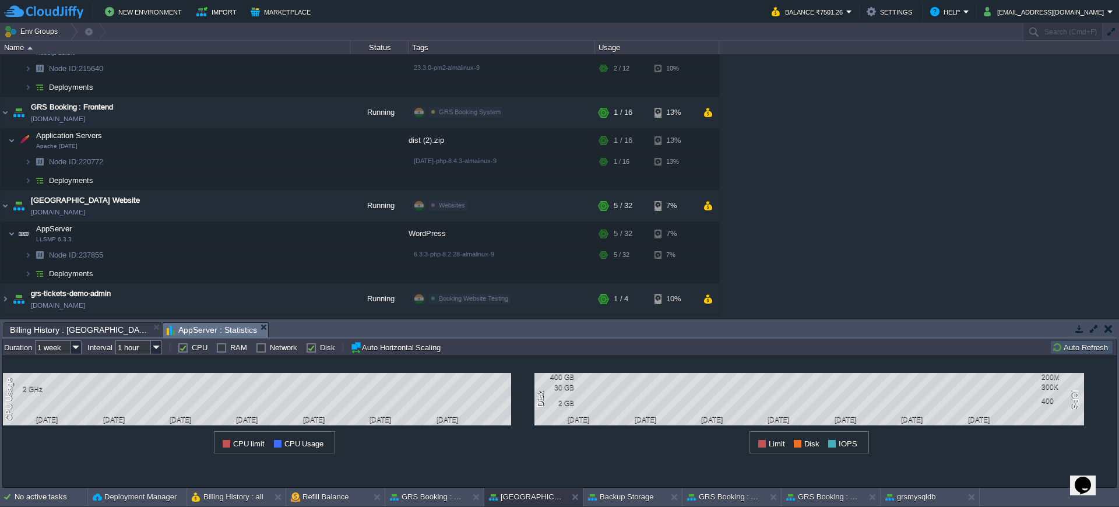
click at [320, 350] on label "Disk" at bounding box center [327, 347] width 15 height 9
click at [311, 350] on input "Disk" at bounding box center [310, 348] width 8 height 8
checkbox input "false"
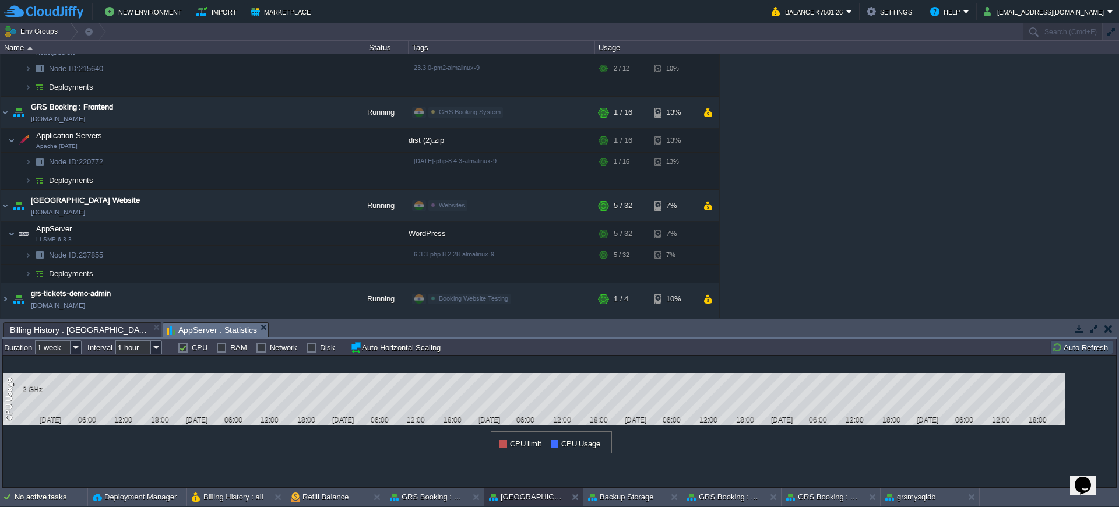
drag, startPoint x: 222, startPoint y: 345, endPoint x: 215, endPoint y: 346, distance: 7.1
click at [230, 345] on label "RAM" at bounding box center [238, 347] width 17 height 9
click at [222, 345] on input "RAM" at bounding box center [220, 348] width 8 height 8
checkbox input "true"
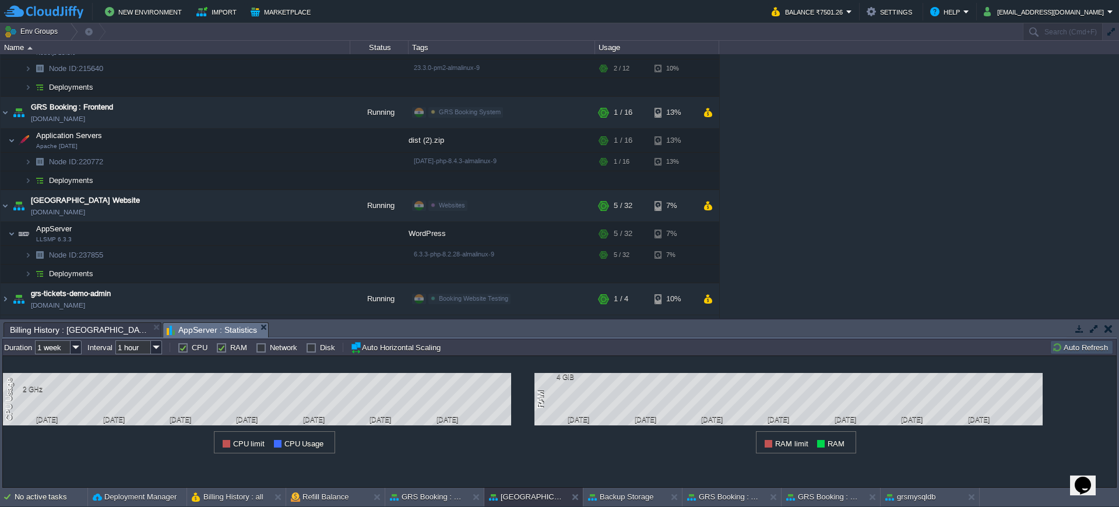
click at [196, 350] on label "CPU" at bounding box center [200, 347] width 16 height 9
click at [185, 350] on input "CPU" at bounding box center [182, 348] width 8 height 8
checkbox input "false"
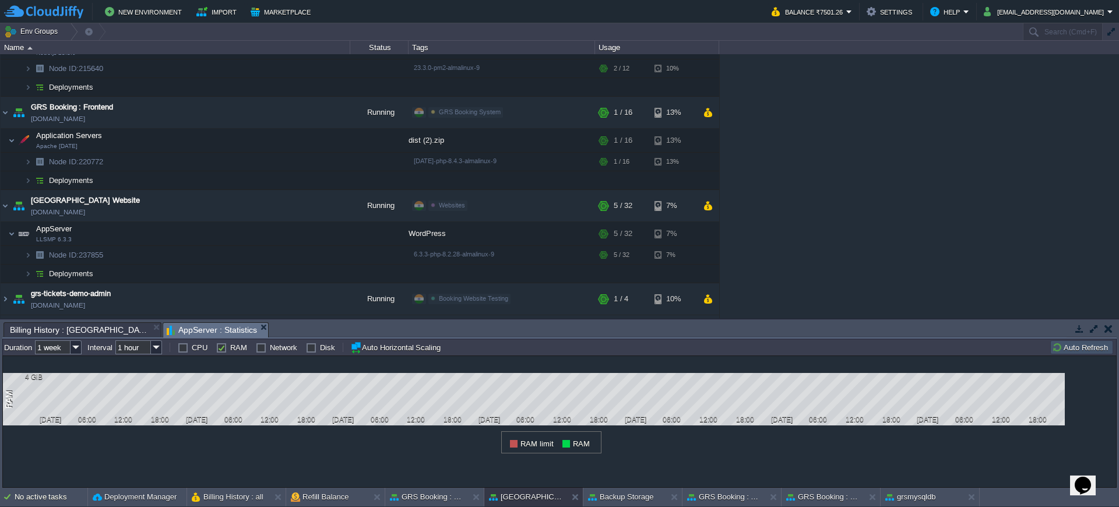
click at [266, 351] on div "Network" at bounding box center [276, 347] width 41 height 9
click at [270, 347] on label "Network" at bounding box center [283, 347] width 27 height 9
click at [256, 347] on input "Network" at bounding box center [260, 348] width 8 height 8
checkbox input "true"
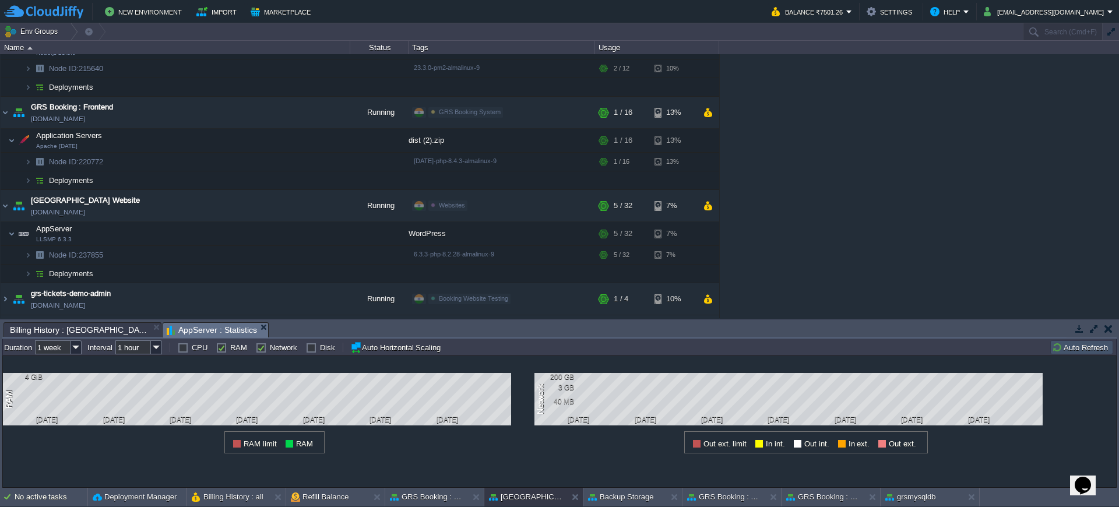
click at [230, 350] on label "RAM" at bounding box center [238, 347] width 17 height 9
click at [221, 350] on input "RAM" at bounding box center [220, 348] width 8 height 8
checkbox input "false"
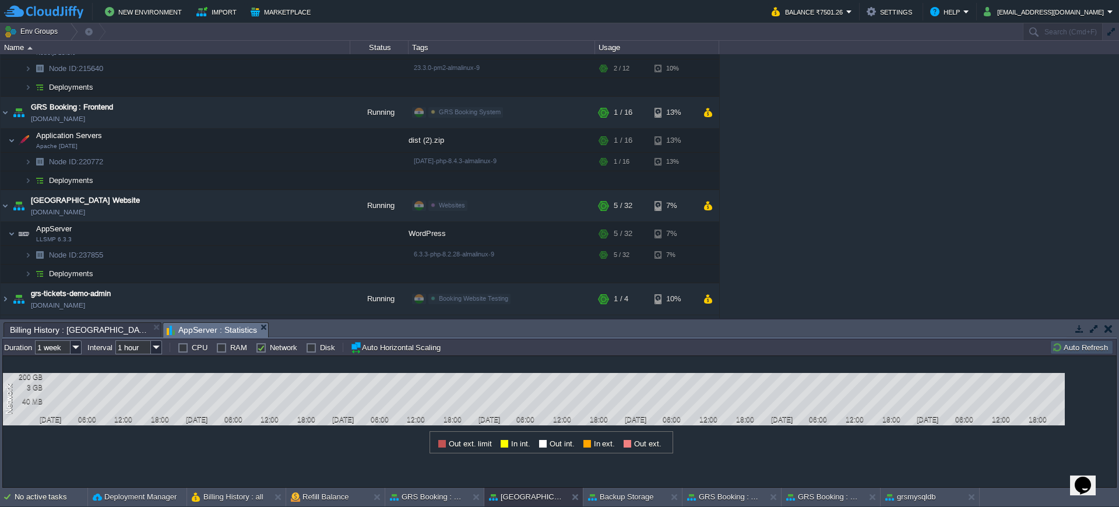
click at [320, 350] on label "Disk" at bounding box center [327, 347] width 15 height 9
click at [307, 350] on input "Disk" at bounding box center [310, 348] width 8 height 8
checkbox input "true"
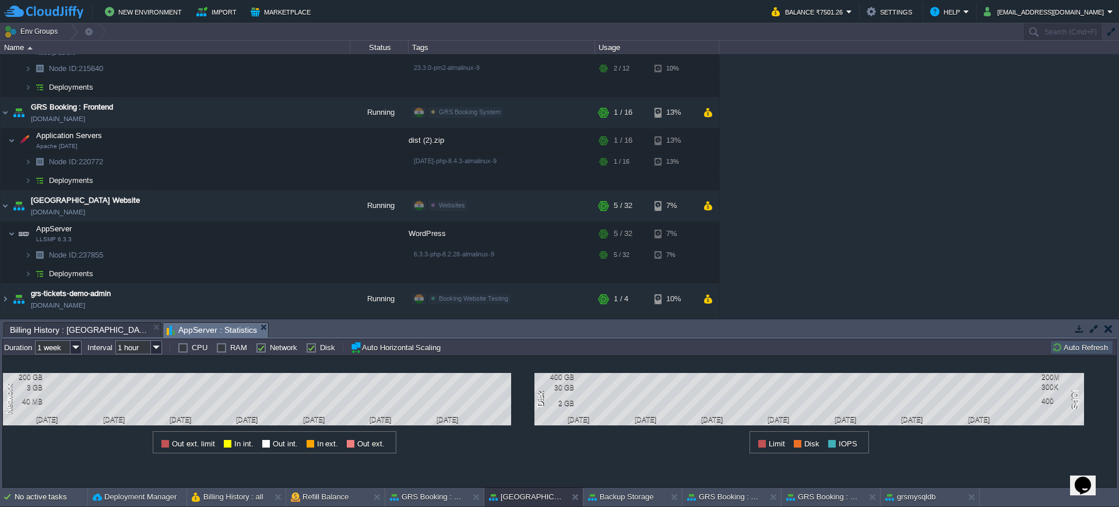
click at [270, 349] on label "Network" at bounding box center [283, 347] width 27 height 9
click at [257, 349] on input "Network" at bounding box center [260, 348] width 8 height 8
checkbox input "false"
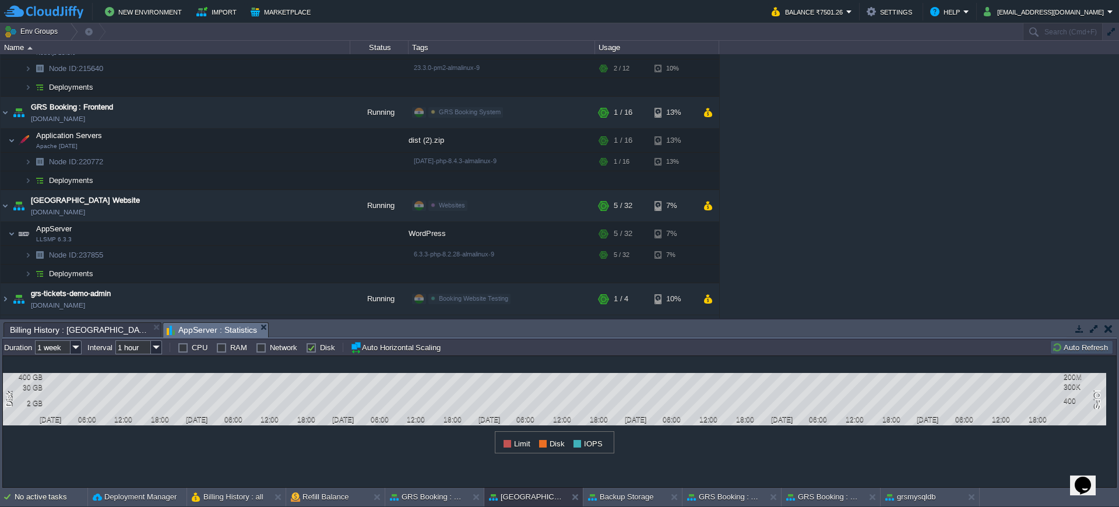
click at [320, 349] on label "Disk" at bounding box center [327, 347] width 15 height 9
click at [311, 349] on input "Disk" at bounding box center [310, 348] width 8 height 8
checkbox input "true"
click at [7, 208] on img at bounding box center [5, 205] width 9 height 31
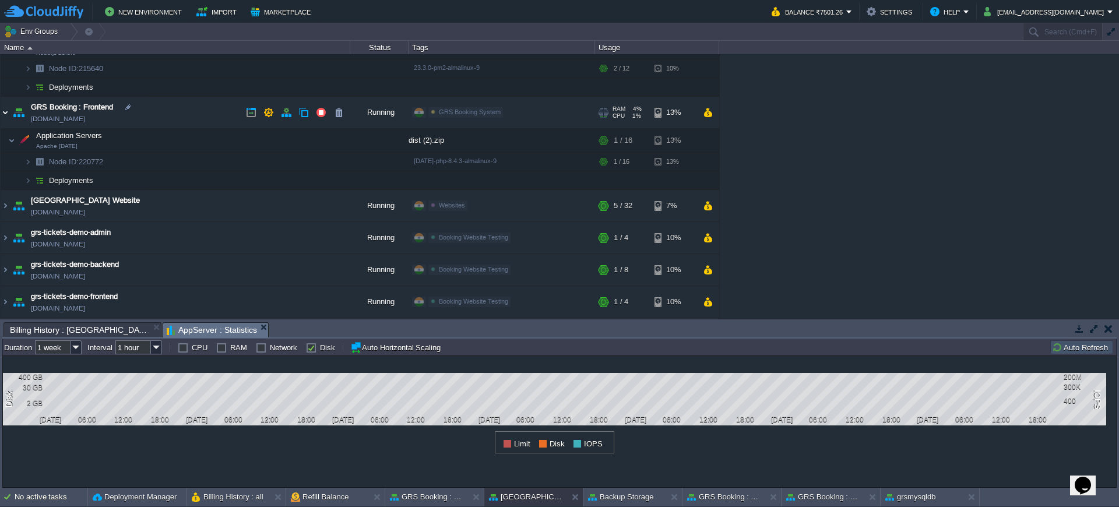
click at [5, 114] on img at bounding box center [5, 112] width 9 height 31
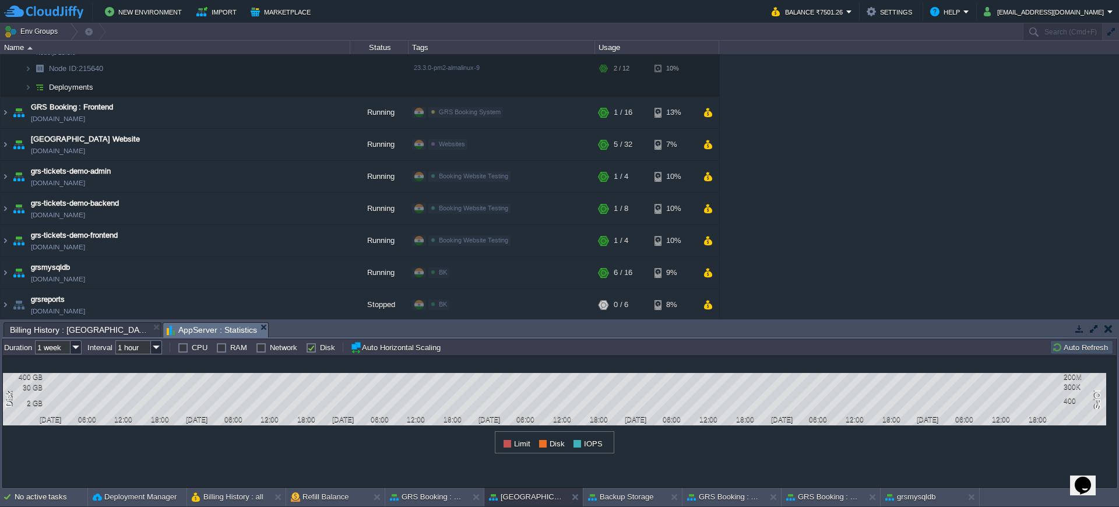
scroll to position [0, 0]
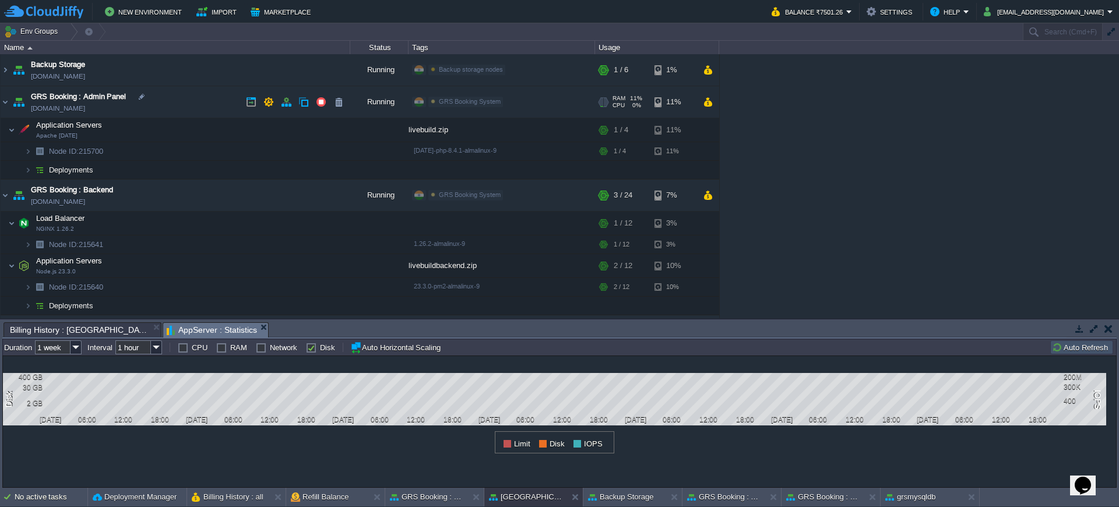
click at [6, 101] on img at bounding box center [5, 101] width 9 height 31
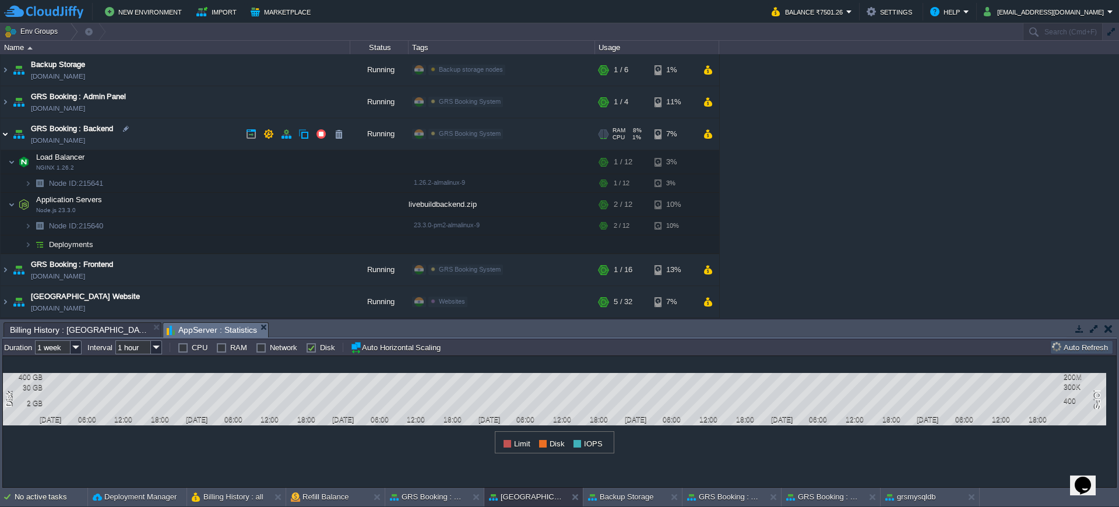
click at [5, 127] on img at bounding box center [5, 133] width 9 height 31
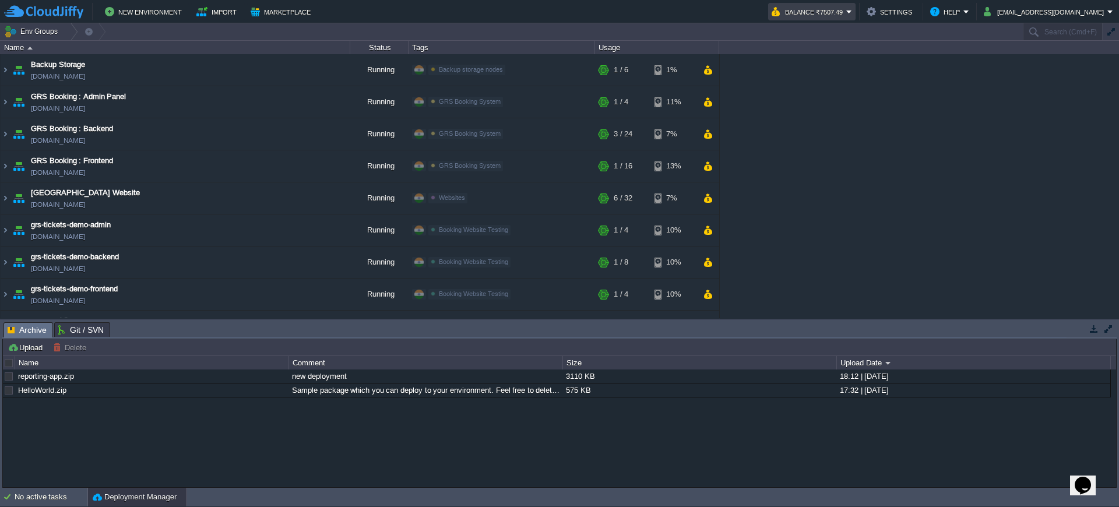
click at [846, 8] on button "Balance ₹7507.49" at bounding box center [809, 12] width 75 height 14
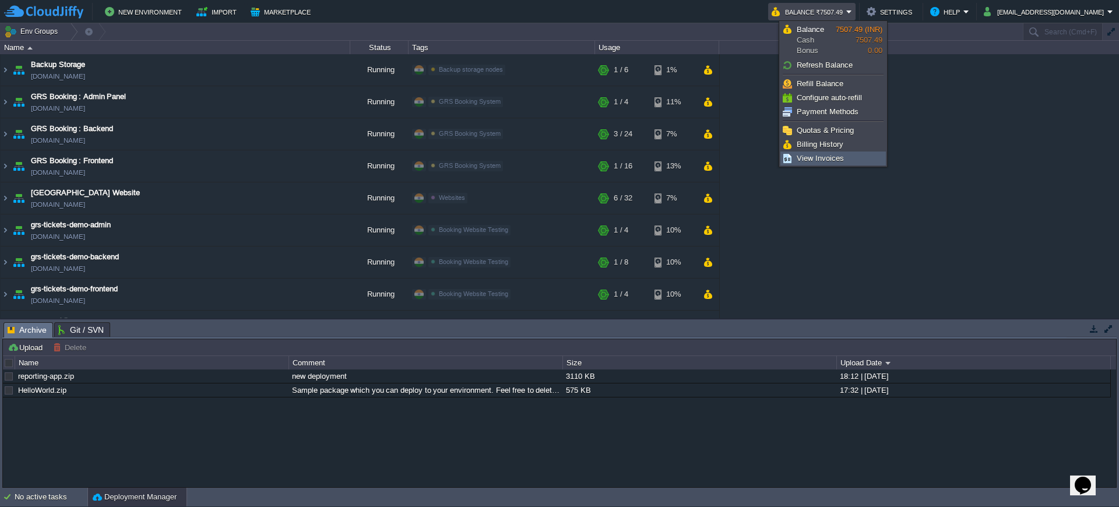
click at [837, 160] on span "View Invoices" at bounding box center [820, 158] width 47 height 9
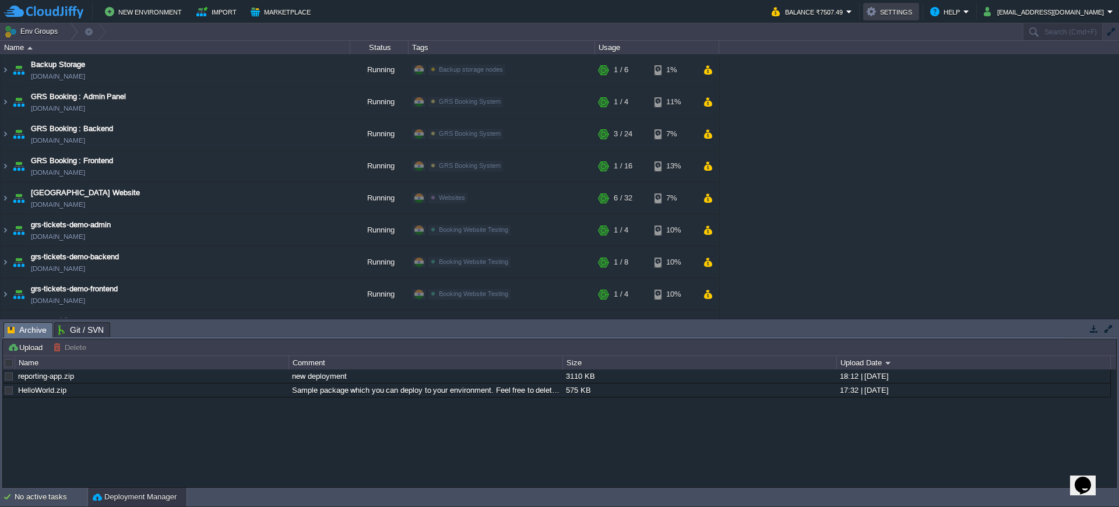
click at [916, 17] on button "Settings" at bounding box center [891, 12] width 49 height 14
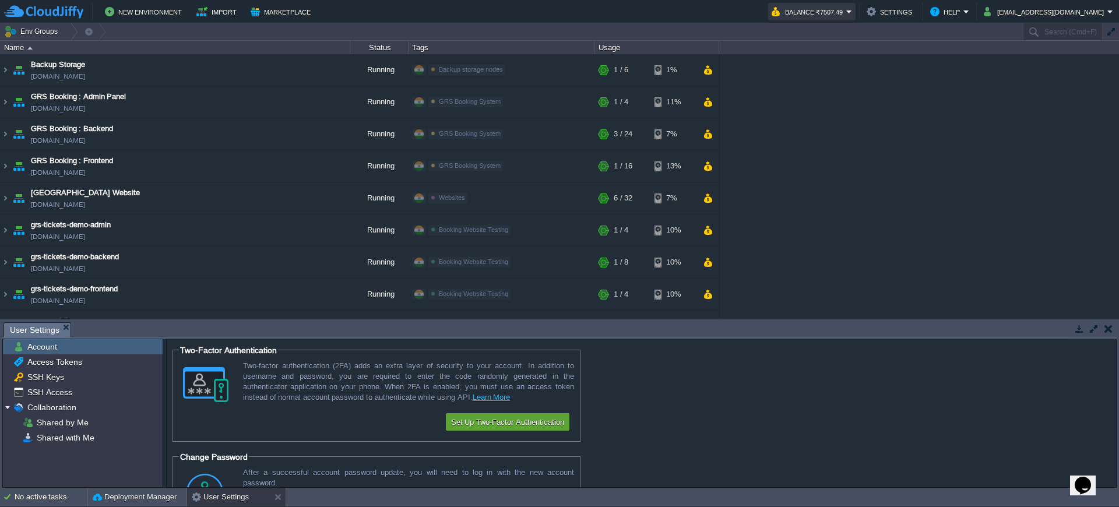
click at [846, 15] on button "Balance ₹7507.49" at bounding box center [809, 12] width 75 height 14
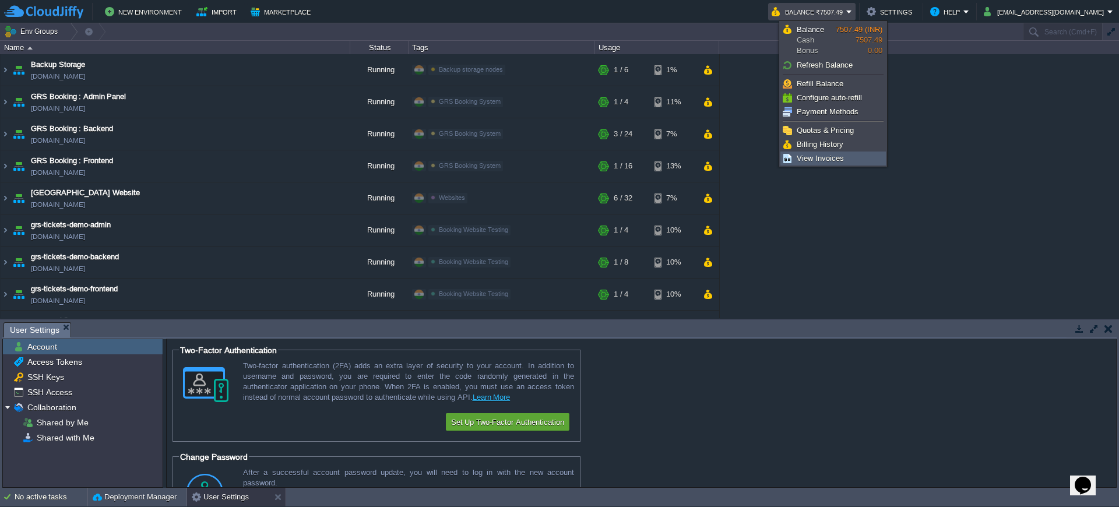
click at [837, 161] on span "View Invoices" at bounding box center [820, 158] width 47 height 9
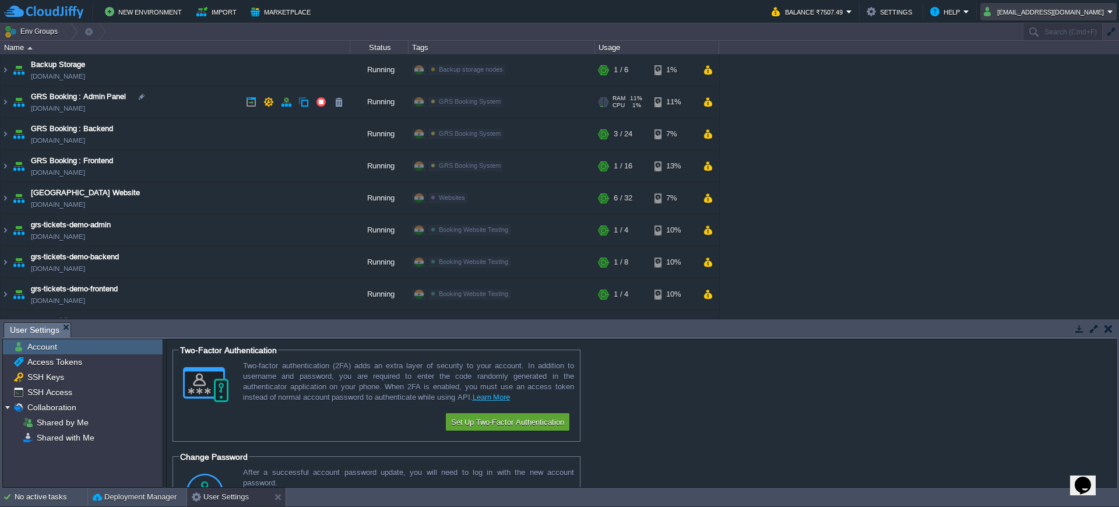
click at [1075, 5] on button "[EMAIL_ADDRESS][DOMAIN_NAME]" at bounding box center [1046, 12] width 124 height 14
click at [1059, 63] on link "Sign out" at bounding box center [1061, 61] width 107 height 13
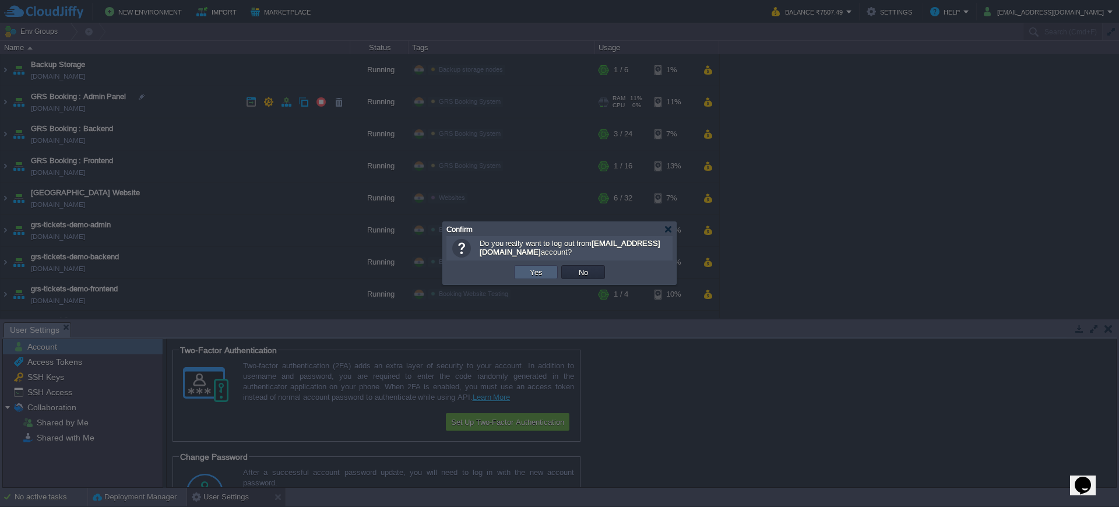
click at [551, 272] on td "Yes" at bounding box center [536, 272] width 44 height 14
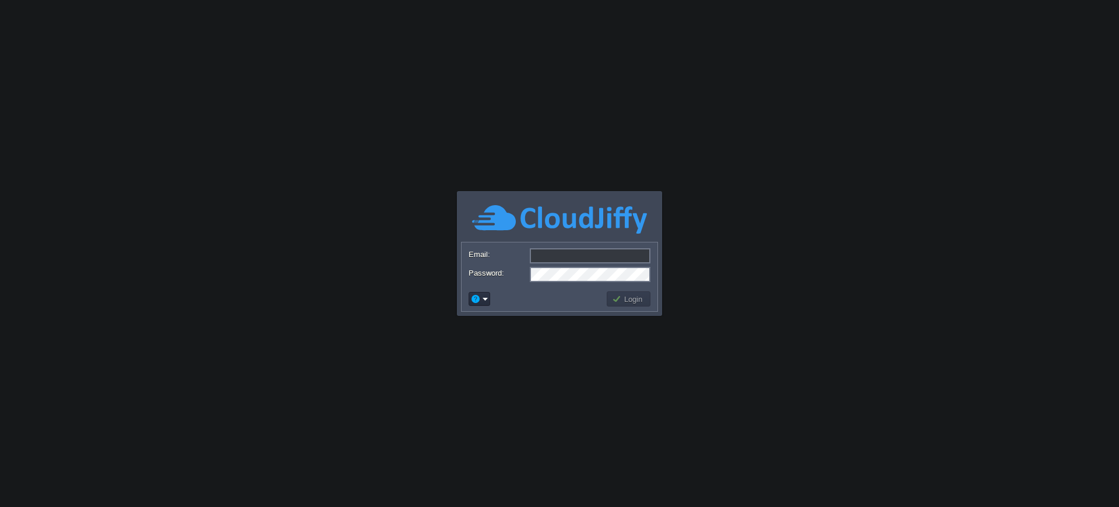
type input "[EMAIL_ADDRESS][DOMAIN_NAME]"
click at [624, 305] on td "Login" at bounding box center [629, 298] width 44 height 15
